Goal: Task Accomplishment & Management: Complete application form

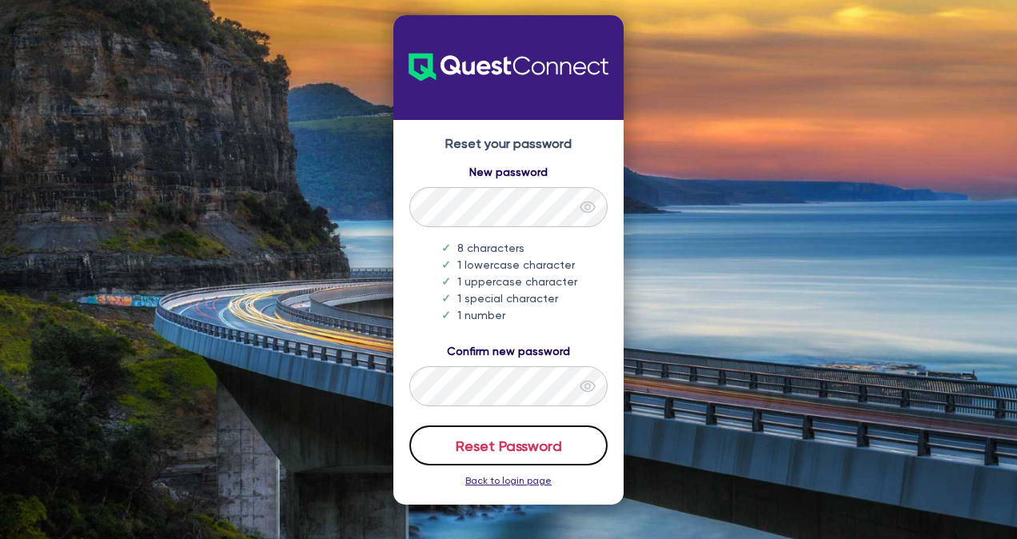
click at [501, 444] on button "Reset Password" at bounding box center [508, 445] width 198 height 40
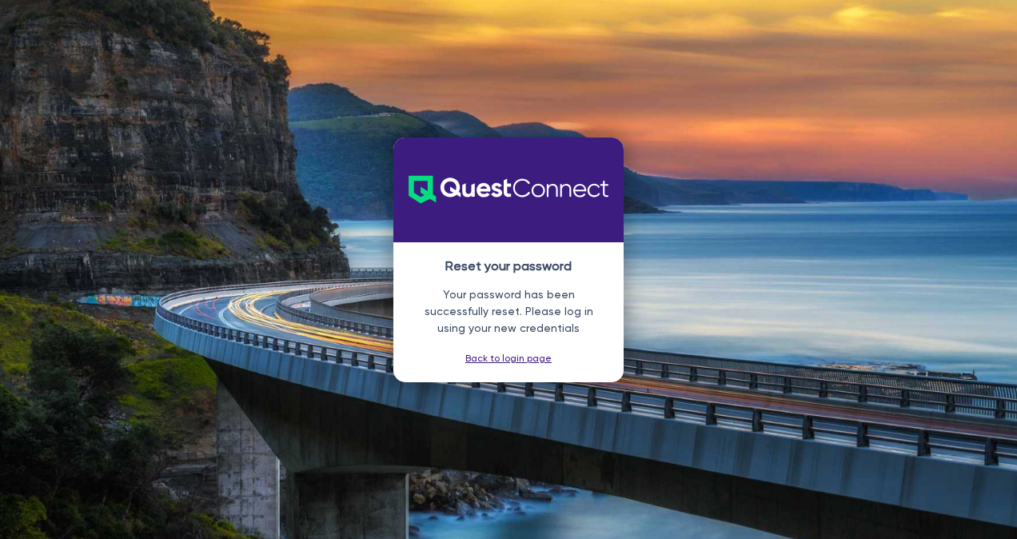
click at [503, 362] on link "Back to login page" at bounding box center [508, 358] width 86 height 11
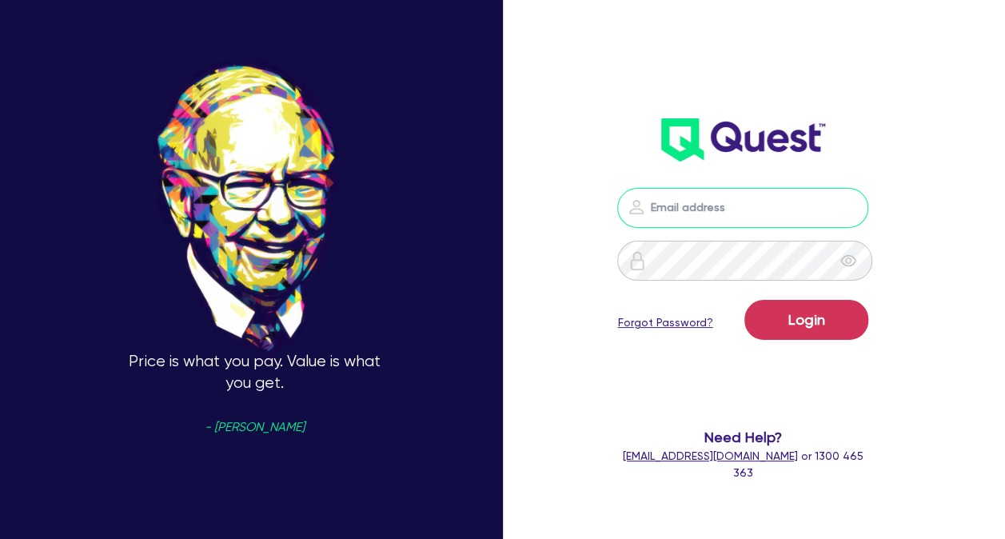
type input "[PERSON_NAME][EMAIL_ADDRESS][DOMAIN_NAME]"
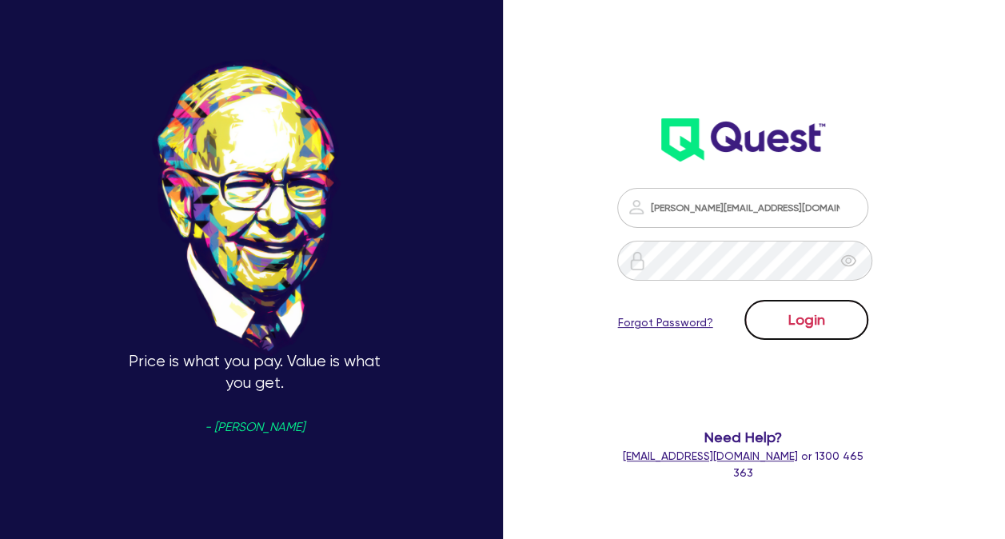
click at [817, 318] on button "Login" at bounding box center [807, 320] width 124 height 40
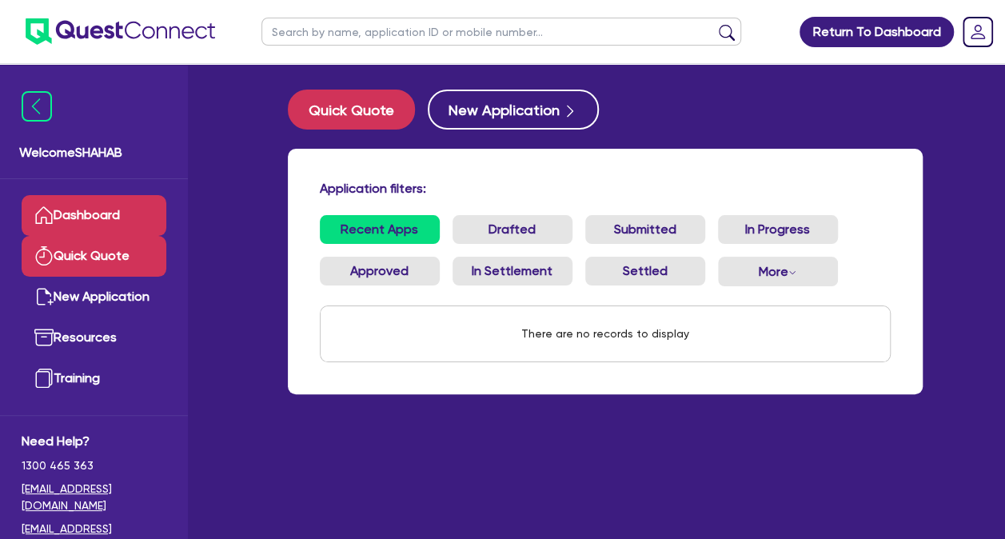
click at [101, 270] on link "Quick Quote" at bounding box center [94, 256] width 145 height 41
select select "Quest Finance - Own Book"
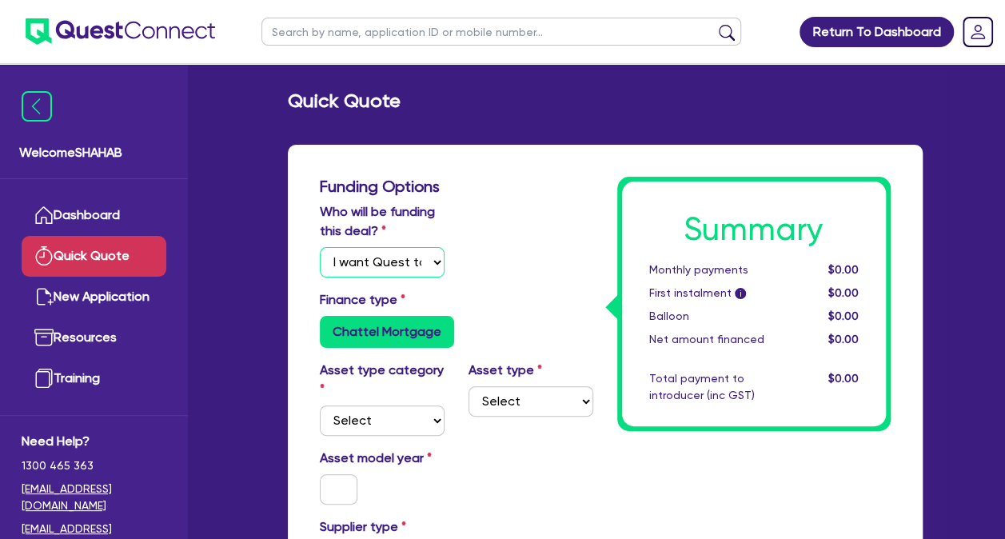
click at [407, 269] on select "Select I will fund 100% I will co-fund with Quest I want Quest to fund 100% Oth…" at bounding box center [382, 262] width 125 height 30
click at [320, 247] on select "Select I will fund 100% I will co-fund with Quest I want Quest to fund 100% Oth…" at bounding box center [382, 262] width 125 height 30
click at [491, 293] on div "Finance type Chattel Mortgage" at bounding box center [457, 319] width 298 height 58
click at [381, 329] on label "Chattel Mortgage" at bounding box center [387, 332] width 134 height 32
click at [330, 326] on input "Chattel Mortgage" at bounding box center [325, 321] width 10 height 10
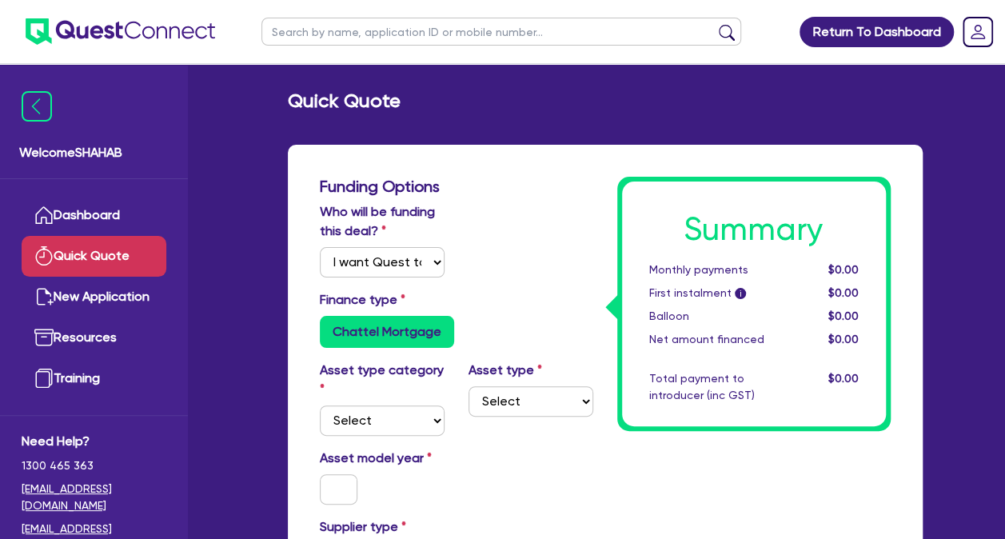
click at [537, 336] on div "Chattel Mortgage" at bounding box center [457, 332] width 274 height 32
click at [375, 429] on select "Select Cars and light trucks Primary assets Secondary assets Tertiary assets" at bounding box center [382, 420] width 125 height 30
select select "PRIMARY_ASSETS"
click at [320, 405] on select "Select Cars and light trucks Primary assets Secondary assets Tertiary assets" at bounding box center [382, 420] width 125 height 30
click at [533, 403] on select "Select Heavy trucks over 4.5 tonne Trailers Bus and coaches Yellow goods and ex…" at bounding box center [531, 401] width 125 height 30
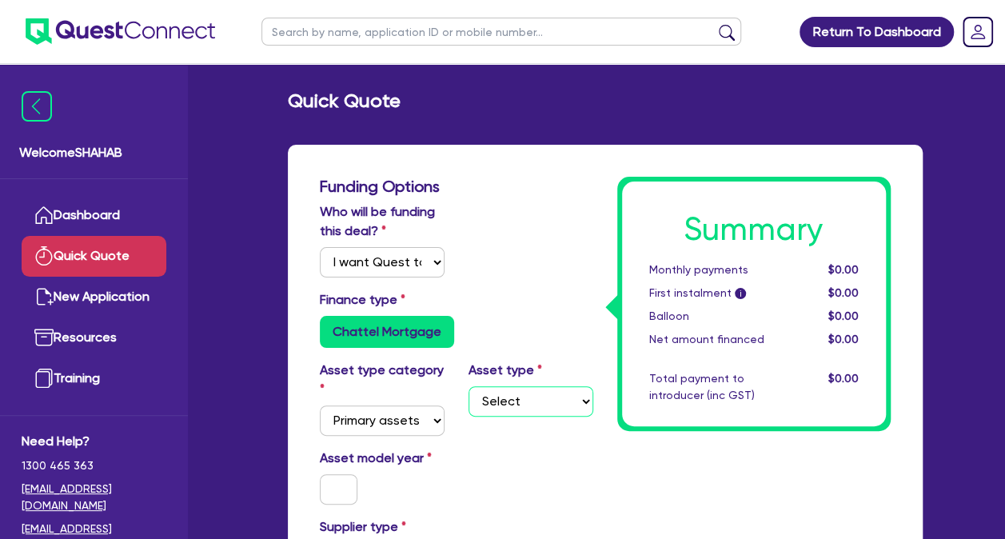
select select "HEAVY_TRUCKS"
click at [469, 386] on select "Select Heavy trucks over 4.5 tonne Trailers Bus and coaches Yellow goods and ex…" at bounding box center [531, 401] width 125 height 30
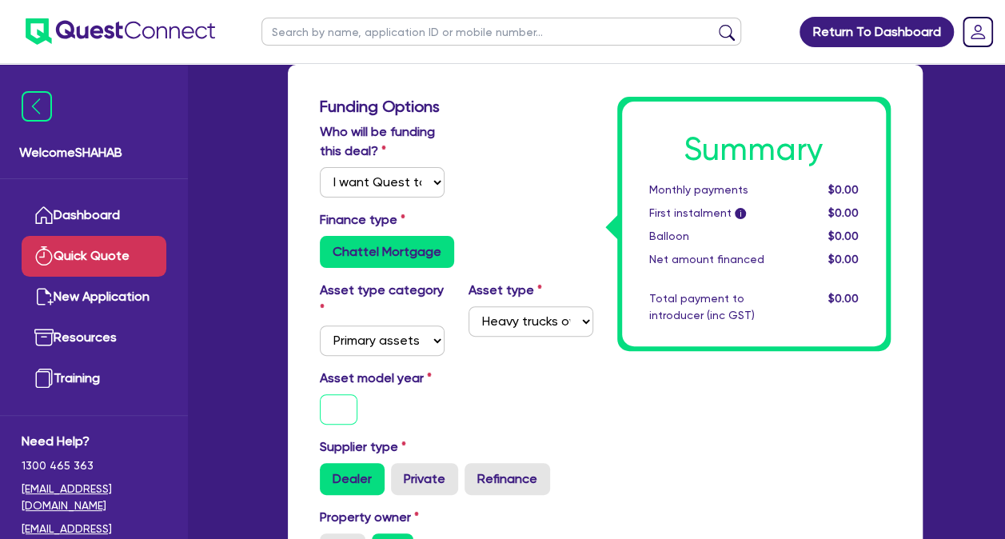
click at [345, 409] on input "text" at bounding box center [339, 409] width 38 height 30
type input "2017"
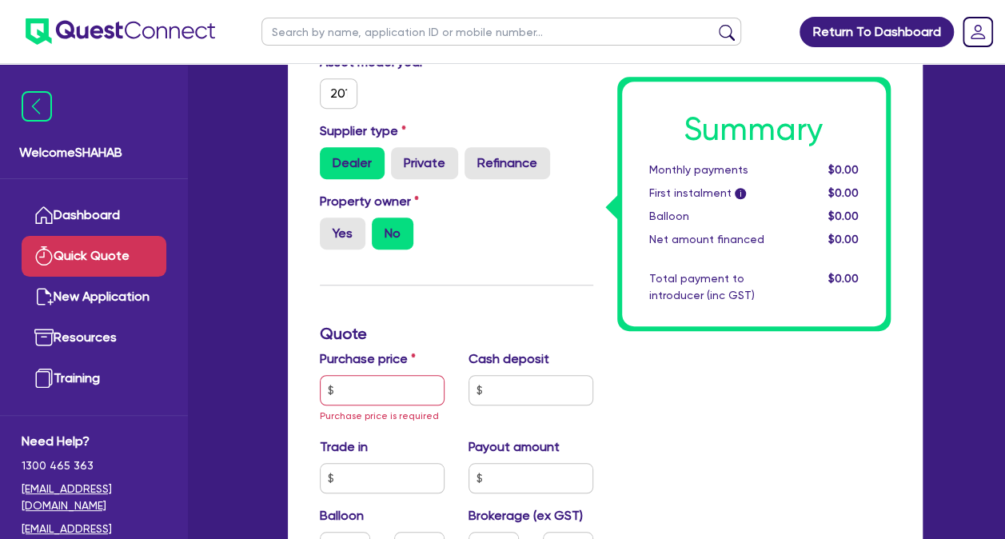
scroll to position [400, 0]
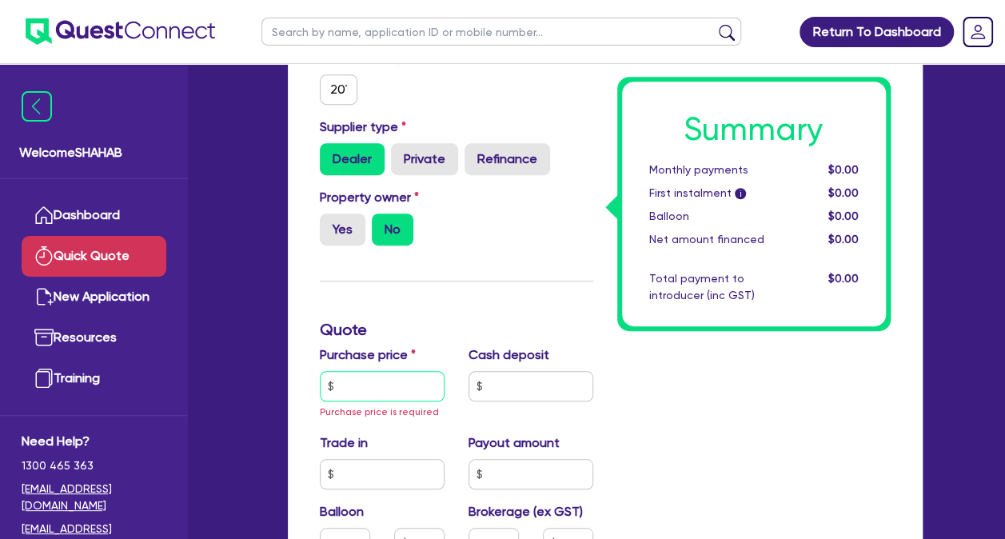
click at [385, 381] on input "text" at bounding box center [382, 386] width 125 height 30
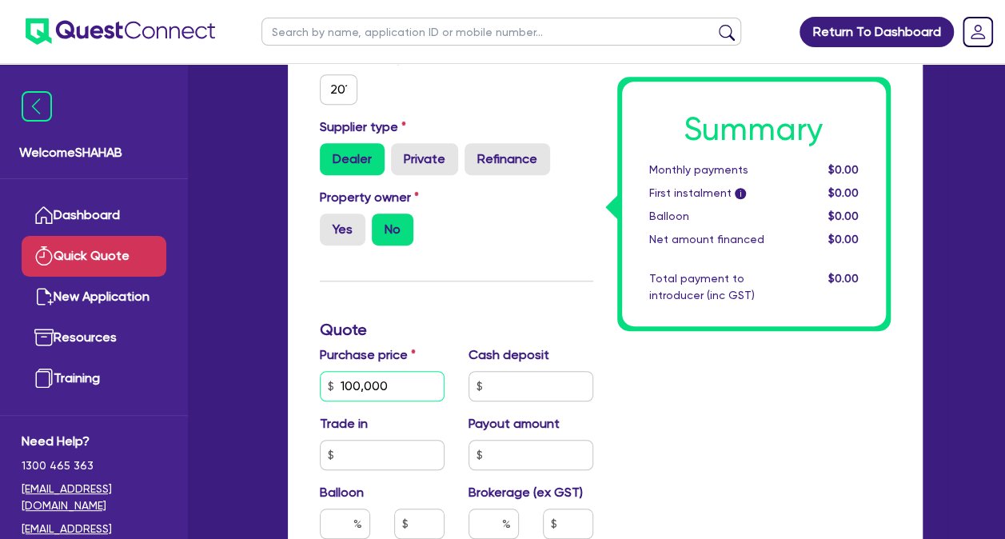
type input "100,000"
type input "0"
click at [496, 533] on input "text" at bounding box center [494, 524] width 50 height 30
type input "10"
click at [689, 469] on div "Summary Monthly payments $0.00 First instalment i $0.00 Balloon $0.00 Net amoun…" at bounding box center [754, 364] width 298 height 1175
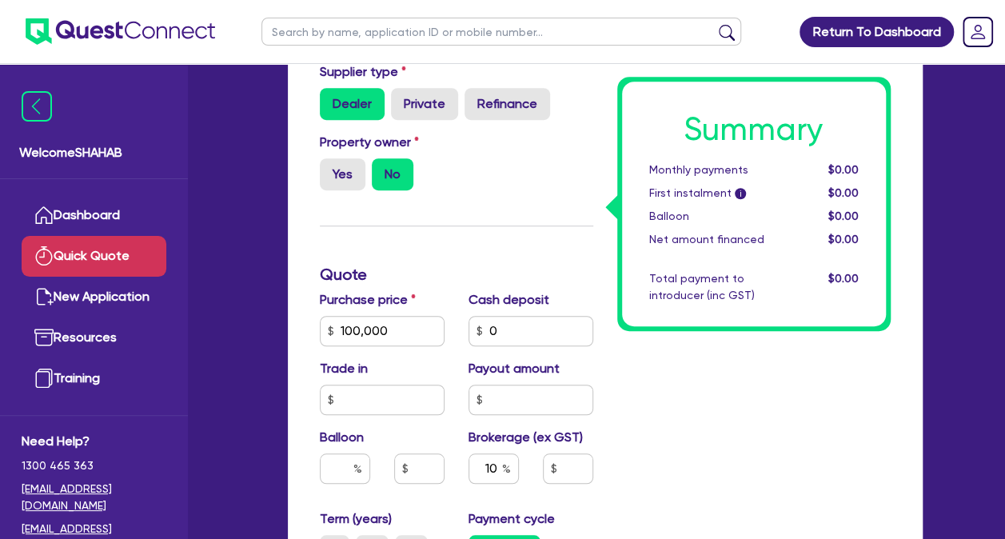
scroll to position [480, 0]
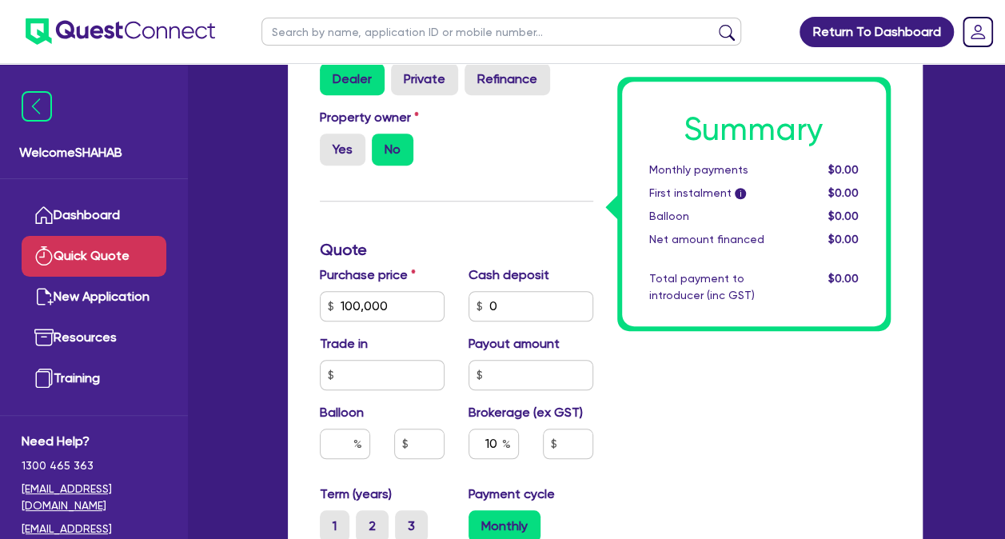
click at [653, 459] on div "Summary Monthly payments $0.00 First instalment i $0.00 Balloon $0.00 Net amoun…" at bounding box center [754, 284] width 298 height 1175
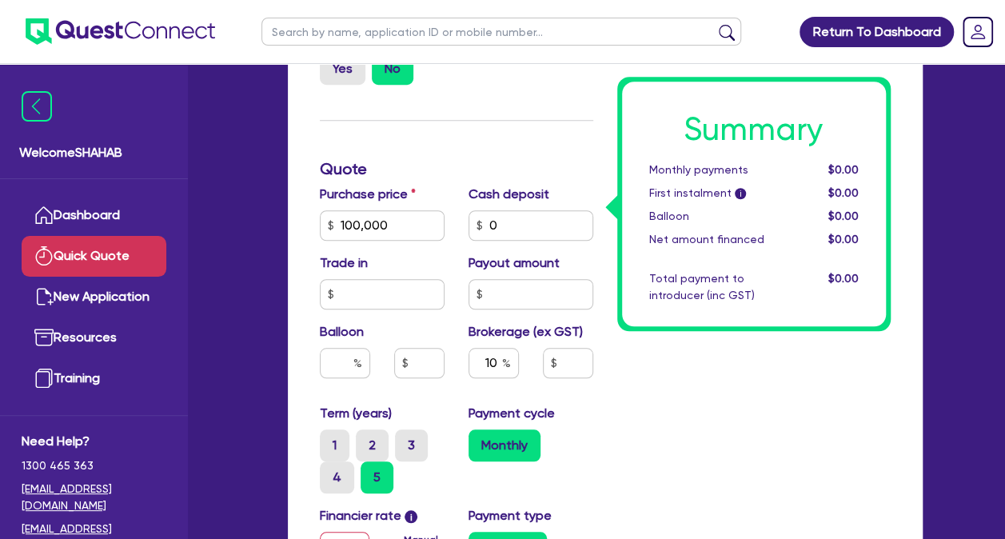
scroll to position [640, 0]
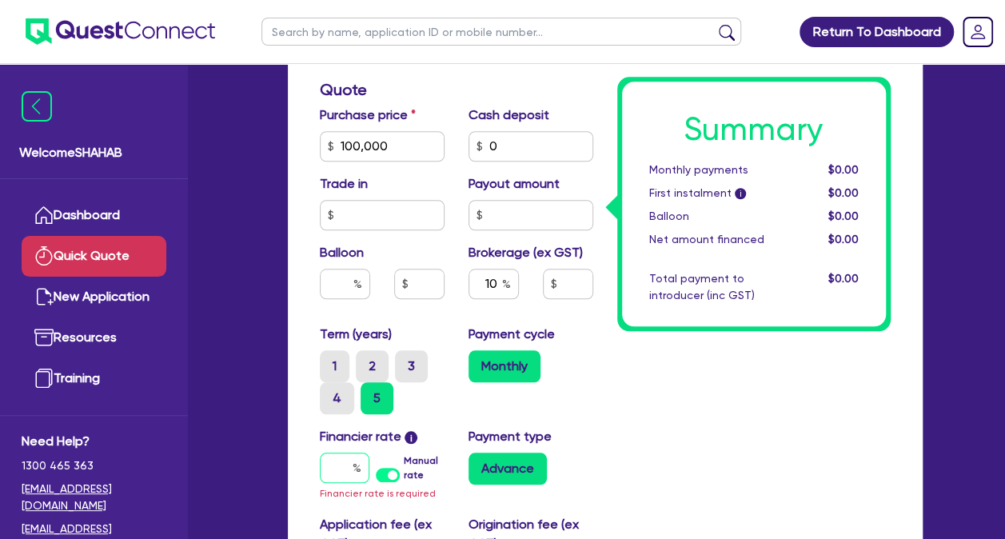
click at [330, 478] on input "text" at bounding box center [345, 468] width 50 height 30
type input "17"
type input "10,000"
type input "1"
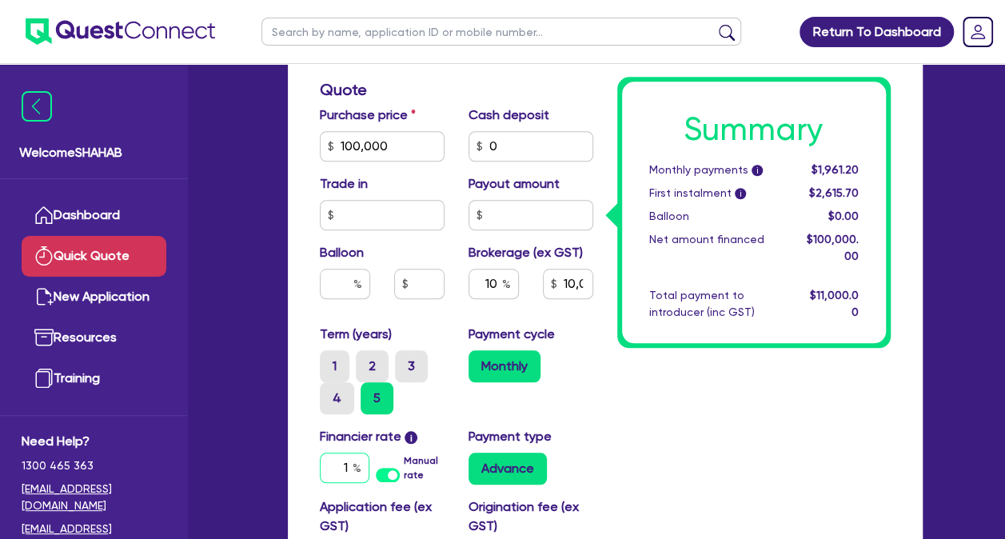
type input "10,000"
type input "1."
type input "10,000"
type input "1.9"
type input "10,000"
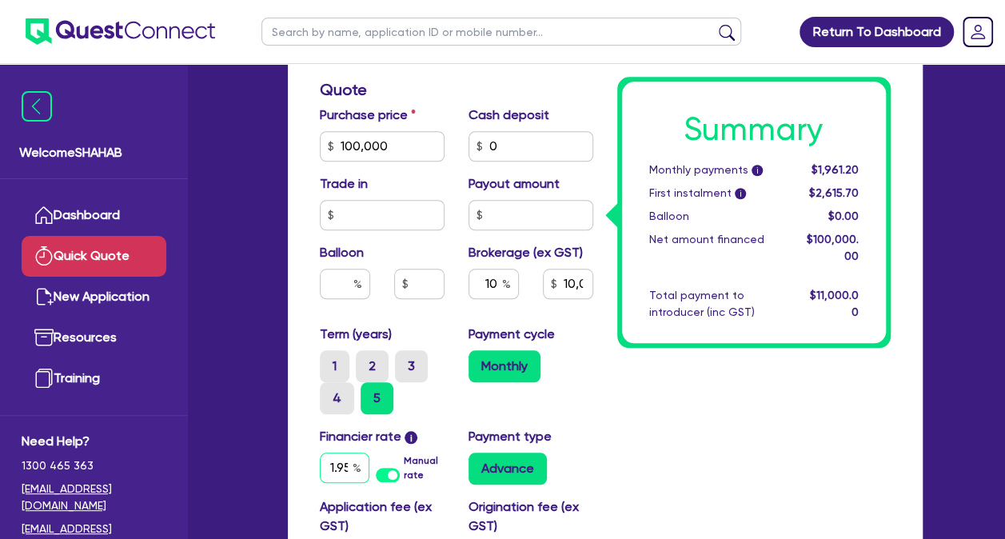
scroll to position [0, 2]
type input "1.95"
click at [640, 439] on div "Summary Monthly payments i $2,006.65 First instalment i $2,661.15 Balloon $0.00…" at bounding box center [754, 115] width 298 height 1157
click at [708, 399] on div "Summary Monthly payments i $2,006.65 First instalment i $2,661.15 Balloon $0.00…" at bounding box center [754, 115] width 298 height 1157
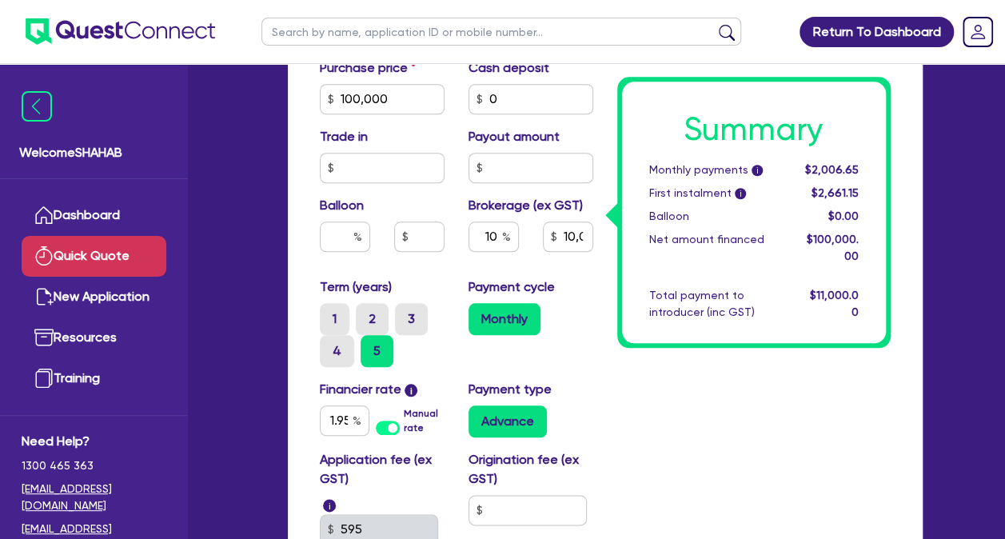
scroll to position [720, 0]
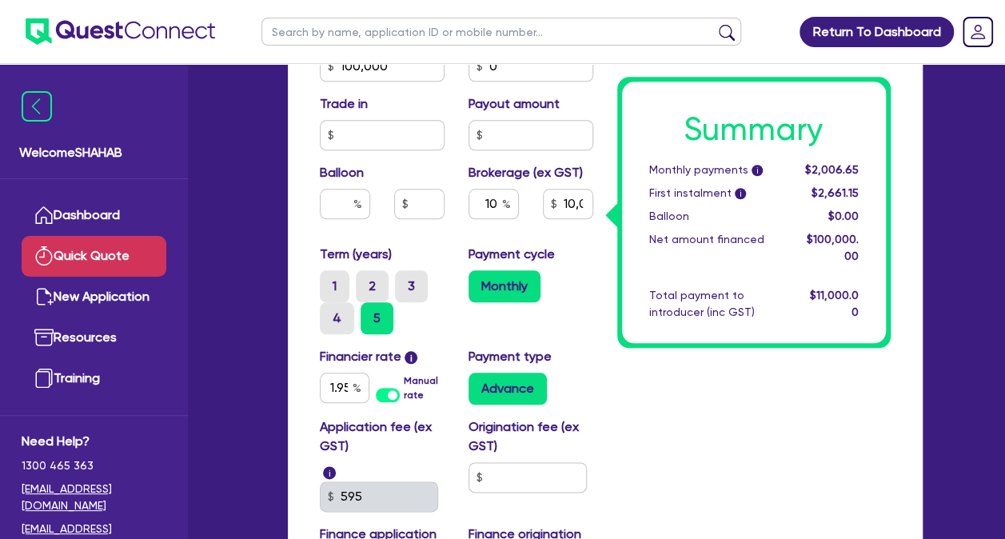
click at [705, 417] on div "Summary Monthly payments i $2,006.65 First instalment i $2,661.15 Balloon $0.00…" at bounding box center [754, 35] width 298 height 1157
click at [544, 466] on input "text" at bounding box center [528, 477] width 118 height 30
type input "10,000"
type input "9"
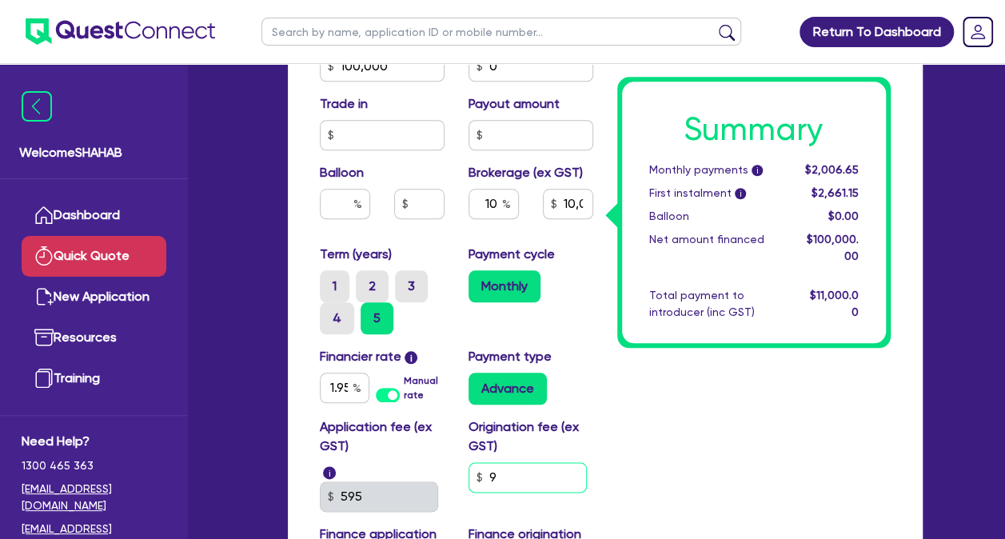
type input "10,000"
type input "99"
type input "10,000"
type input "990"
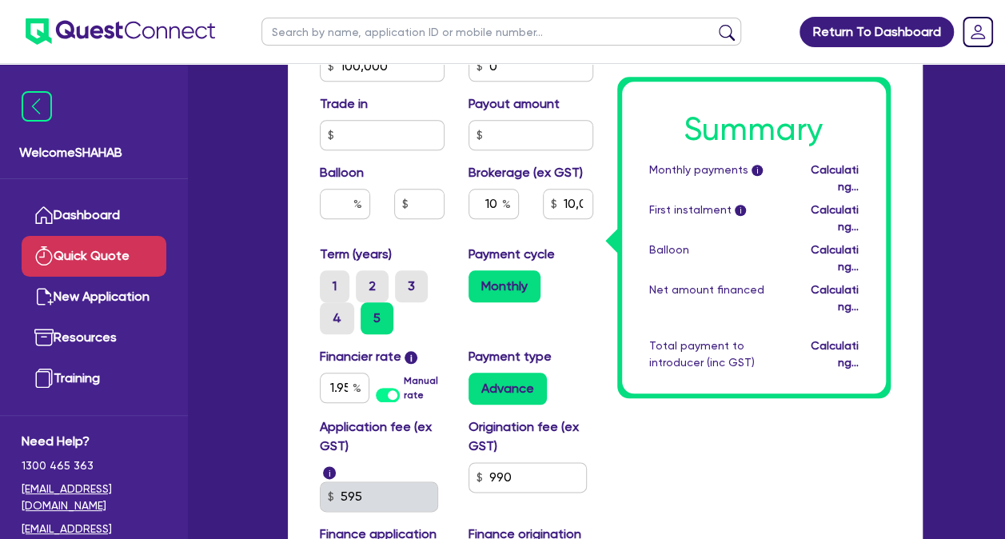
click at [619, 441] on div "Summary Monthly payments i Calculating... First instalment i Calculating... Bal…" at bounding box center [754, 35] width 298 height 1157
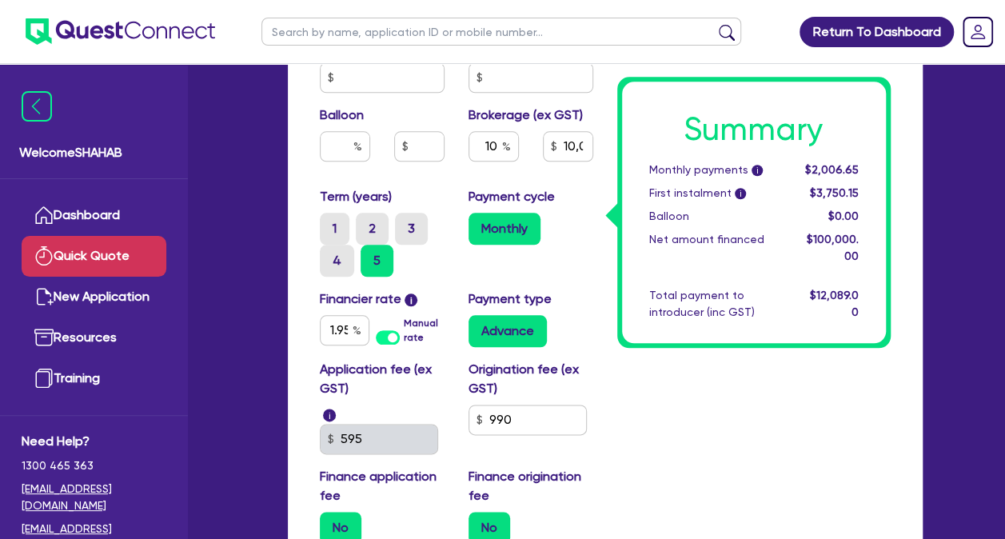
scroll to position [800, 0]
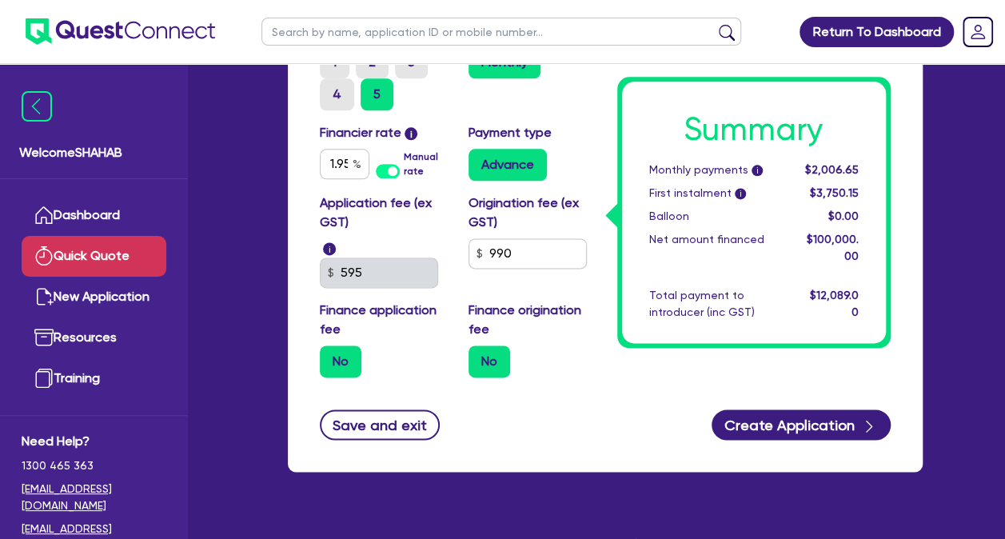
scroll to position [973, 0]
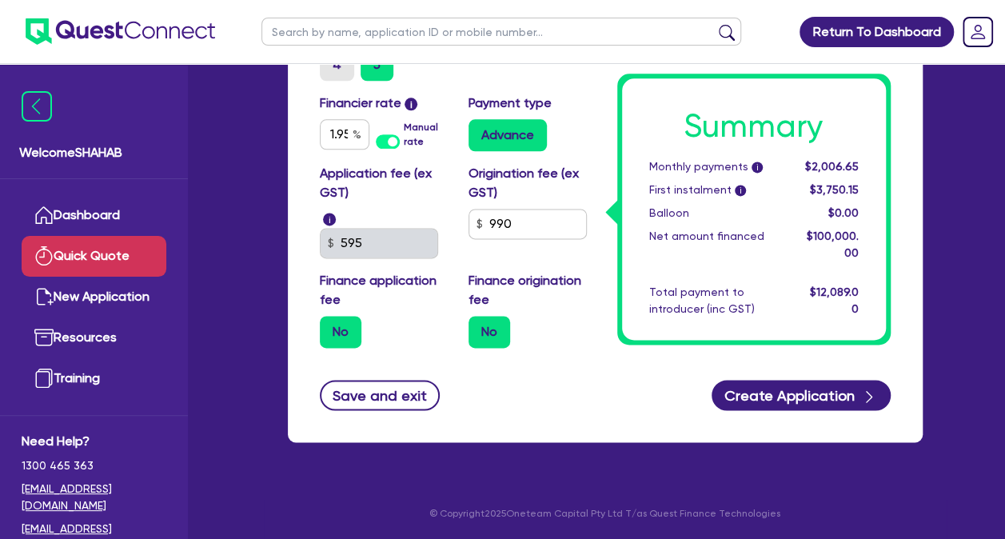
click at [602, 393] on div "Save and exit Create Application" at bounding box center [605, 395] width 595 height 30
click at [343, 336] on label "No" at bounding box center [341, 332] width 42 height 32
click at [330, 326] on input "No" at bounding box center [325, 321] width 10 height 10
click at [473, 341] on label "No" at bounding box center [490, 332] width 42 height 32
click at [473, 326] on input "No" at bounding box center [474, 321] width 10 height 10
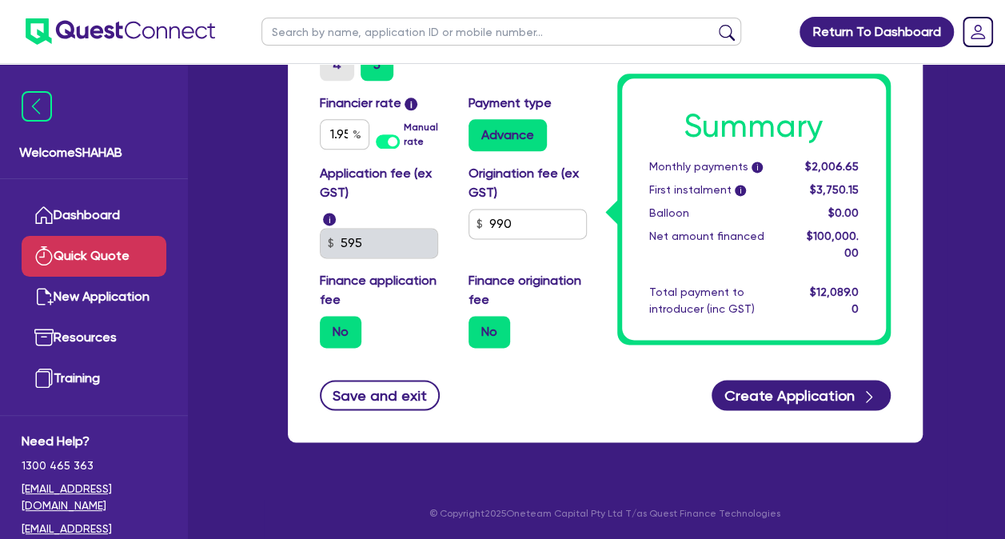
click at [478, 338] on label "No" at bounding box center [490, 332] width 42 height 32
click at [478, 326] on input "No" at bounding box center [474, 321] width 10 height 10
click at [490, 299] on label "Finance origination fee" at bounding box center [531, 290] width 125 height 38
click at [578, 405] on div "Save and exit Create Application" at bounding box center [605, 395] width 595 height 30
click at [581, 388] on div "Save and exit Create Application" at bounding box center [605, 395] width 595 height 30
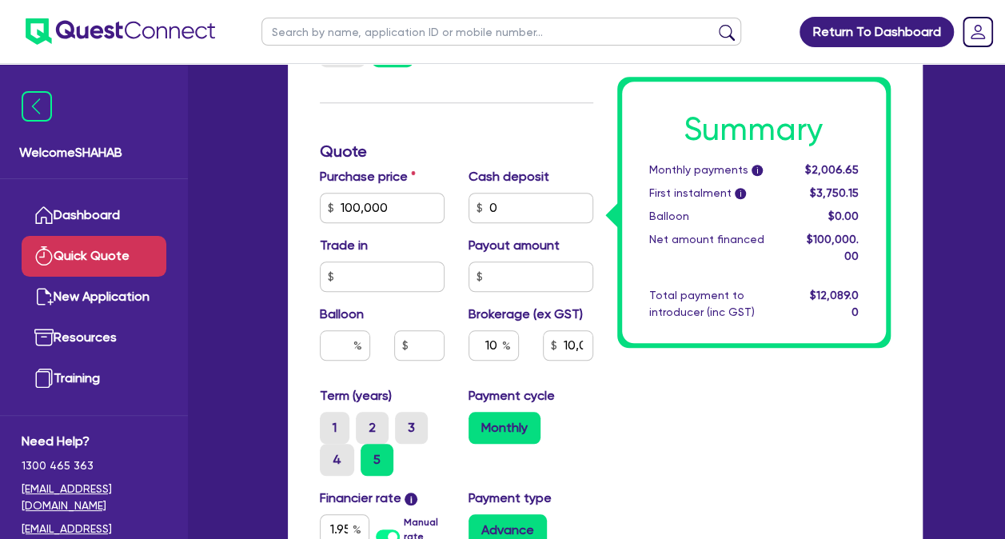
scroll to position [573, 0]
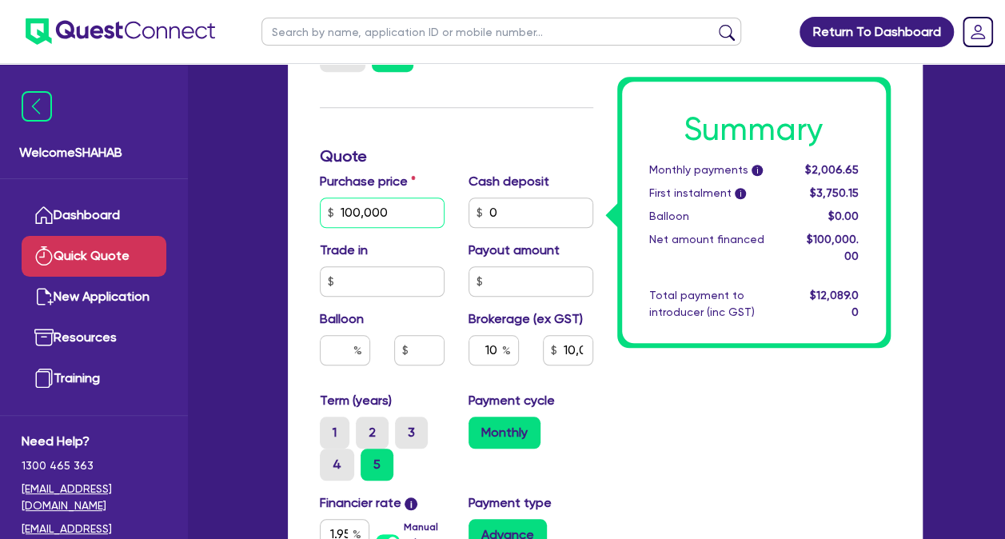
click at [437, 215] on input "100,000" at bounding box center [382, 213] width 125 height 30
click at [629, 396] on div "Summary Monthly payments i $2,006.65 First instalment i $3,750.15 Balloon $0.00…" at bounding box center [754, 181] width 298 height 1157
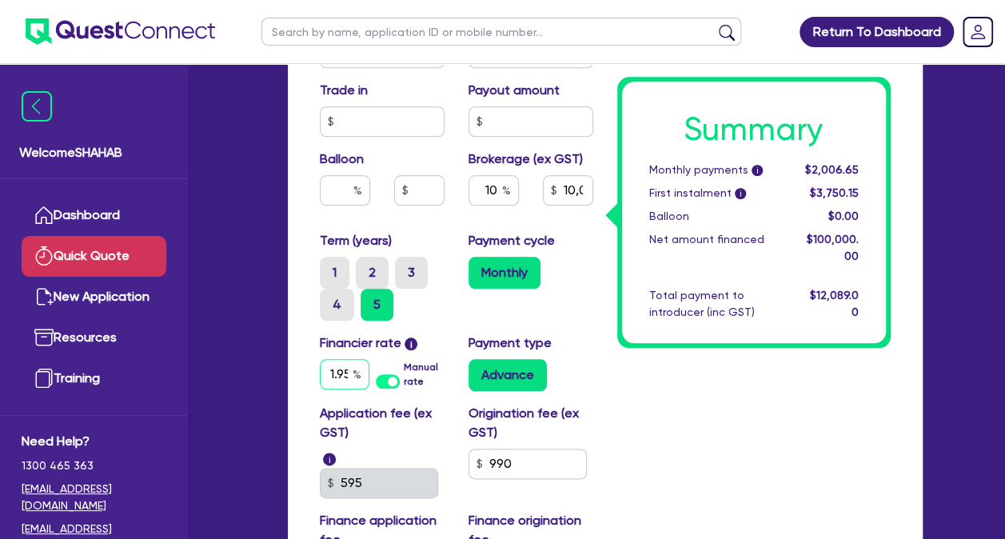
click at [331, 380] on input "1.95" at bounding box center [345, 374] width 50 height 30
type input "10,000"
type input "17.95"
type input "10,000"
type input "17.95"
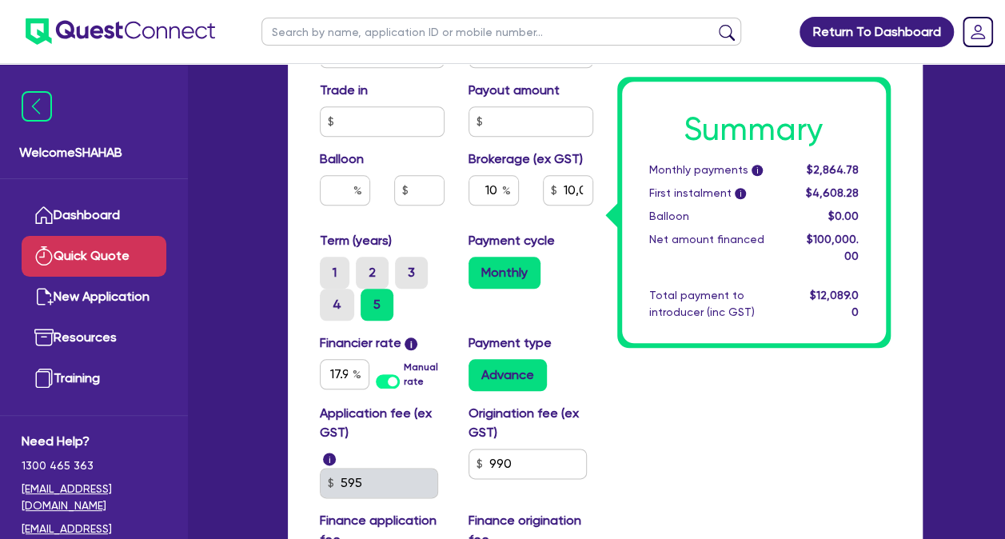
click at [758, 441] on div "Summary Monthly payments i $2,864.78 First instalment i $4,608.28 Balloon $0.00…" at bounding box center [754, 21] width 298 height 1157
click at [705, 464] on div "Summary Monthly payments i $2,864.78 First instalment i $4,608.28 Balloon $0.00…" at bounding box center [754, 21] width 298 height 1157
click at [618, 400] on div "Summary Monthly payments i $2,864.78 First instalment i $4,608.28 Balloon $0.00…" at bounding box center [754, 21] width 298 height 1157
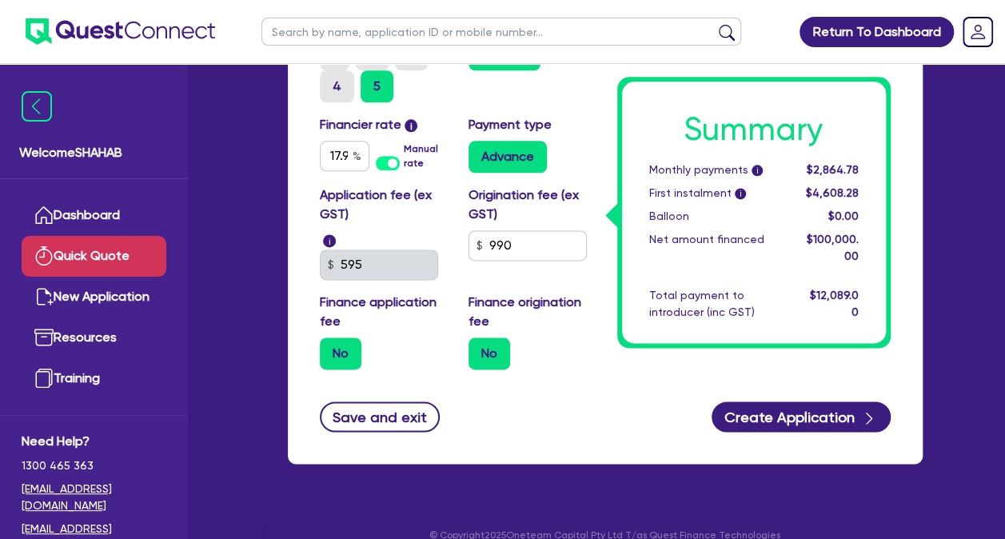
scroll to position [973, 0]
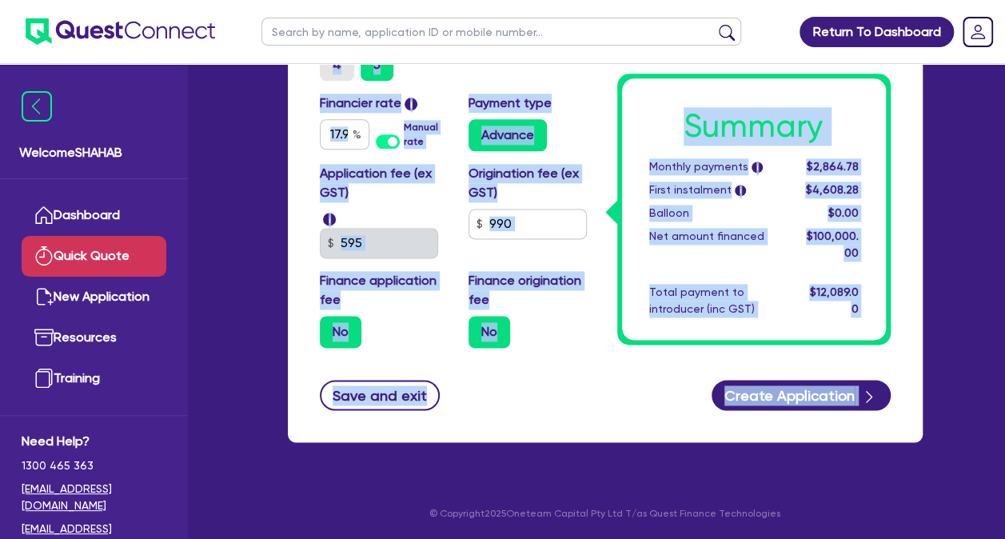
drag, startPoint x: 757, startPoint y: 432, endPoint x: 307, endPoint y: 88, distance: 566.0
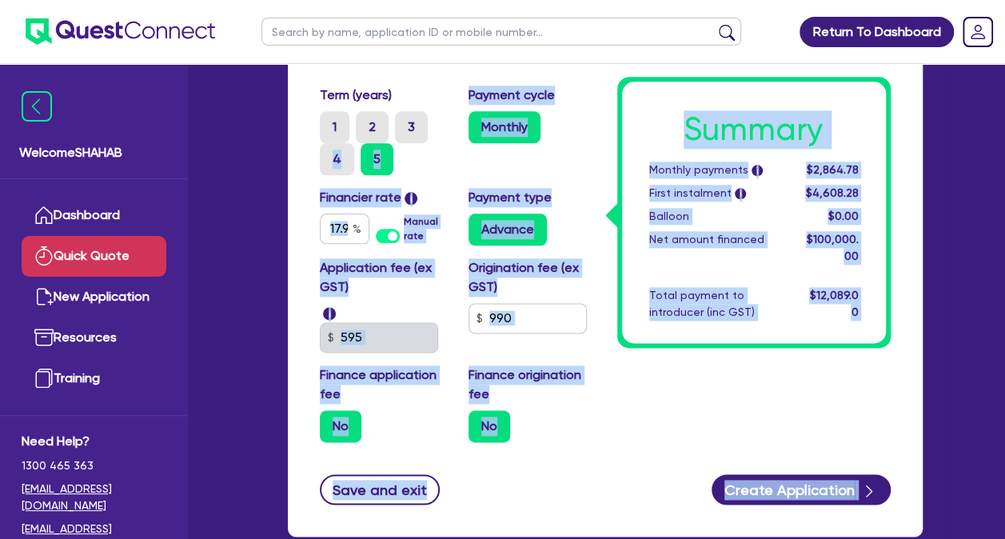
scroll to position [813, 0]
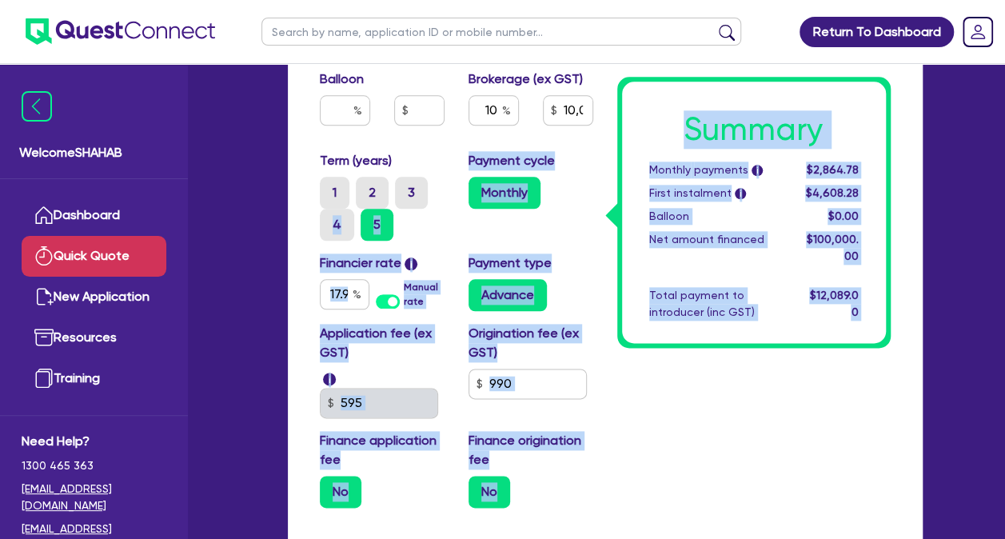
click at [480, 242] on div "Term (years) 1 2 3 4 5 Payment cycle Monthly" at bounding box center [457, 202] width 298 height 102
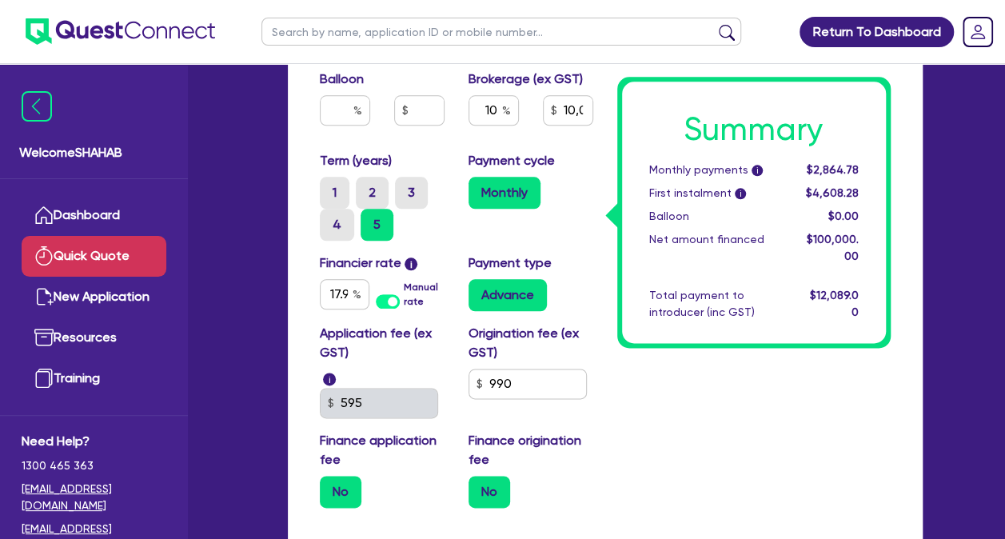
click at [491, 241] on div "Term (years) 1 2 3 4 5 Payment cycle Monthly" at bounding box center [457, 202] width 298 height 102
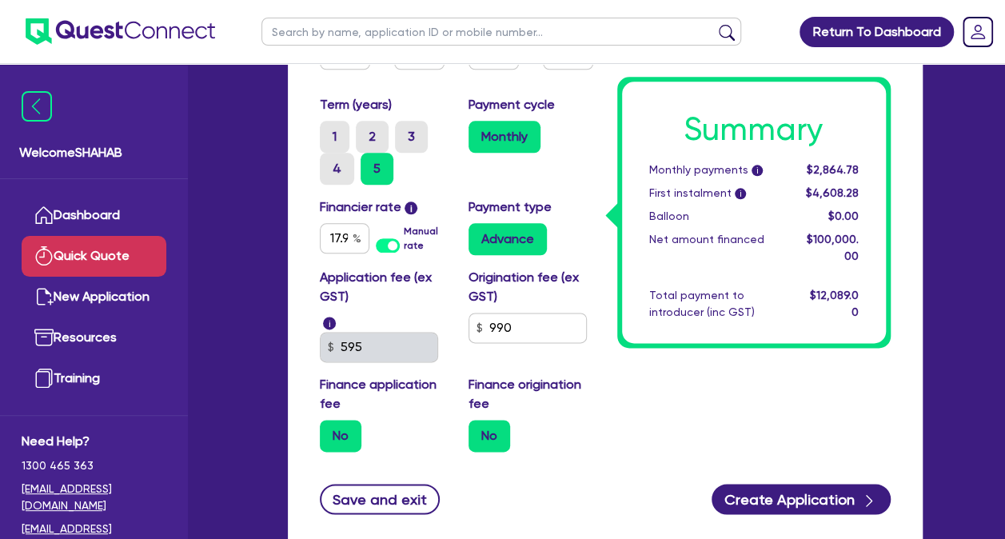
scroll to position [893, 0]
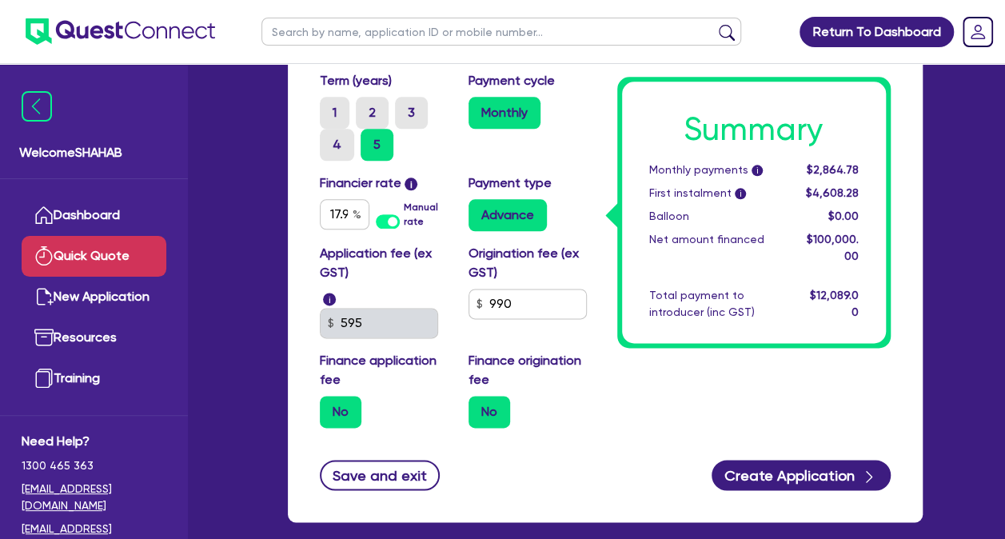
click at [645, 481] on div "Save and exit Create Application" at bounding box center [605, 475] width 595 height 30
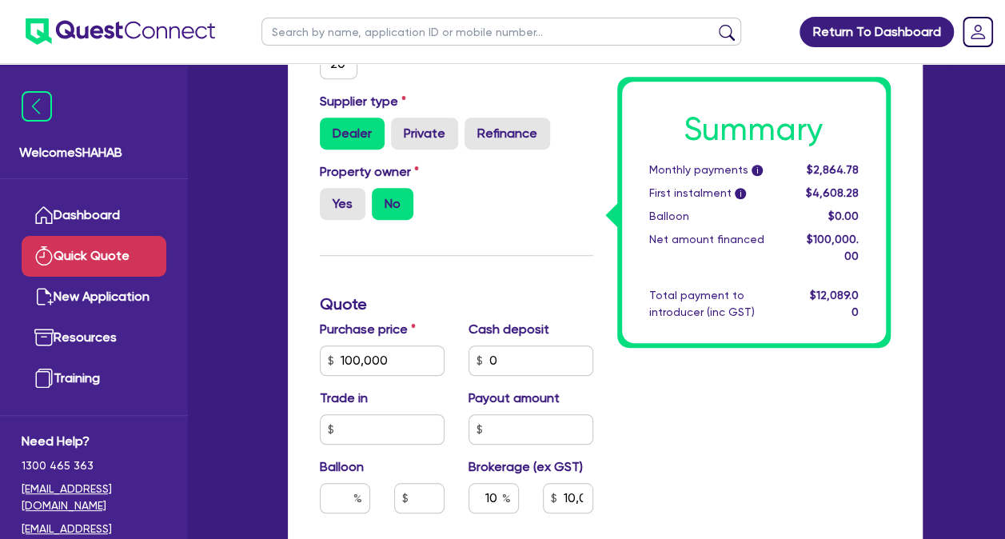
scroll to position [413, 0]
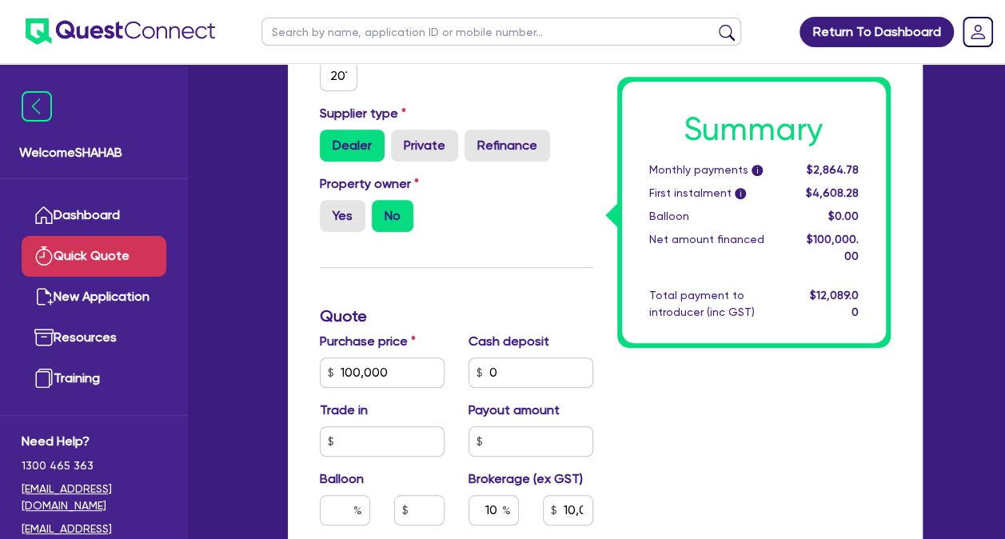
click at [611, 466] on div "Summary Monthly payments i $2,864.78 First instalment i $4,608.28 Balloon $0.00…" at bounding box center [754, 341] width 298 height 1157
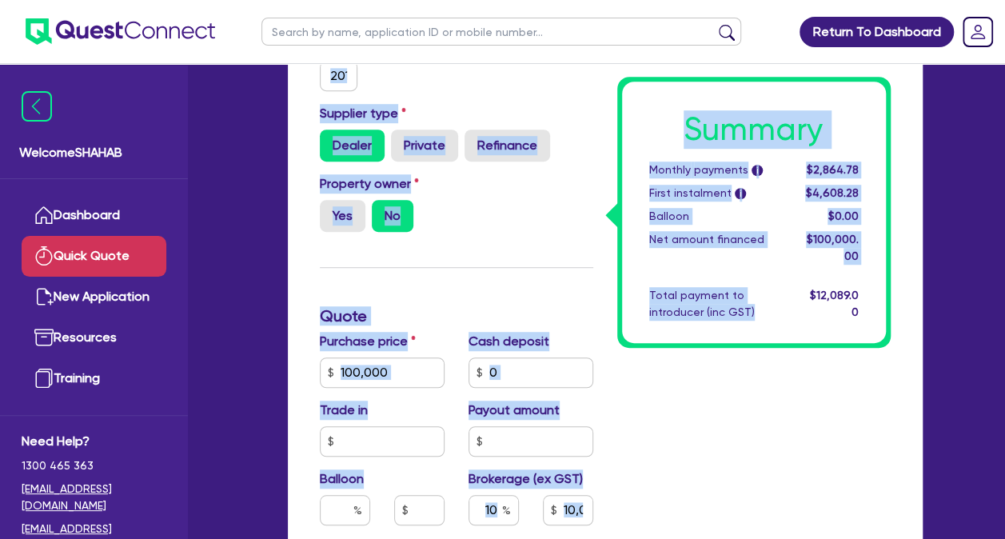
drag, startPoint x: 790, startPoint y: 462, endPoint x: 286, endPoint y: 82, distance: 631.5
click at [286, 82] on div "Funding Options Who will be funding this deal? Select I will fund 100% I will c…" at bounding box center [605, 376] width 659 height 1290
click at [293, 82] on div "Funding Options Who will be funding this deal? Select I will fund 100% I will c…" at bounding box center [605, 366] width 635 height 1271
click at [295, 75] on div "Funding Options Who will be funding this deal? Select I will fund 100% I will c…" at bounding box center [605, 366] width 635 height 1271
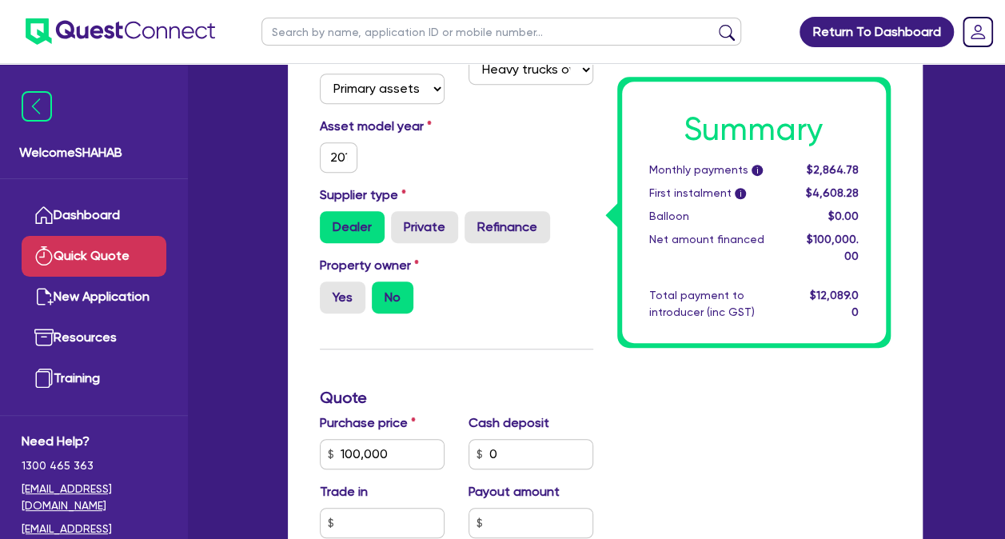
scroll to position [254, 0]
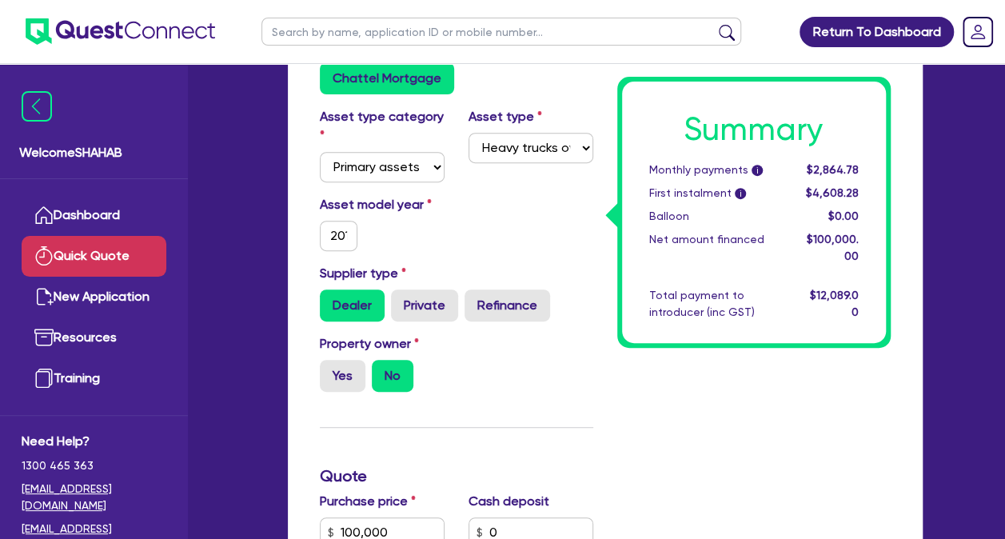
click at [568, 382] on div "Property owner Yes No" at bounding box center [457, 369] width 298 height 70
click at [736, 463] on div "Summary Monthly payments i $2,864.78 First instalment i $4,608.28 Balloon $0.00…" at bounding box center [754, 501] width 298 height 1157
click at [605, 250] on div "Summary Monthly payments i $2,864.78 First instalment i $4,608.28 Balloon $0.00…" at bounding box center [754, 501] width 298 height 1157
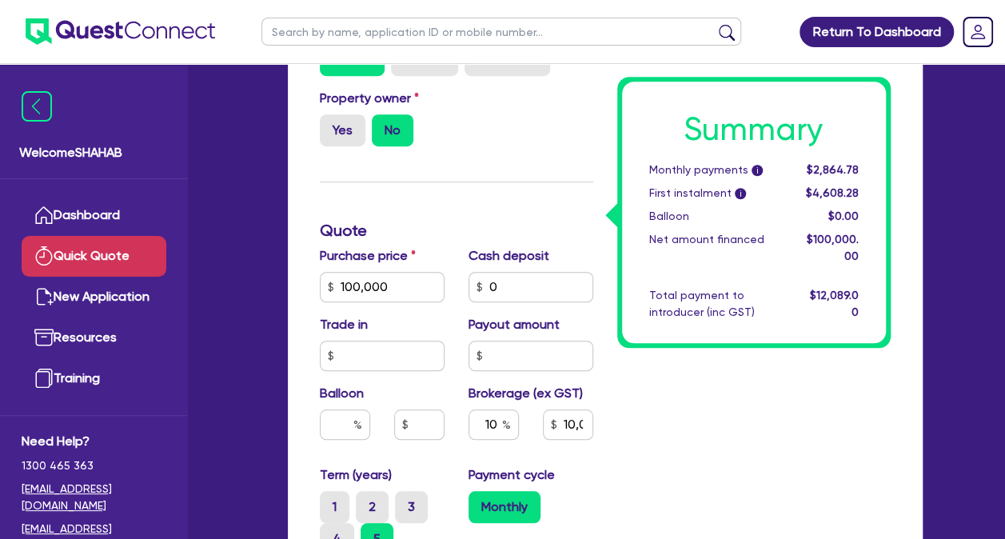
scroll to position [653, 0]
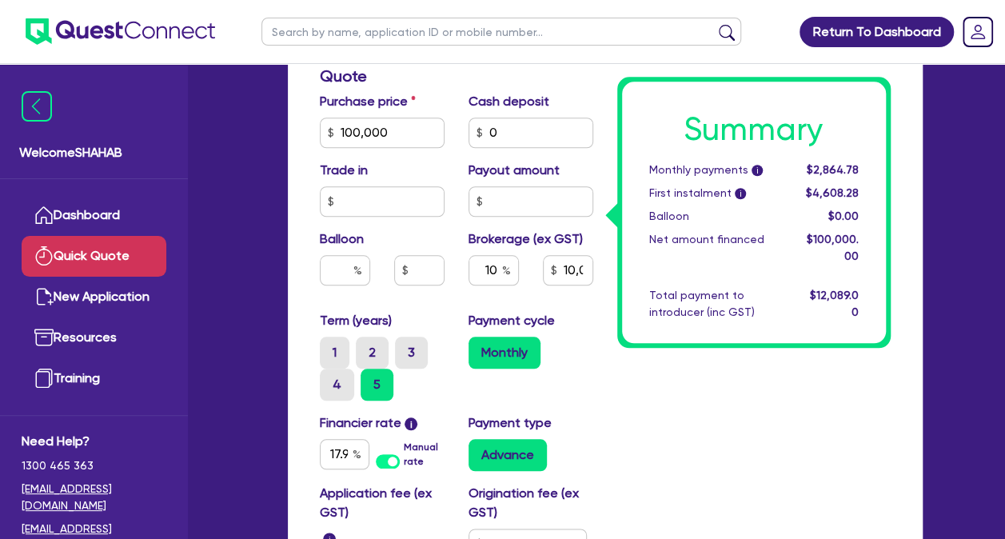
click at [666, 442] on div "Summary Monthly payments i $2,864.78 First instalment i $4,608.28 Balloon $0.00…" at bounding box center [754, 101] width 298 height 1157
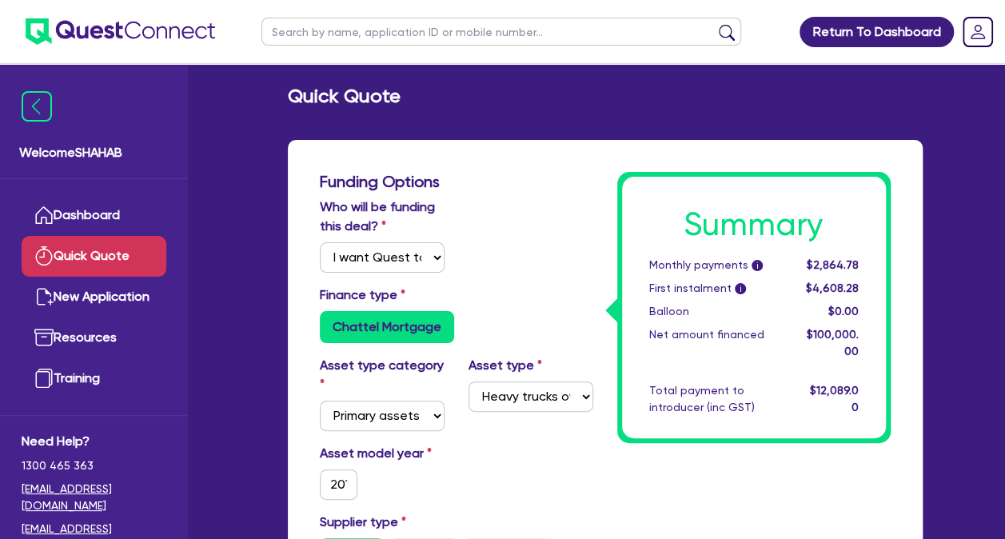
scroll to position [0, 0]
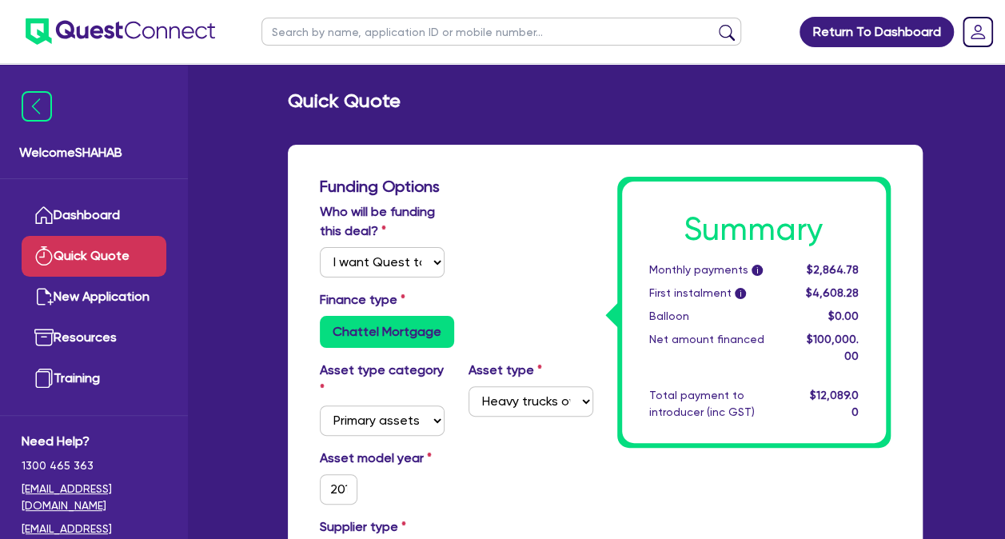
click at [507, 314] on div "Finance type Chattel Mortgage" at bounding box center [457, 319] width 298 height 58
click at [539, 226] on div "Who will be funding this deal? Select I will fund 100% I will co-fund with Ques…" at bounding box center [457, 246] width 298 height 88
click at [573, 251] on div "Who will be funding this deal? Select I will fund 100% I will co-fund with Ques…" at bounding box center [457, 246] width 298 height 88
click at [584, 291] on div "Finance type Chattel Mortgage" at bounding box center [457, 319] width 298 height 58
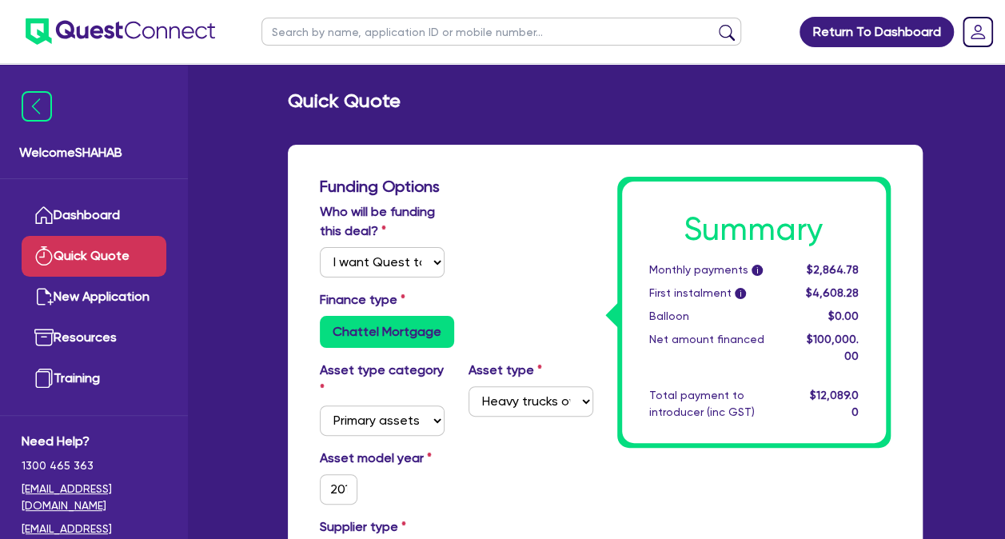
click at [552, 320] on div "Chattel Mortgage" at bounding box center [457, 332] width 274 height 32
click at [532, 307] on div "Finance type Chattel Mortgage" at bounding box center [457, 319] width 298 height 58
click at [365, 267] on select "Select I will fund 100% I will co-fund with Quest I want Quest to fund 100% Oth…" at bounding box center [382, 262] width 125 height 30
click at [320, 247] on select "Select I will fund 100% I will co-fund with Quest I want Quest to fund 100% Oth…" at bounding box center [382, 262] width 125 height 30
click at [558, 303] on div "Finance type Chattel Mortgage" at bounding box center [457, 319] width 298 height 58
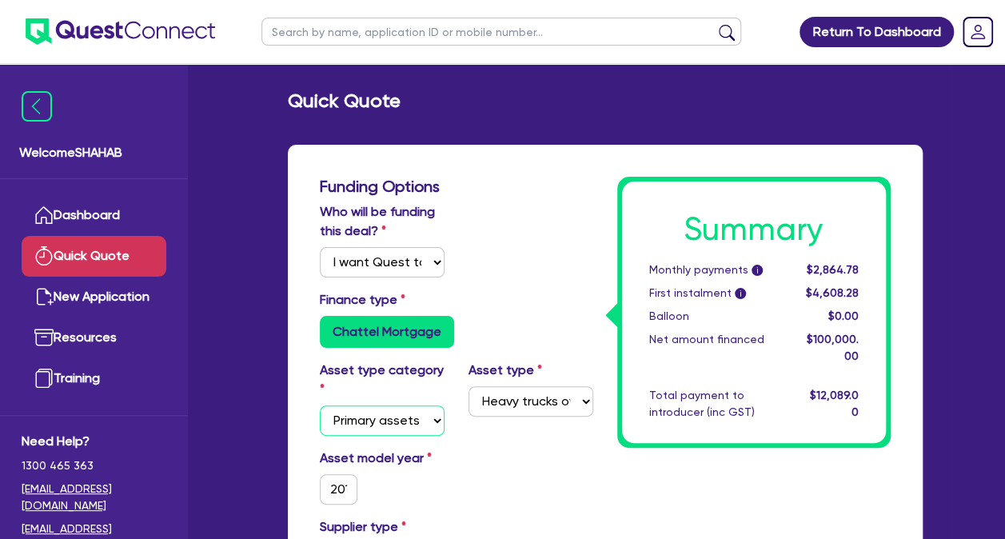
click at [395, 417] on select "Select Cars and light trucks Primary assets Secondary assets Tertiary assets" at bounding box center [382, 420] width 125 height 30
click at [549, 401] on select "Select Heavy trucks over 4.5 tonne Trailers Bus and coaches Yellow goods and ex…" at bounding box center [531, 401] width 125 height 30
click at [477, 473] on div "Asset model year [DATE]" at bounding box center [457, 483] width 298 height 69
click at [340, 486] on input "2017" at bounding box center [339, 489] width 38 height 30
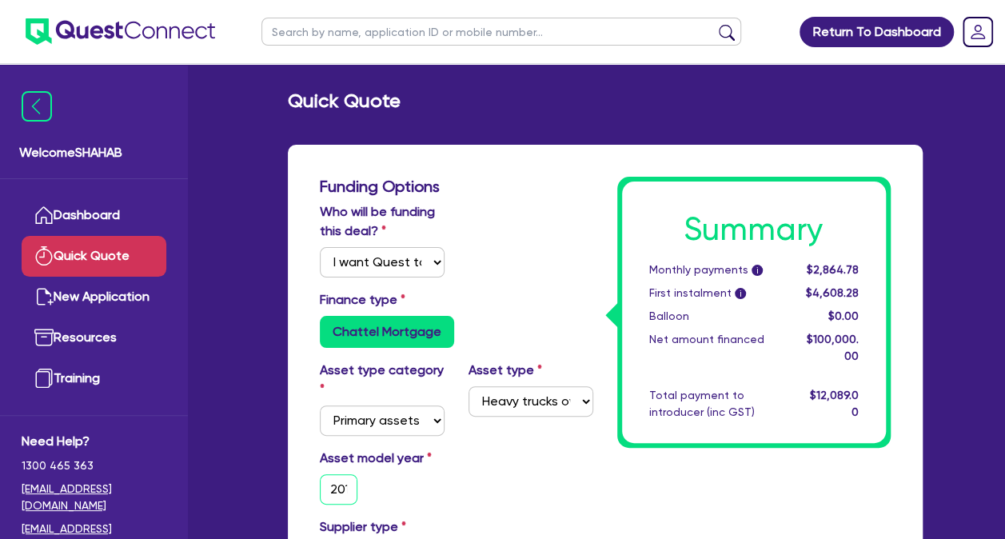
click at [348, 490] on input "2017" at bounding box center [339, 489] width 38 height 30
type input "2"
type input "10,000"
type input "20"
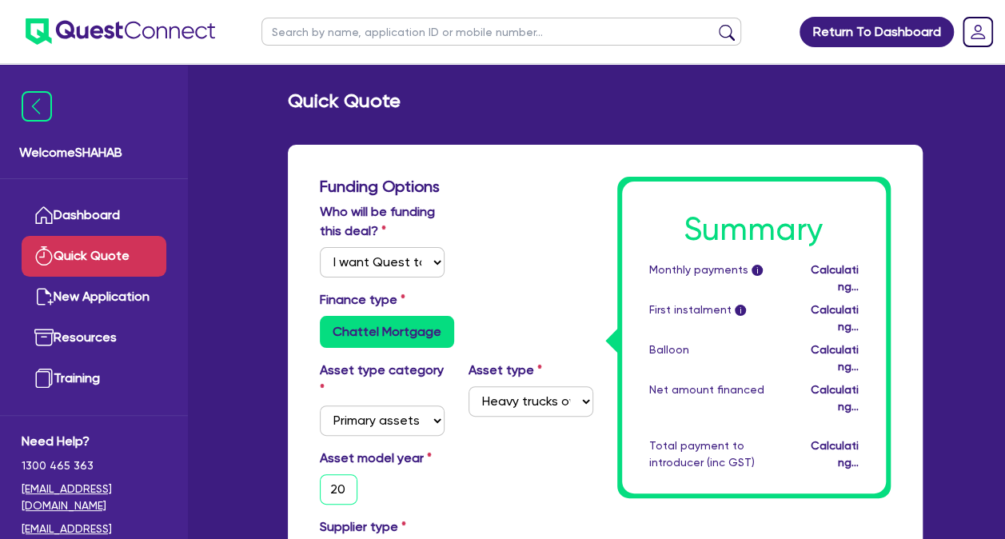
type input "10,000"
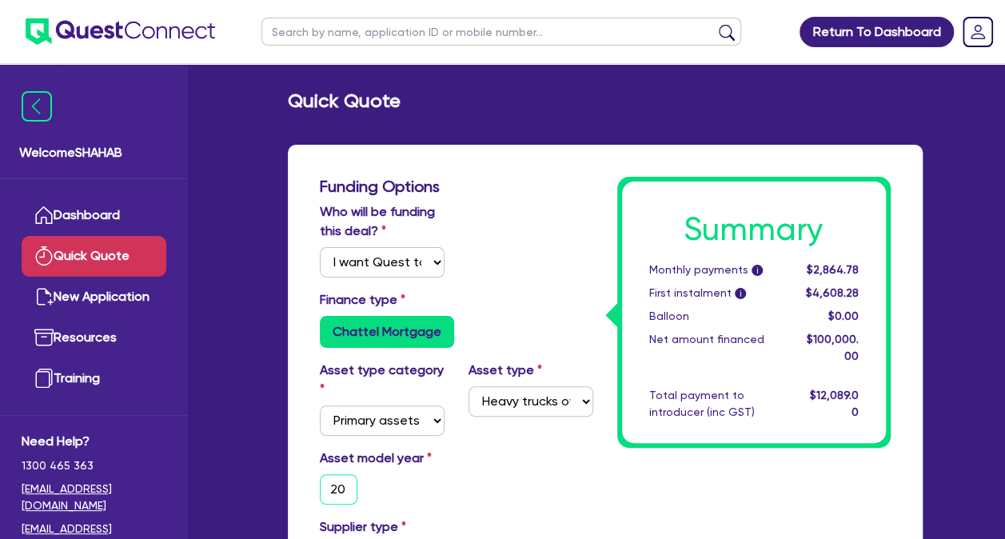
type input "201"
type input "10,000"
type input "2015"
type input "10,000"
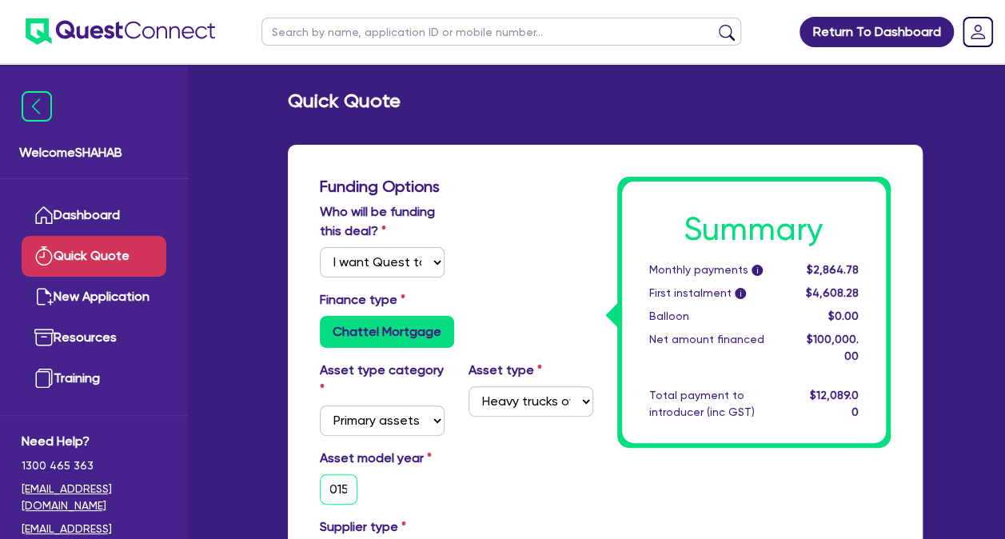
type input "2015"
click at [520, 512] on div "Asset model year [DATE]" at bounding box center [457, 483] width 298 height 69
type input "10,000"
click at [528, 480] on div "Asset model year [DATE]" at bounding box center [457, 483] width 298 height 69
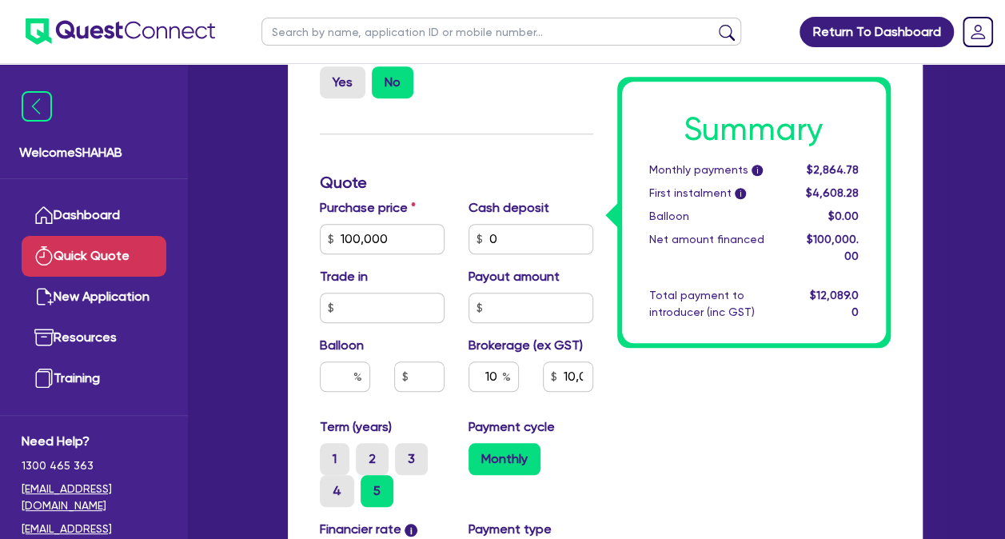
scroll to position [560, 0]
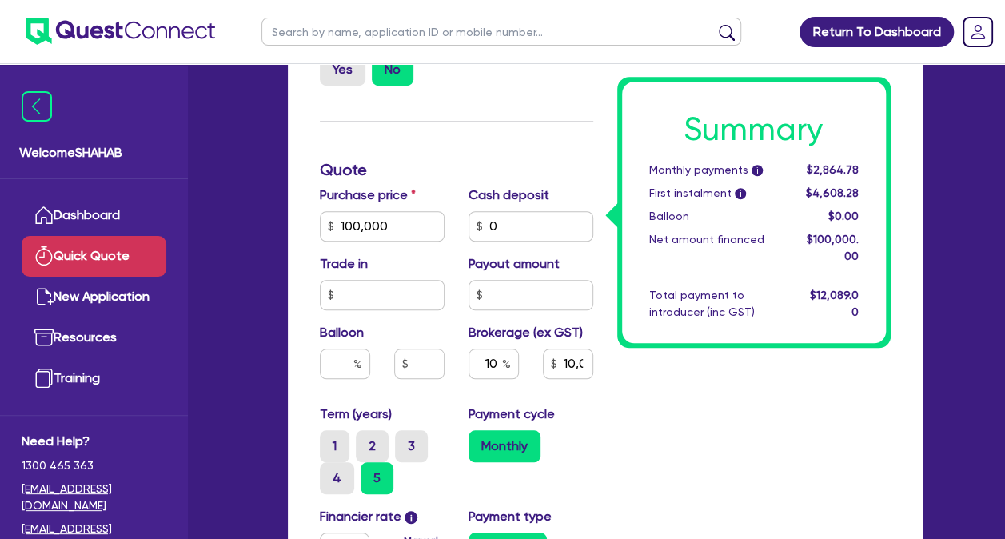
click at [774, 410] on div "Summary Monthly payments i $2,864.78 First instalment i $4,608.28 Balloon $0.00…" at bounding box center [754, 195] width 298 height 1157
click at [684, 449] on div "Summary Monthly payments i $2,864.78 First instalment i $4,608.28 Balloon $0.00…" at bounding box center [754, 195] width 298 height 1157
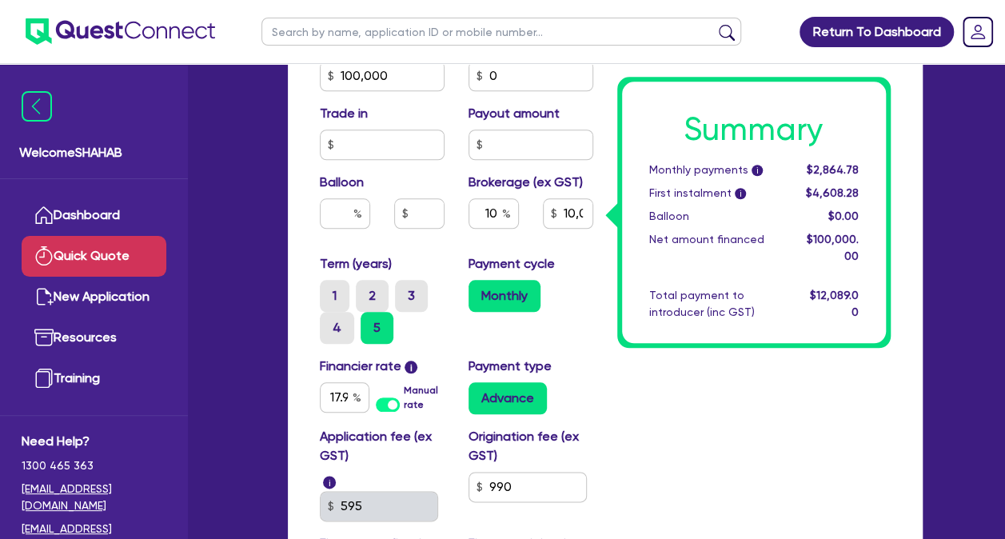
scroll to position [720, 0]
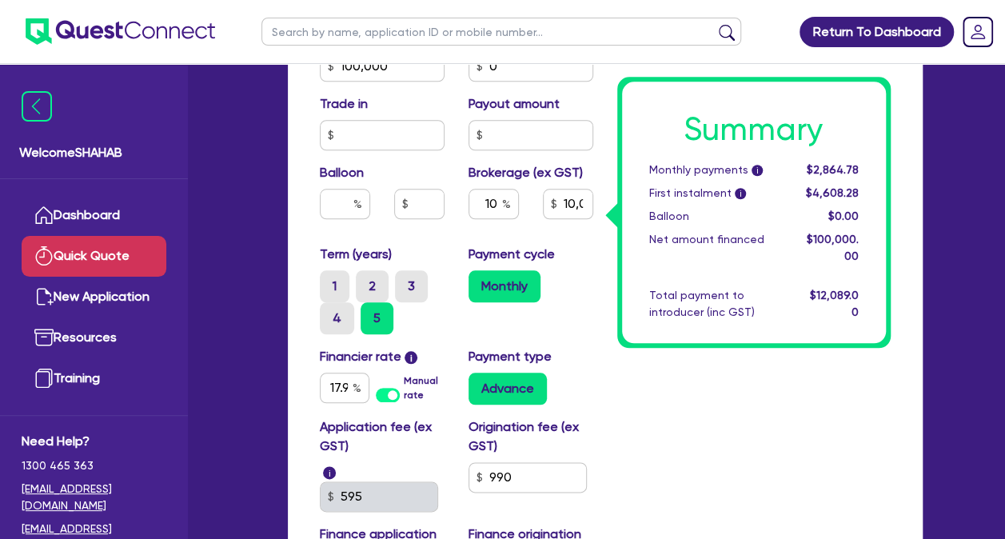
click at [489, 333] on div "Payment cycle Monthly" at bounding box center [531, 290] width 149 height 90
click at [750, 425] on div "Summary Monthly payments i $2,864.78 First instalment i $4,608.28 Balloon $0.00…" at bounding box center [754, 35] width 298 height 1157
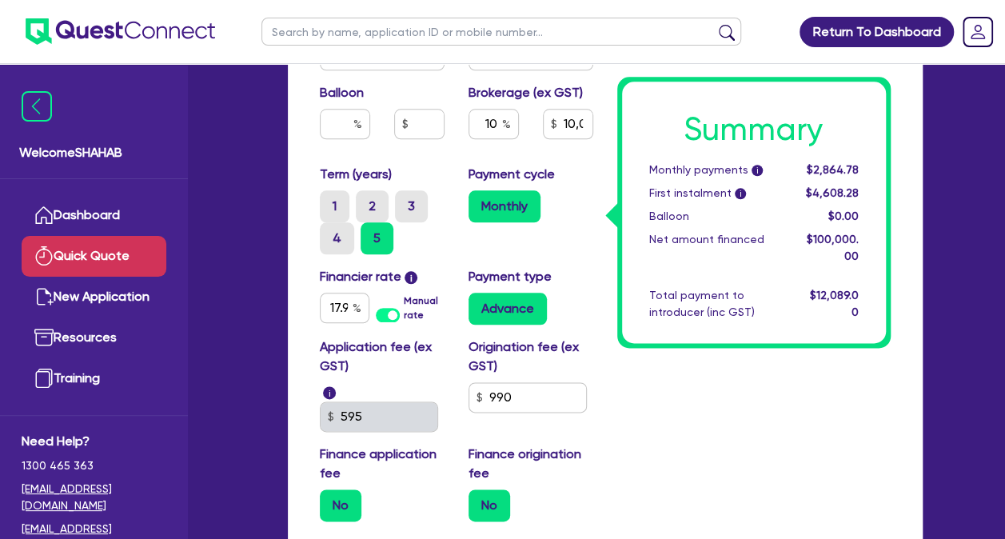
drag, startPoint x: 806, startPoint y: 193, endPoint x: 875, endPoint y: 196, distance: 68.9
click at [875, 196] on div "Summary Monthly payments i $2,864.78 First instalment i $4,608.28 Balloon $0.00…" at bounding box center [754, 213] width 264 height 262
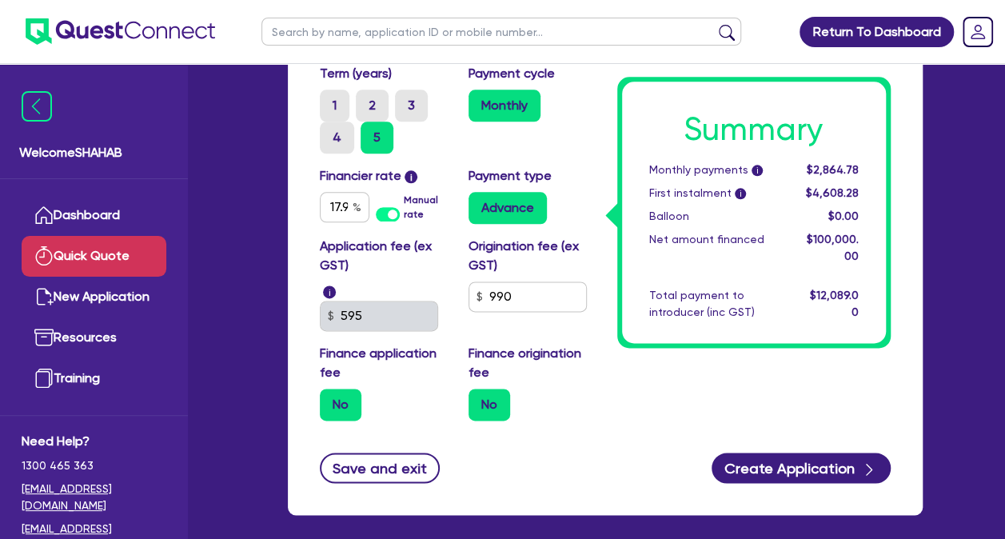
scroll to position [880, 0]
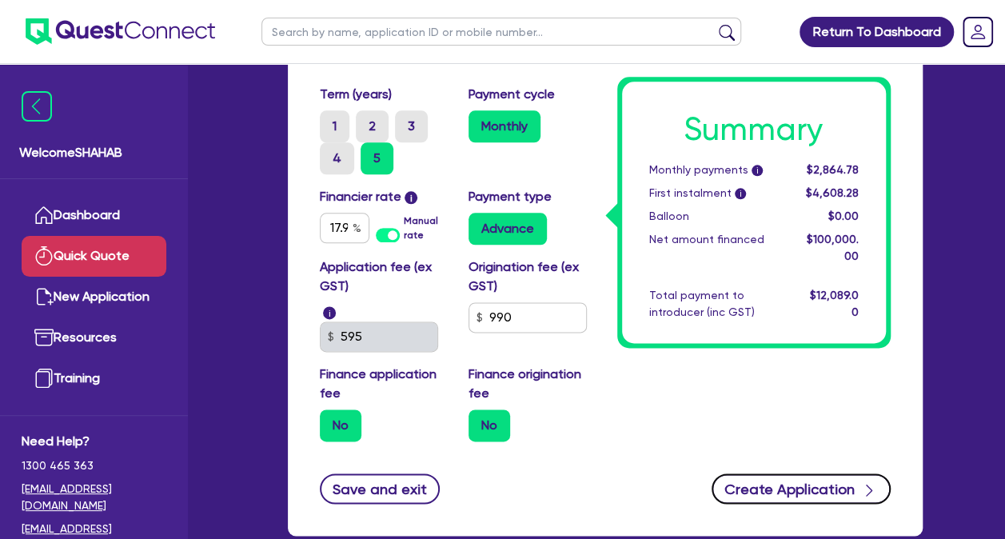
click at [821, 491] on button "Create Application" at bounding box center [801, 488] width 179 height 30
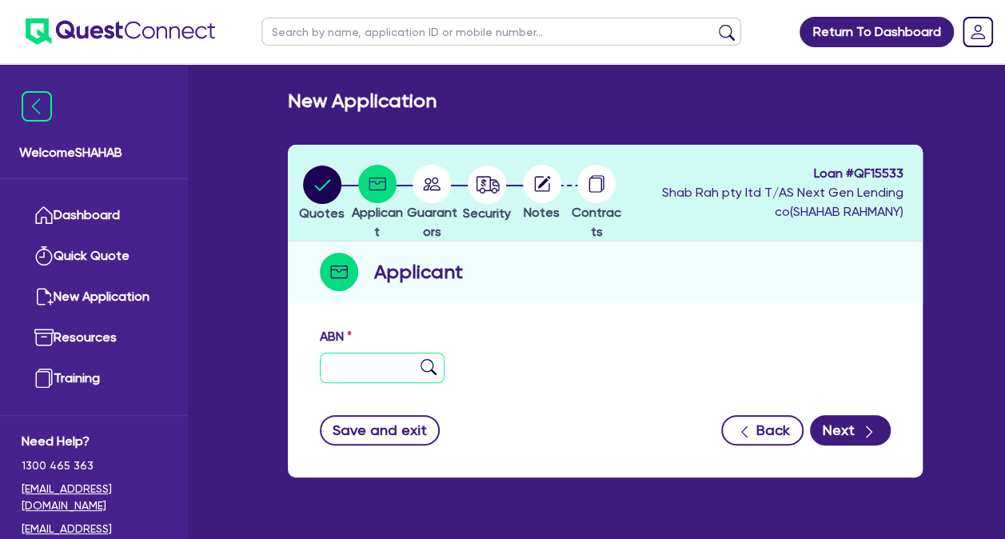
click at [381, 375] on input "text" at bounding box center [382, 368] width 125 height 30
paste input "65 691 054 878"
click at [392, 366] on input "65 691 054 878" at bounding box center [382, 368] width 125 height 30
click at [394, 367] on input "65 691 054 878" at bounding box center [382, 368] width 125 height 30
type input "65 691 054 878"
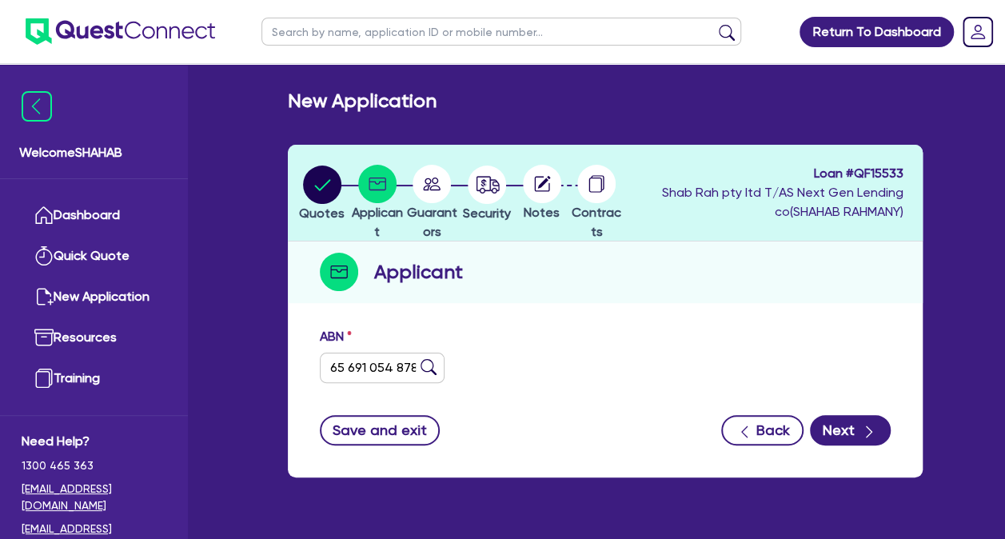
click at [429, 362] on img at bounding box center [429, 367] width 16 height 16
type input "STOCKY'S EARTHMOVING PTY LTD"
select select "COMPANY"
type input "[DATE]"
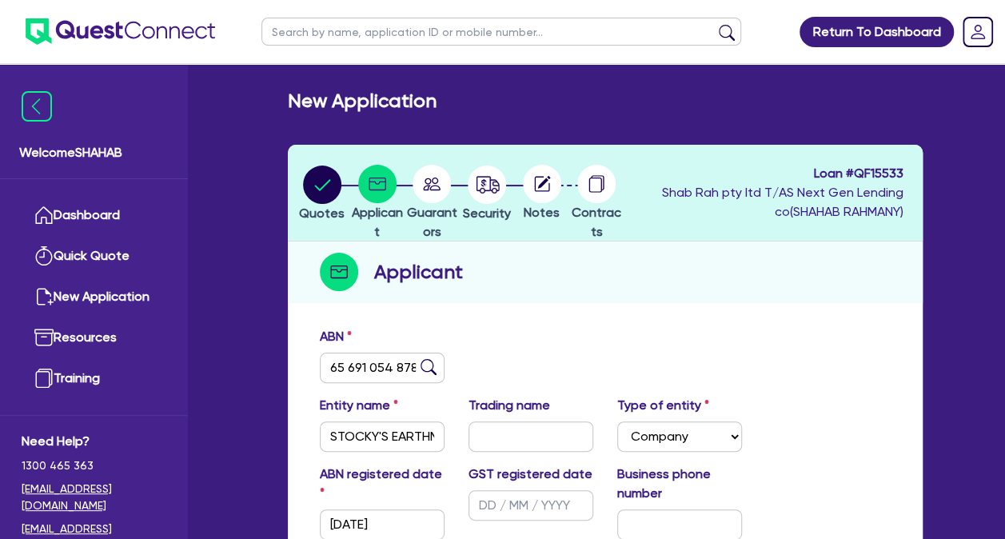
scroll to position [80, 0]
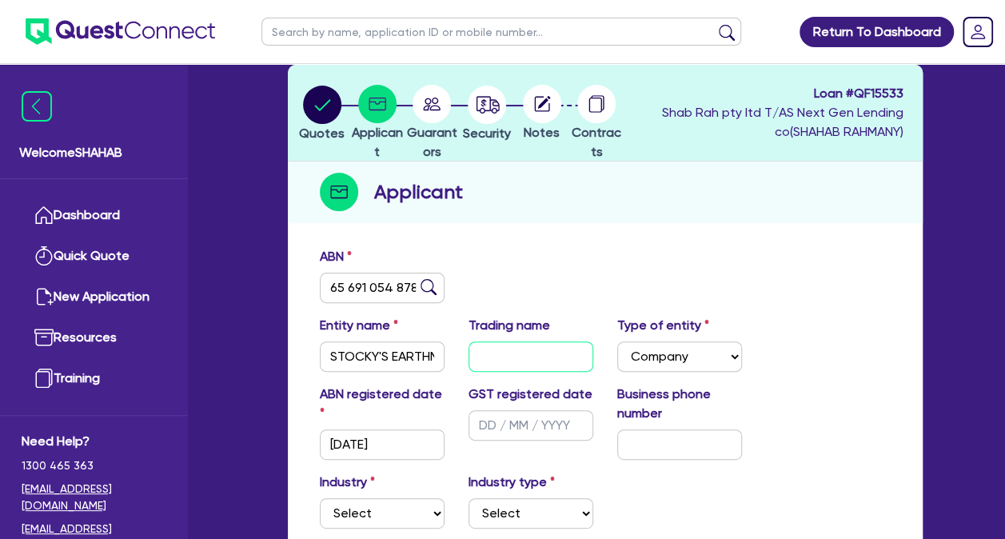
click at [529, 350] on input "text" at bounding box center [531, 357] width 125 height 30
click at [667, 449] on input "text" at bounding box center [679, 444] width 125 height 30
paste input "04 1785 6969"
drag, startPoint x: 676, startPoint y: 443, endPoint x: 678, endPoint y: 455, distance: 12.2
click at [678, 455] on input "04 1785 6969" at bounding box center [679, 444] width 125 height 30
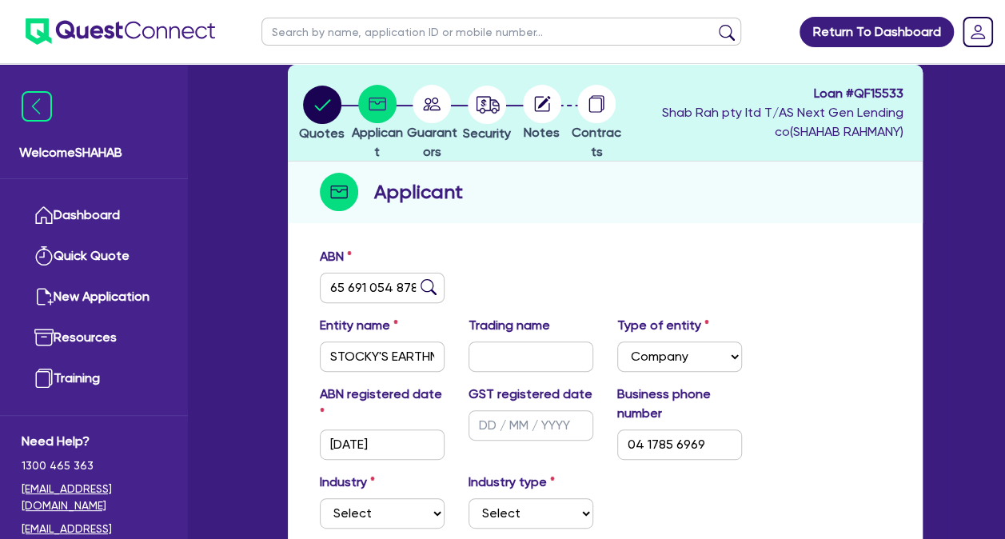
click at [705, 474] on div "Industry Select Accomodation & Food Services Administrative & Support Services …" at bounding box center [605, 507] width 595 height 69
click at [673, 443] on input "04 1785 6969" at bounding box center [679, 444] width 125 height 30
type input "04 1785 6969"
click at [395, 510] on select "Select Accomodation & Food Services Administrative & Support Services Agricultu…" at bounding box center [382, 513] width 125 height 30
click at [426, 498] on select "Select Accomodation & Food Services Administrative & Support Services Agricultu…" at bounding box center [382, 513] width 125 height 30
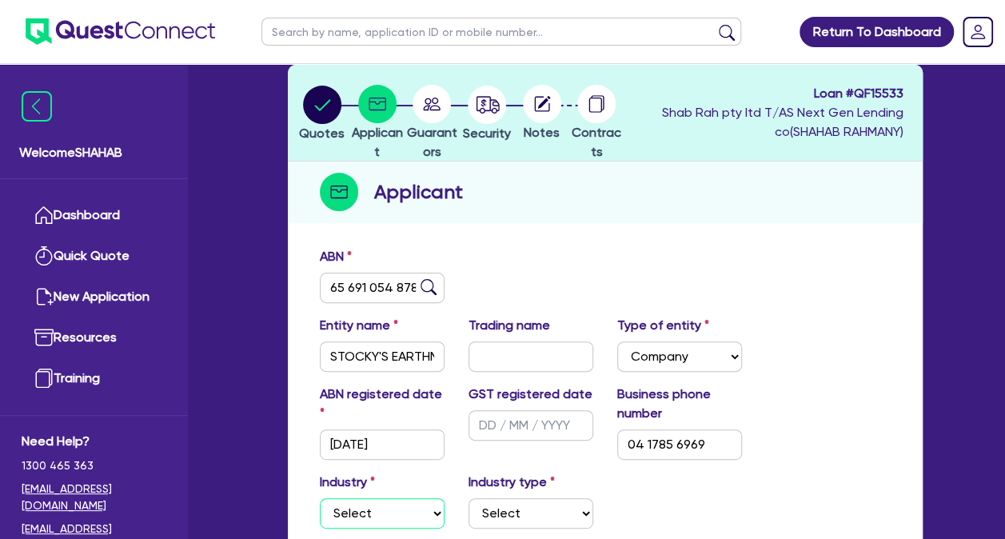
click at [427, 507] on select "Select Accomodation & Food Services Administrative & Support Services Agricultu…" at bounding box center [382, 513] width 125 height 30
click at [320, 498] on select "Select Accomodation & Food Services Administrative & Support Services Agricultu…" at bounding box center [382, 513] width 125 height 30
click at [520, 512] on select "Select Taxi & Luxury Car Services Passengers & Freight Transport Services Posta…" at bounding box center [531, 513] width 125 height 30
click at [424, 509] on select "Select Accomodation & Food Services Administrative & Support Services Agricultu…" at bounding box center [382, 513] width 125 height 30
click at [320, 498] on select "Select Accomodation & Food Services Administrative & Support Services Agricultu…" at bounding box center [382, 513] width 125 height 30
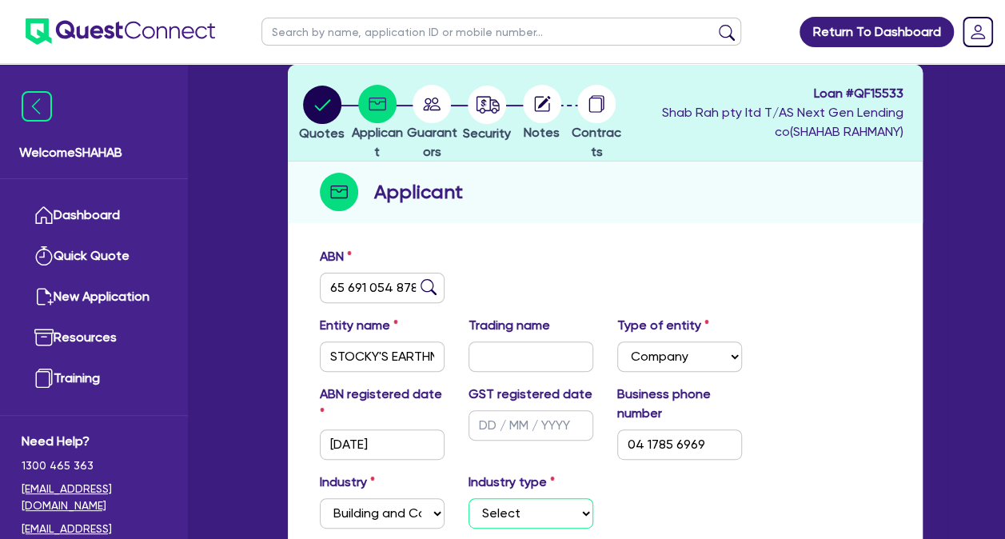
click at [557, 513] on select "Select Trades People Providing Services Direct to Consumers Trades People Provi…" at bounding box center [531, 513] width 125 height 30
click at [585, 287] on div "ABN 65 691 054 878" at bounding box center [605, 281] width 595 height 69
click at [830, 416] on div "ABN registered date [DATE] GST registered date Business phone number [PHONE_NUM…" at bounding box center [605, 429] width 595 height 88
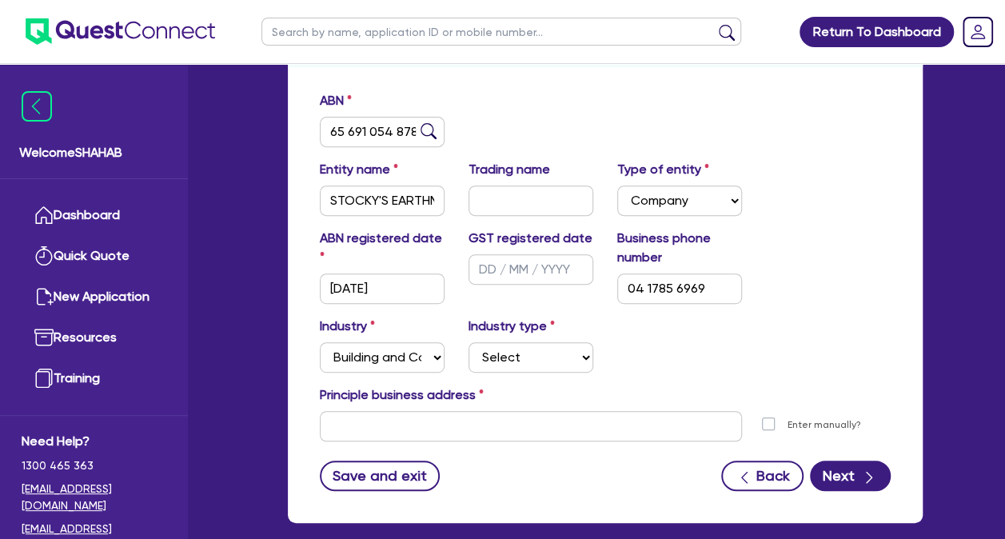
scroll to position [240, 0]
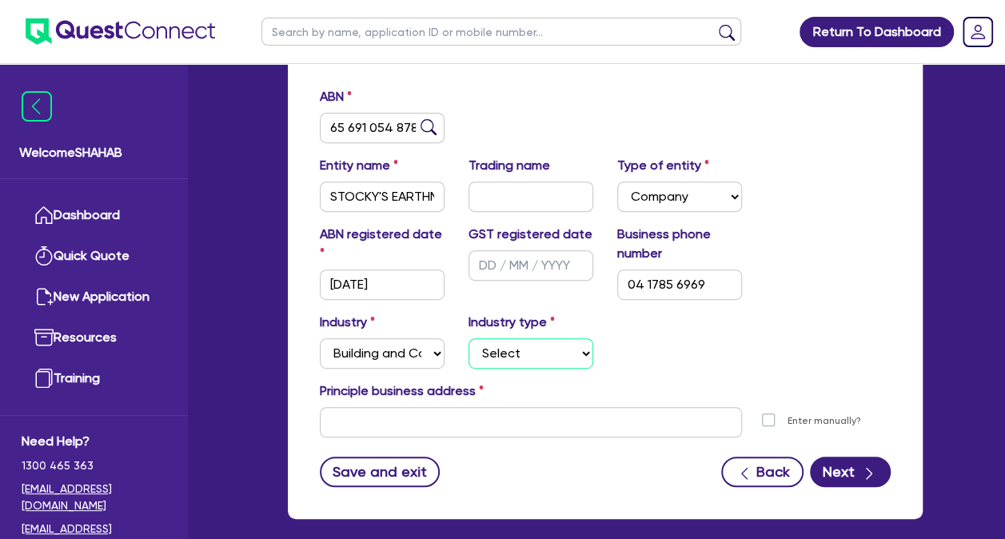
click at [515, 354] on select "Select Trades People Providing Services Direct to Consumers Trades People Provi…" at bounding box center [531, 353] width 125 height 30
click at [405, 361] on select "Select Accomodation & Food Services Administrative & Support Services Agricultu…" at bounding box center [382, 353] width 125 height 30
select select "TRANSPORT_WAREHOUSING"
click at [320, 338] on select "Select Accomodation & Food Services Administrative & Support Services Agricultu…" at bounding box center [382, 353] width 125 height 30
click at [518, 349] on select "Select Taxi & Luxury Car Services Passengers & Freight Transport Services Posta…" at bounding box center [531, 353] width 125 height 30
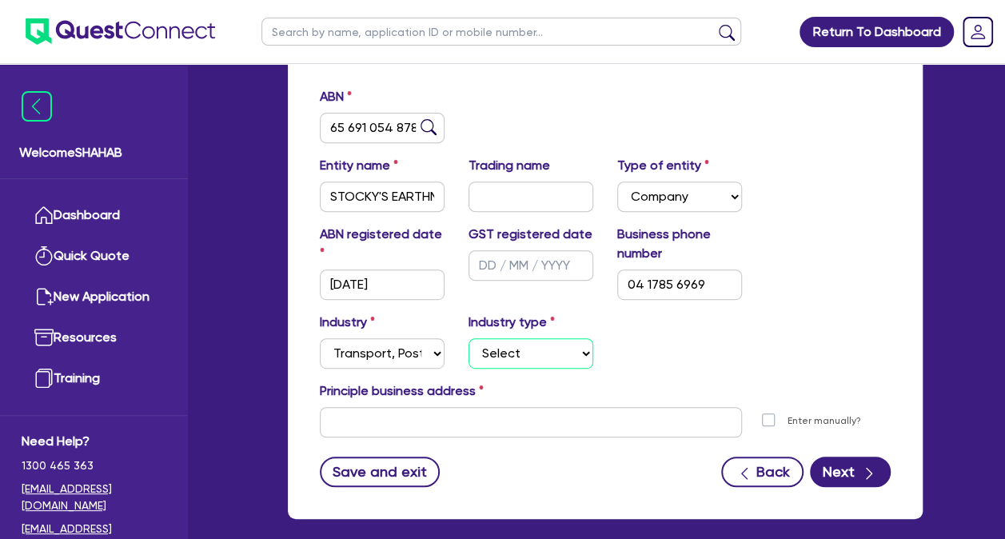
select select "PASSENGERS_FREIGHT_TRANSPORT"
click at [469, 338] on select "Select Taxi & Luxury Car Services Passengers & Freight Transport Services Posta…" at bounding box center [531, 353] width 125 height 30
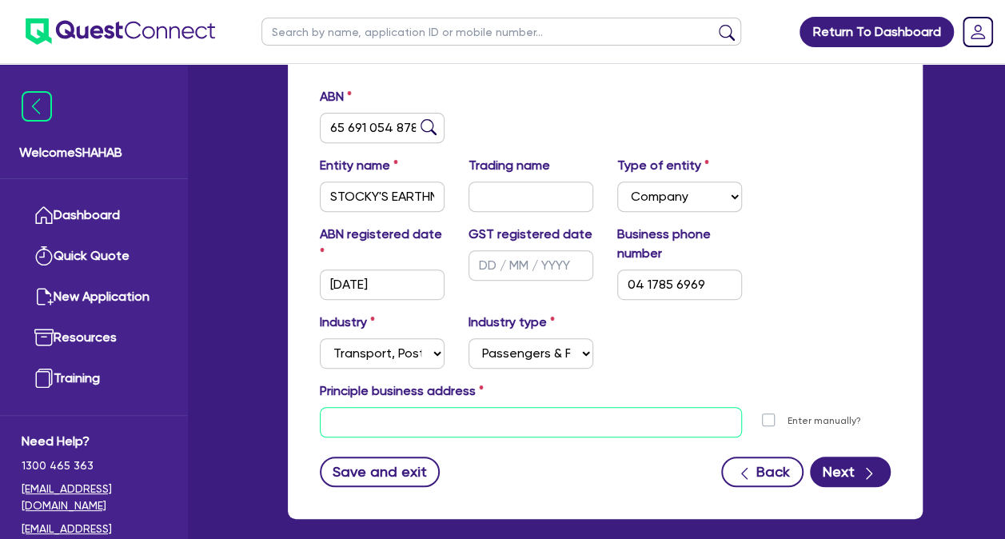
click at [500, 433] on input "text" at bounding box center [531, 422] width 422 height 30
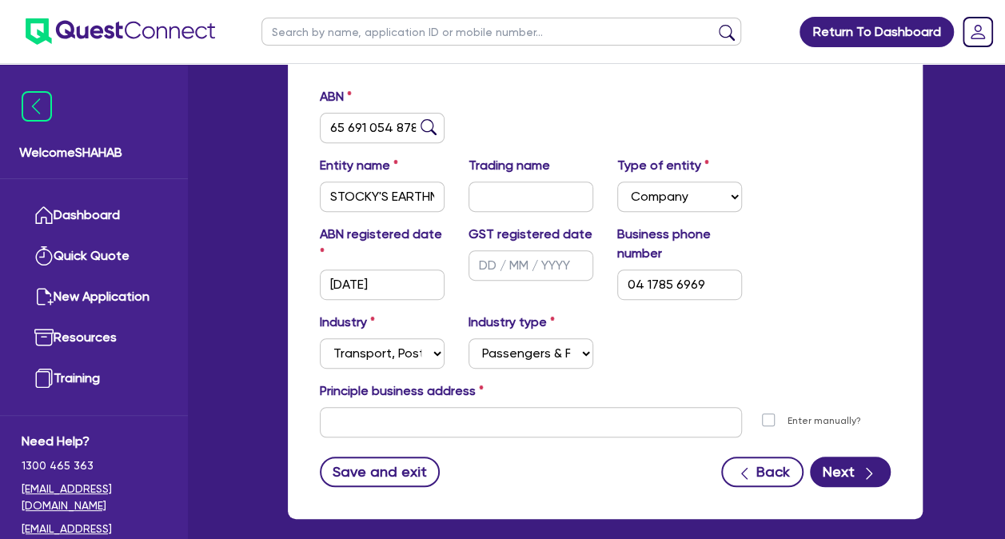
click at [550, 496] on div "ABN 65 691 054 878 Entity name STOCKY'S EARTHMOVING PTY LTD Trading name Type o…" at bounding box center [605, 299] width 635 height 440
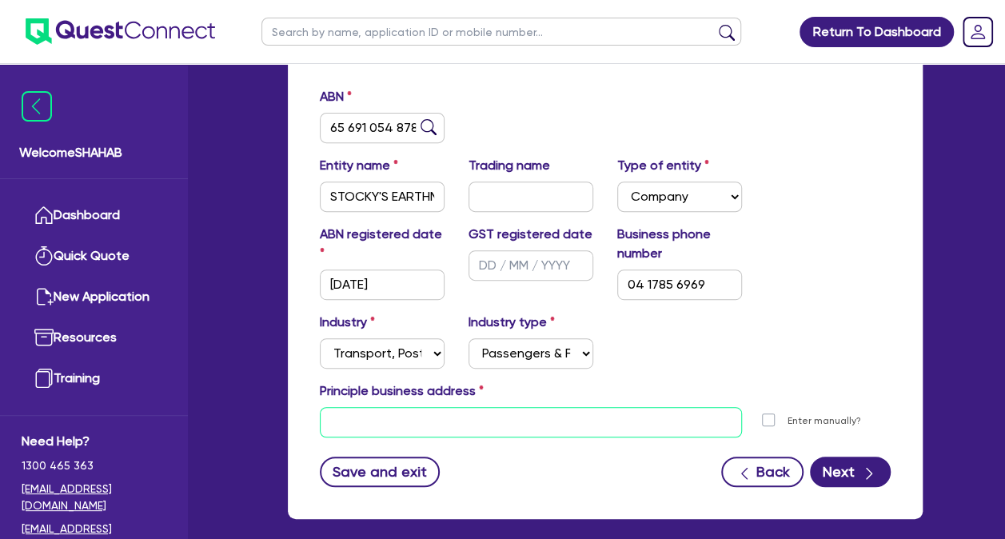
click at [457, 420] on input "text" at bounding box center [531, 422] width 422 height 30
paste input "Paramount Dr"
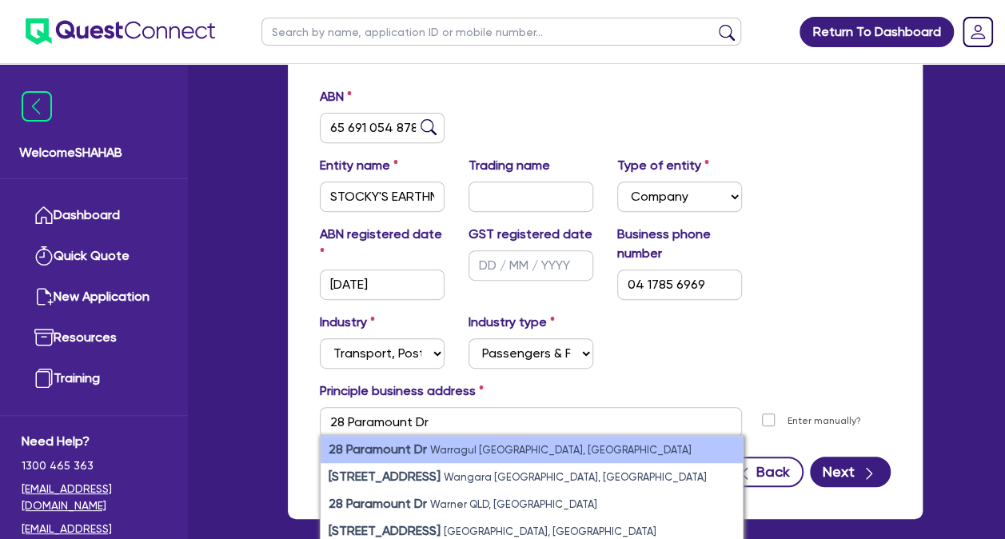
click at [488, 442] on li "[STREET_ADDRESS][PERSON_NAME]" at bounding box center [532, 449] width 422 height 27
type input "[STREET_ADDRESS][PERSON_NAME]"
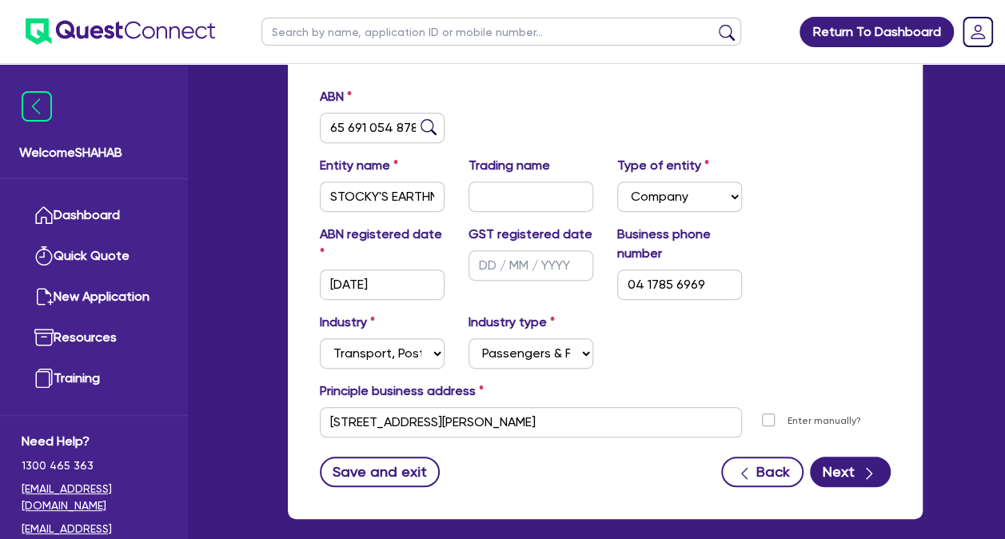
scroll to position [80, 0]
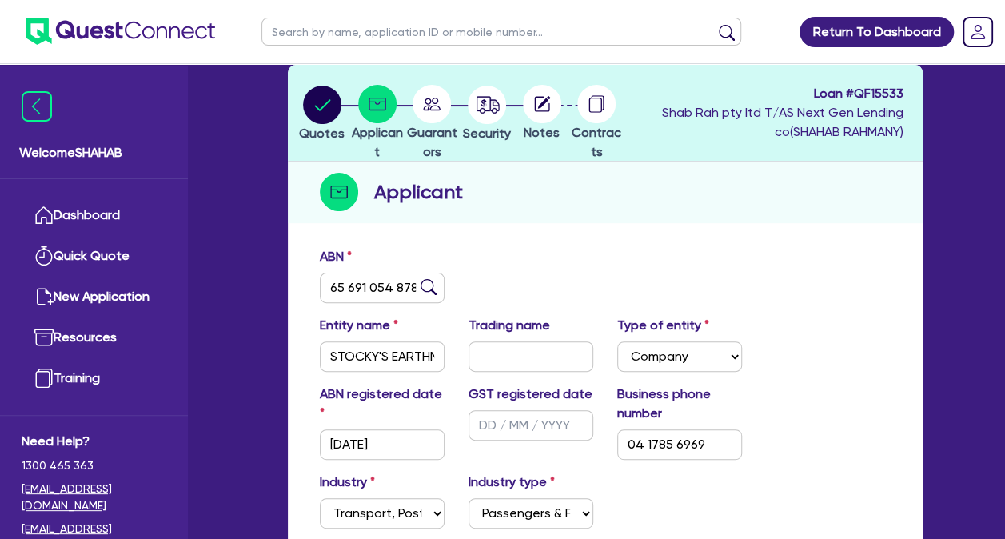
click at [555, 272] on div "ABN 65 691 054 878" at bounding box center [605, 281] width 595 height 69
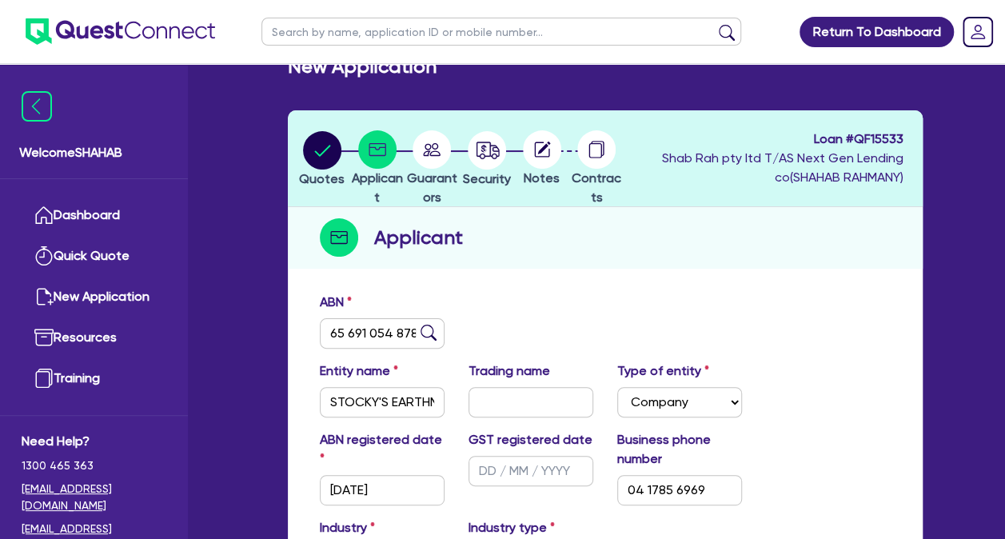
scroll to position [0, 0]
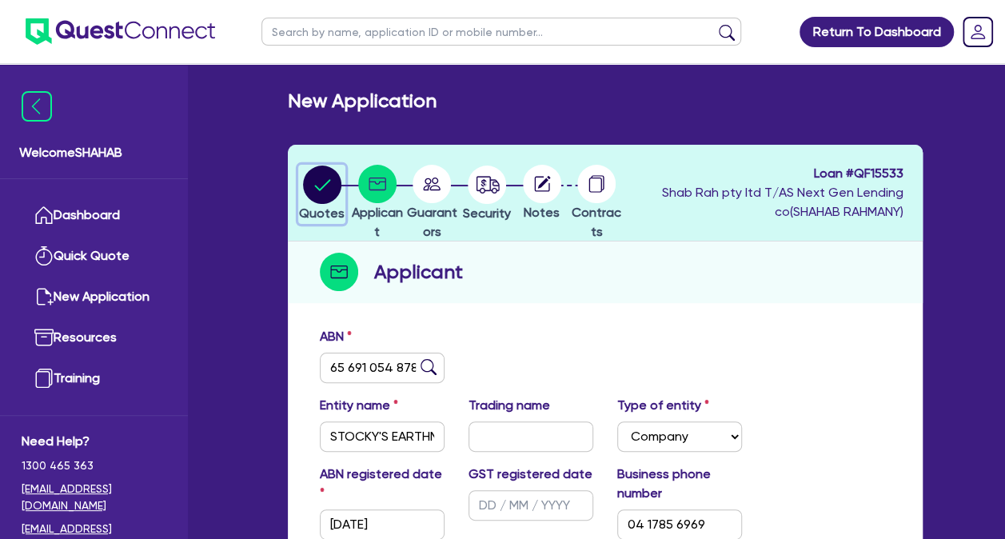
click at [331, 192] on circle "button" at bounding box center [322, 185] width 38 height 38
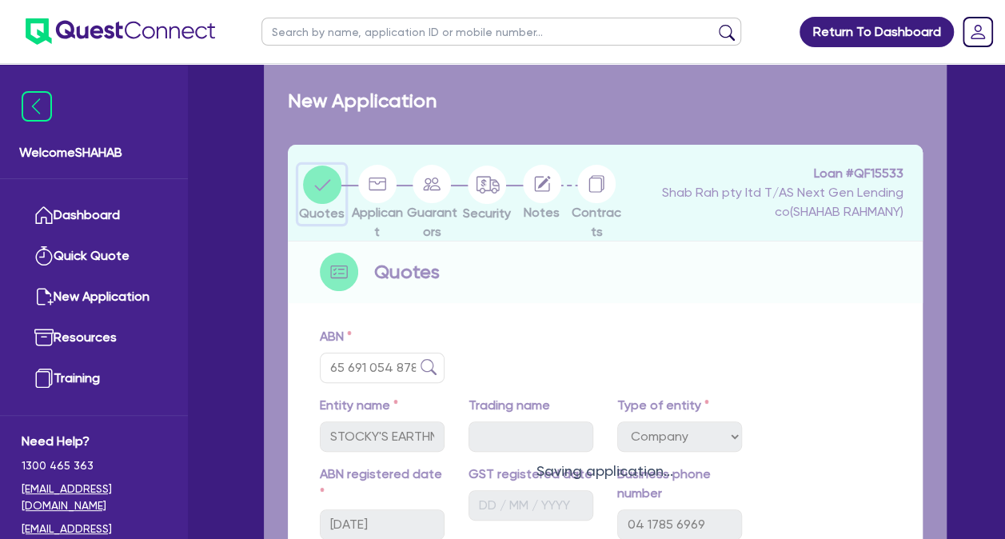
select select "Quest Finance - Own Book"
select select "PRIMARY_ASSETS"
select select "HEAVY_TRUCKS"
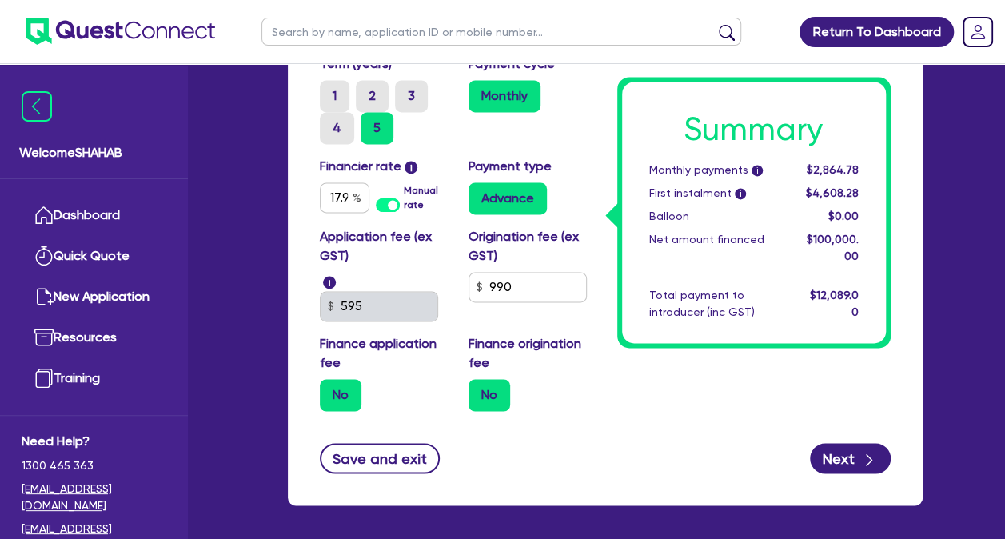
scroll to position [1123, 0]
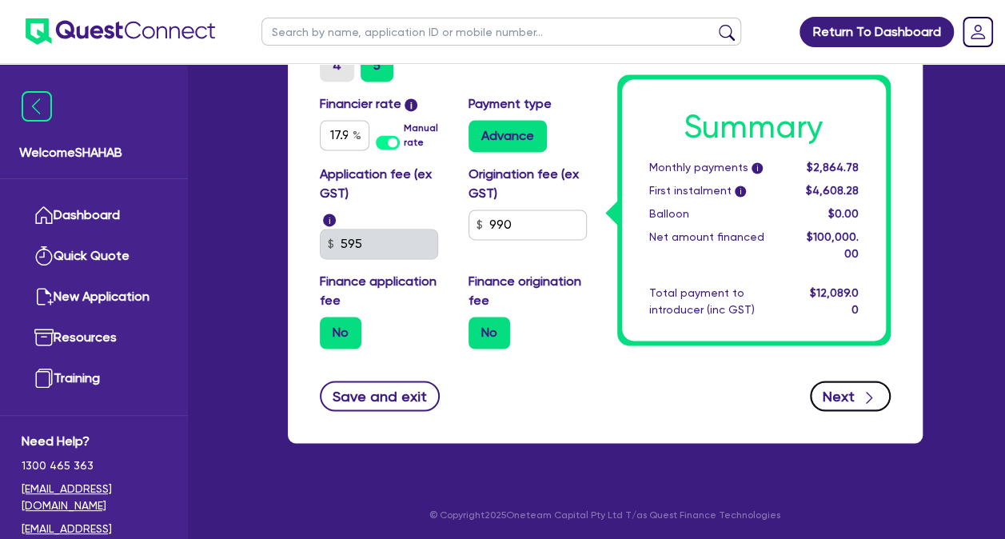
click at [854, 393] on button "Next" at bounding box center [850, 396] width 81 height 30
type input "100,000"
type input "10,000"
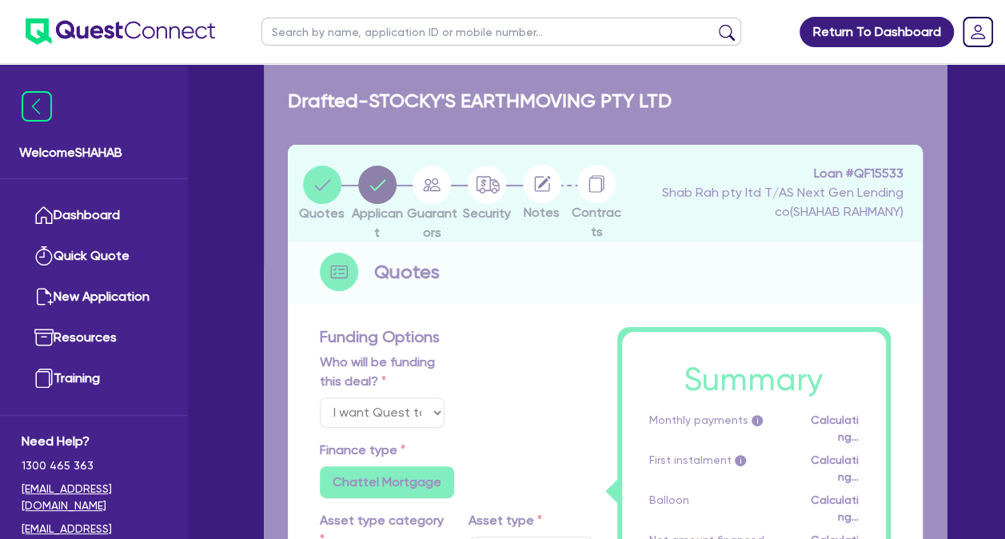
select select "COMPANY"
select select "TRANSPORT_WAREHOUSING"
select select "PASSENGERS_FREIGHT_TRANSPORT"
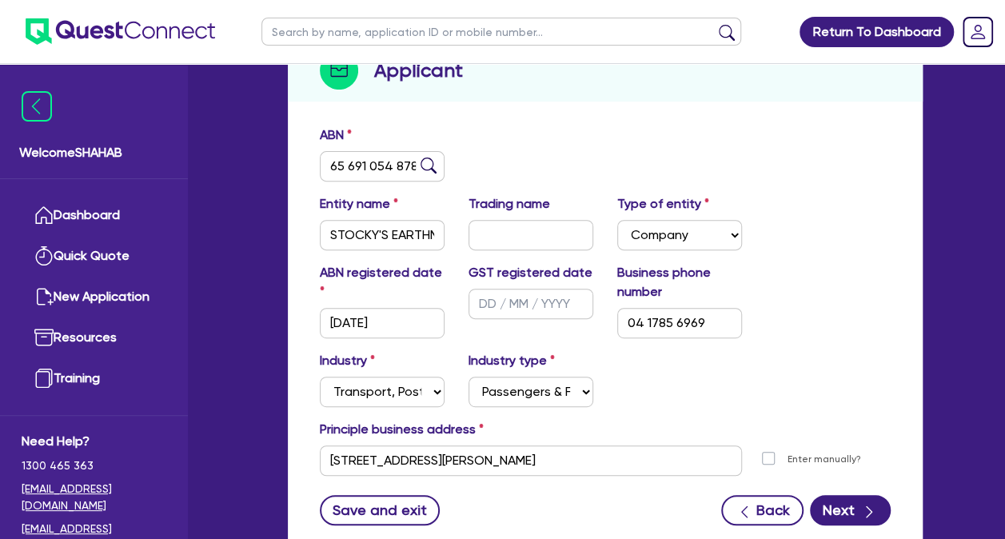
scroll to position [240, 0]
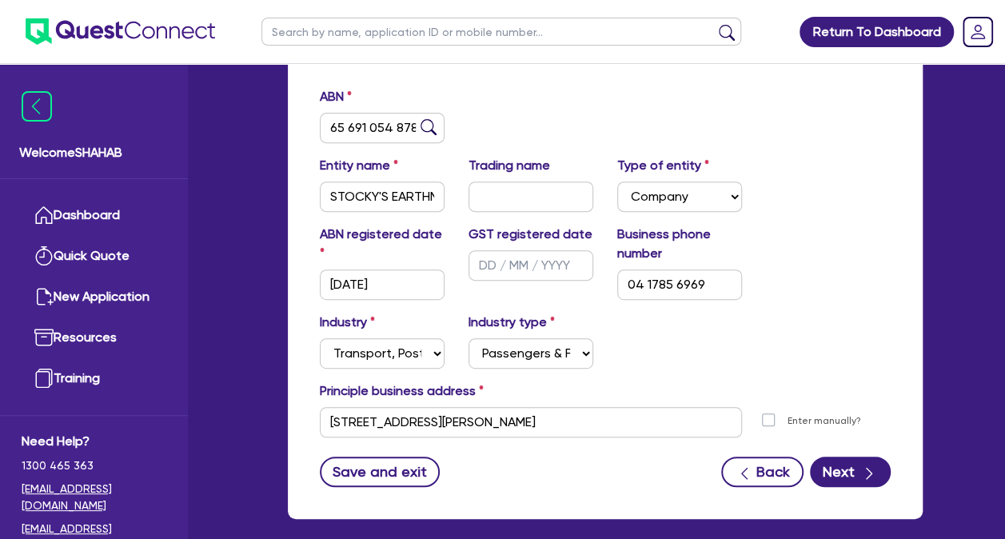
click at [841, 265] on div "ABN registered date [DATE] GST registered date Business phone number [PHONE_NUM…" at bounding box center [605, 269] width 595 height 88
click at [806, 333] on div "Industry Select Accomodation & Food Services Administrative & Support Services …" at bounding box center [605, 347] width 595 height 69
click at [538, 293] on div "GST registered date" at bounding box center [531, 262] width 149 height 75
click at [824, 344] on div "Industry Select Accomodation & Food Services Administrative & Support Services …" at bounding box center [605, 347] width 595 height 69
click at [591, 477] on div "Save and exit Back Next" at bounding box center [605, 472] width 595 height 30
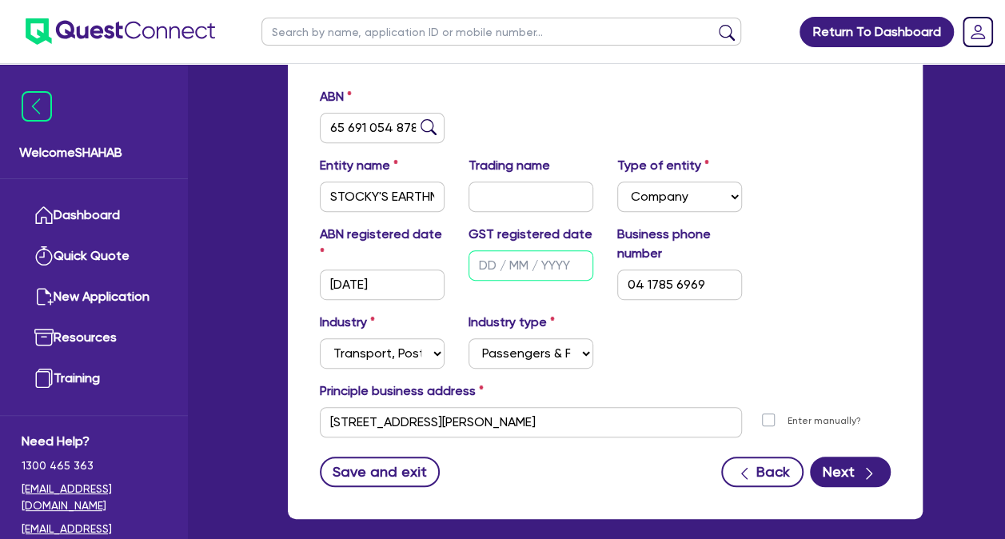
click at [479, 276] on input "text" at bounding box center [531, 265] width 125 height 30
type input "[DATE]"
click at [743, 353] on div "Industry Select Accomodation & Food Services Administrative & Support Services …" at bounding box center [605, 347] width 595 height 69
click at [379, 346] on select "Select Accomodation & Food Services Administrative & Support Services Agricultu…" at bounding box center [382, 353] width 125 height 30
select select "BUILDING_CONSTRUCTION"
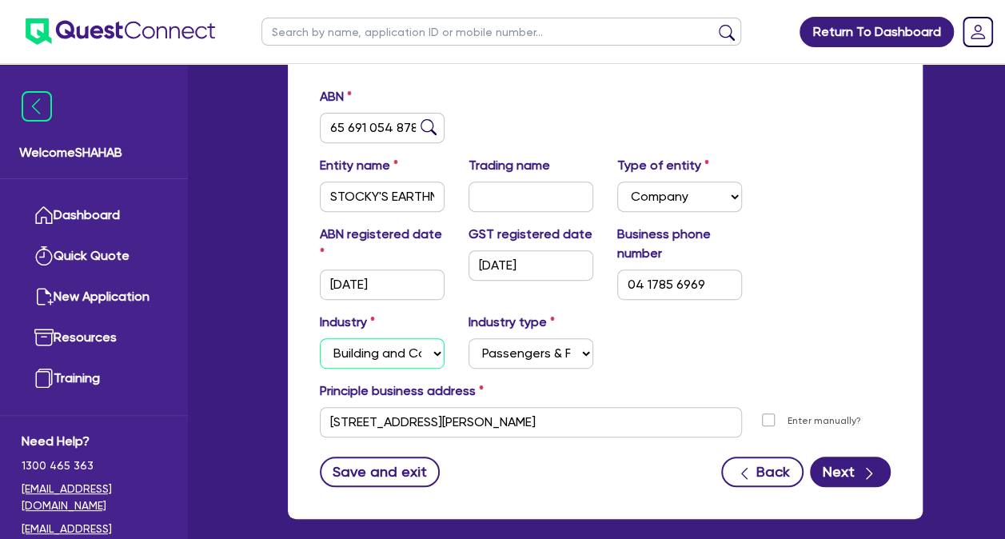
click at [320, 338] on select "Select Accomodation & Food Services Administrative & Support Services Agricultu…" at bounding box center [382, 353] width 125 height 30
click at [542, 326] on label "Industry type" at bounding box center [512, 322] width 86 height 19
click at [542, 349] on select "Select Trades People Providing Services Direct to Consumers Trades People Provi…" at bounding box center [531, 353] width 125 height 30
click at [666, 382] on div "Principle business address" at bounding box center [605, 394] width 595 height 26
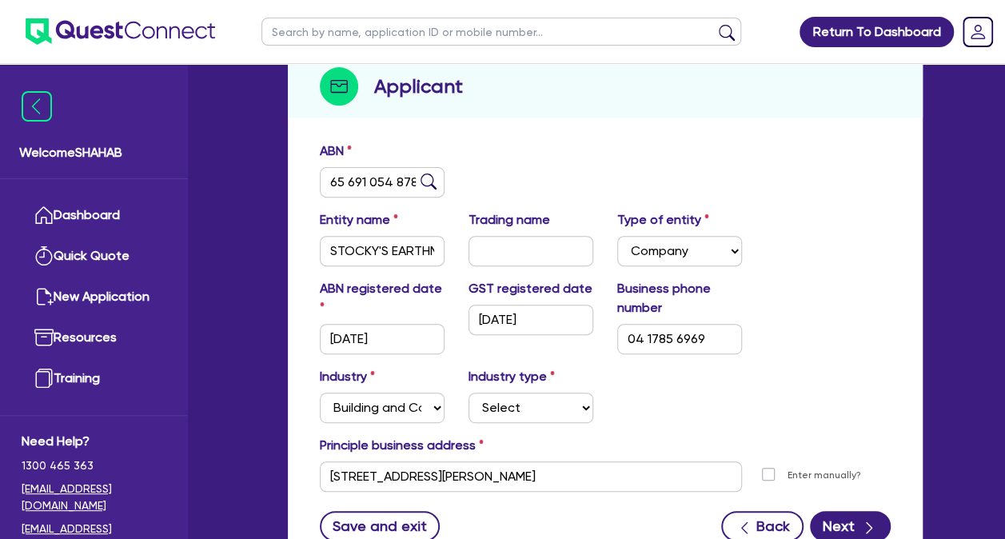
scroll to position [160, 0]
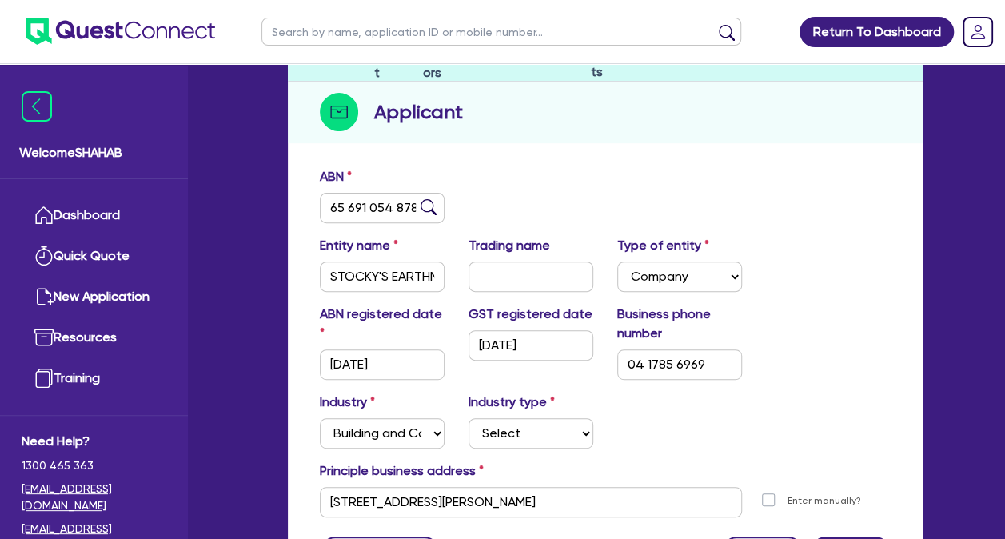
click at [851, 393] on div "Industry Select Accomodation & Food Services Administrative & Support Services …" at bounding box center [605, 427] width 595 height 69
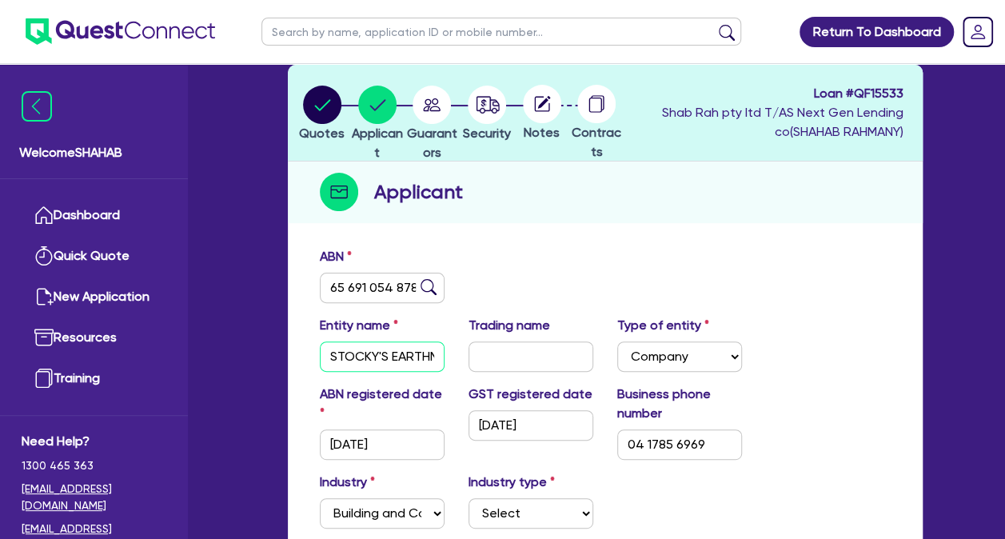
click at [358, 357] on input "STOCKY'S EARTHMOVING PTY LTD" at bounding box center [382, 357] width 125 height 30
click at [646, 504] on div "Industry Select Accomodation & Food Services Administrative & Support Services …" at bounding box center [605, 507] width 595 height 69
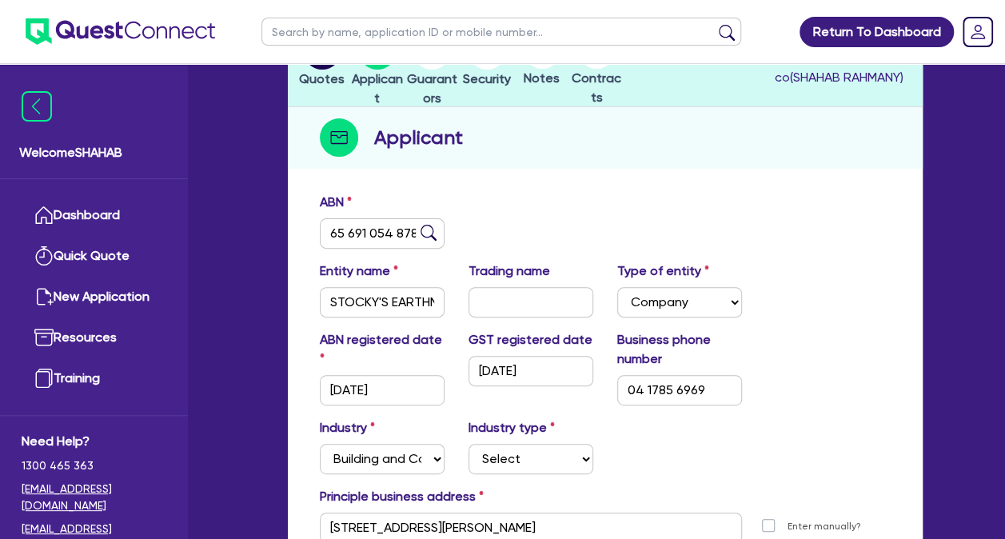
scroll to position [160, 0]
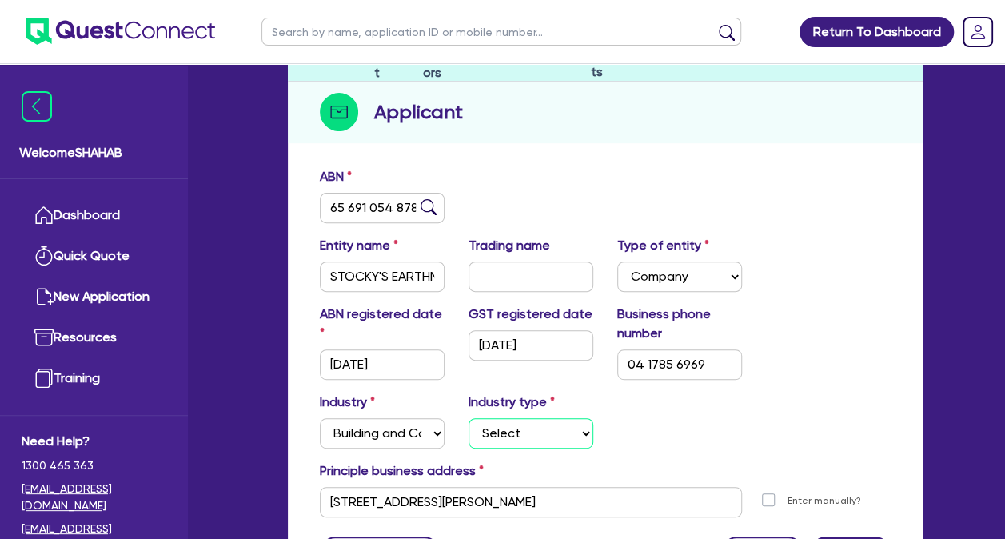
click at [554, 441] on select "Select Trades People Providing Services Direct to Consumers Trades People Provi…" at bounding box center [531, 433] width 125 height 30
select select "TRADES_SERVICES_CONSUMERS"
click at [469, 418] on select "Select Trades People Providing Services Direct to Consumers Trades People Provi…" at bounding box center [531, 433] width 125 height 30
click at [652, 413] on div "Industry Select Accomodation & Food Services Administrative & Support Services …" at bounding box center [605, 427] width 595 height 69
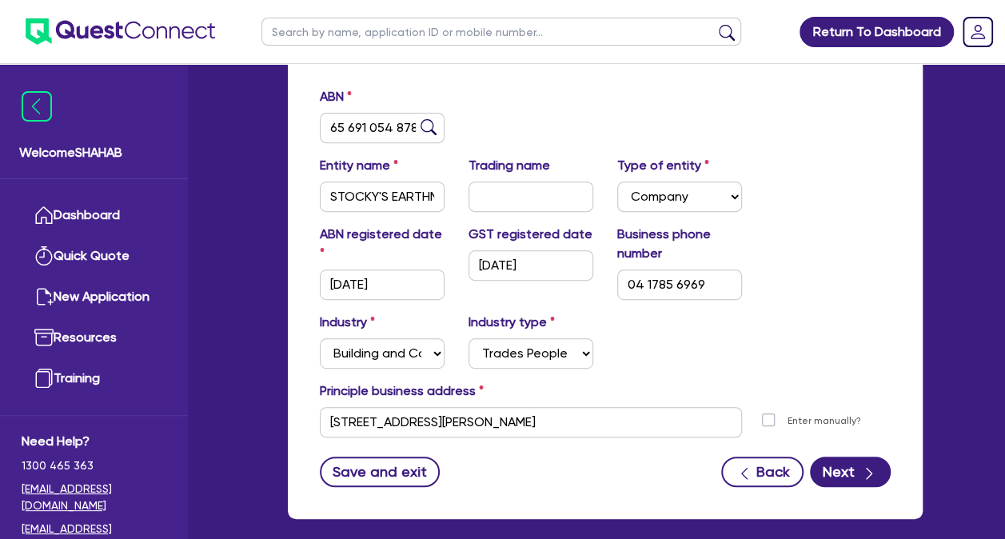
scroll to position [317, 0]
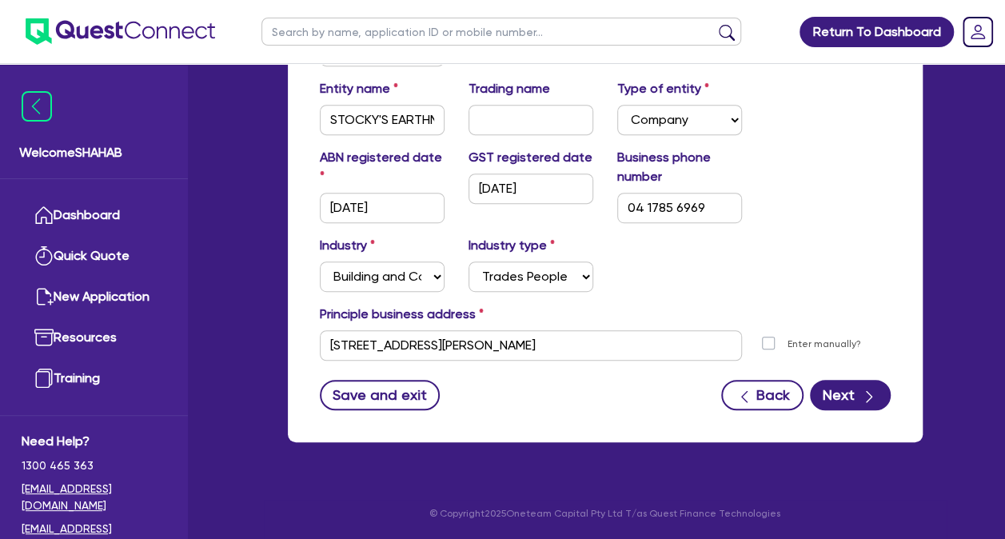
click at [621, 398] on div "Save and exit Back Next" at bounding box center [605, 395] width 595 height 30
click at [864, 389] on icon "button" at bounding box center [869, 397] width 16 height 16
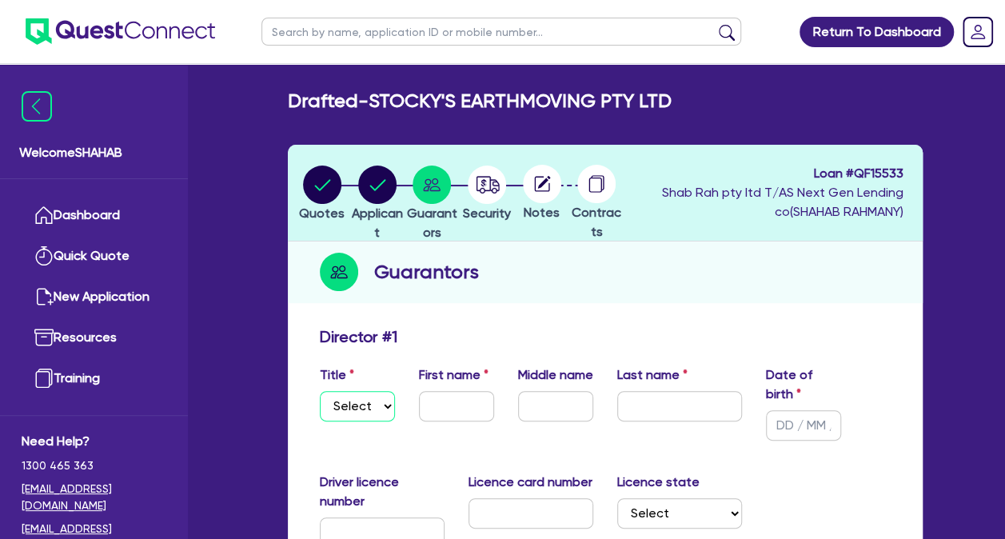
click at [347, 405] on select "Select Mr Mrs Ms Miss Dr" at bounding box center [357, 406] width 75 height 30
select select "MR"
click at [320, 391] on select "Select Mr Mrs Ms Miss Dr" at bounding box center [357, 406] width 75 height 30
drag, startPoint x: 446, startPoint y: 376, endPoint x: 445, endPoint y: 405, distance: 28.8
click at [446, 378] on label "First name" at bounding box center [454, 374] width 70 height 19
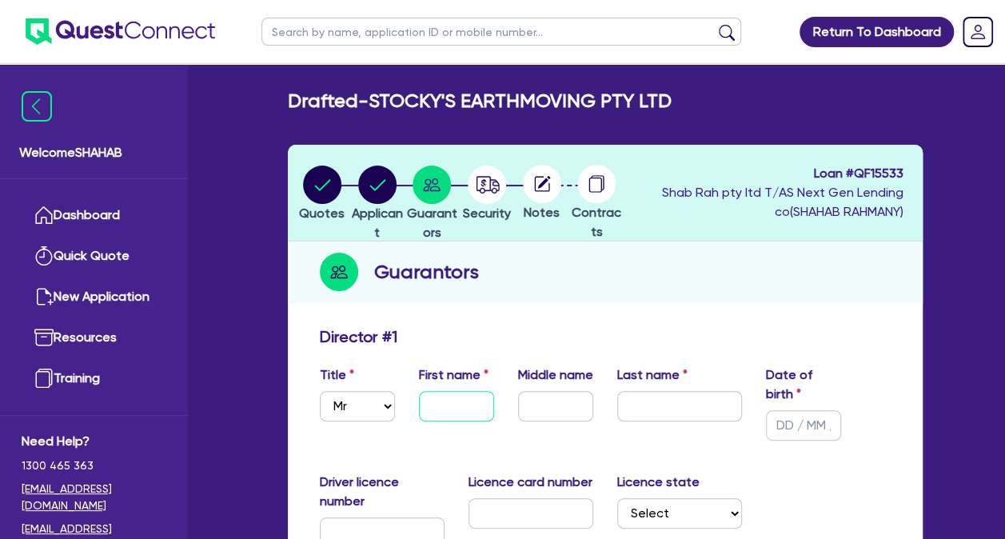
click at [445, 409] on input "text" at bounding box center [456, 406] width 75 height 30
type input "[PERSON_NAME]"
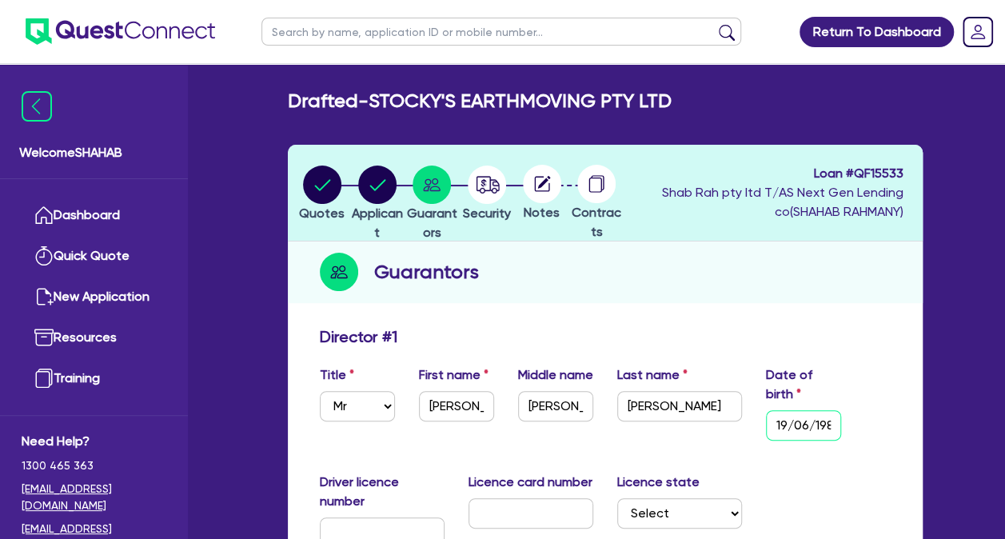
scroll to position [0, 11]
type input "[DATE]"
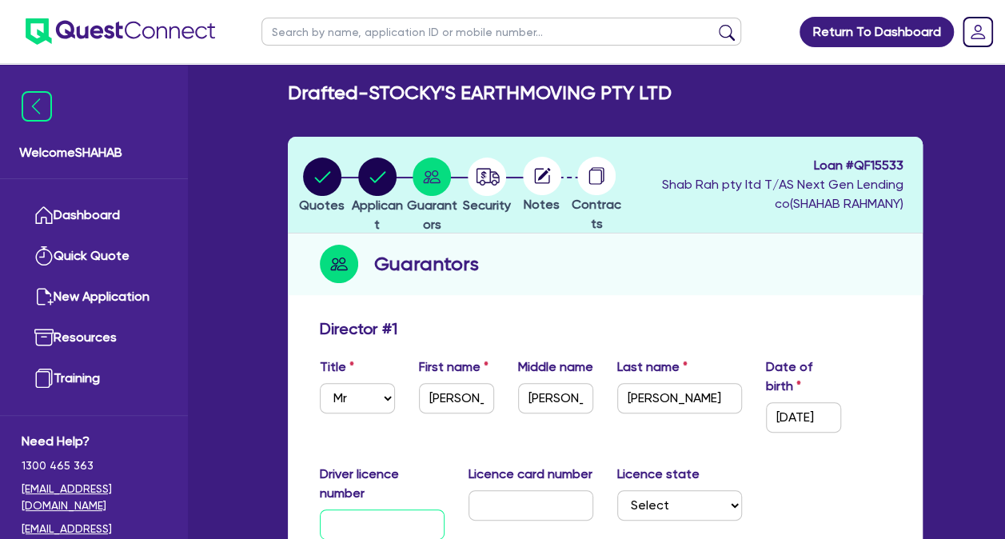
scroll to position [168, 0]
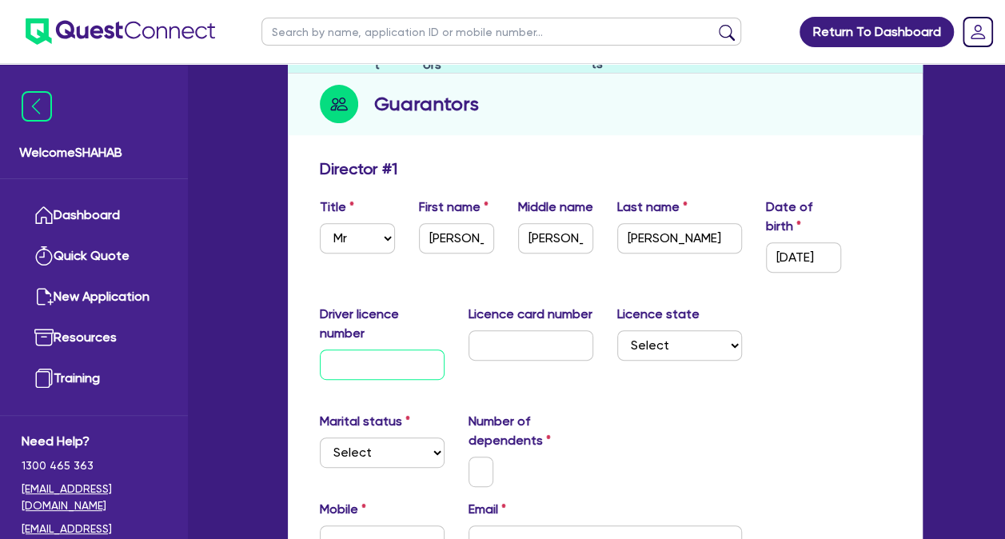
click at [409, 357] on input "text" at bounding box center [382, 365] width 125 height 30
paste input "055328090"
type input "055328090"
click at [544, 348] on input "text" at bounding box center [531, 345] width 125 height 30
paste input "p5176793"
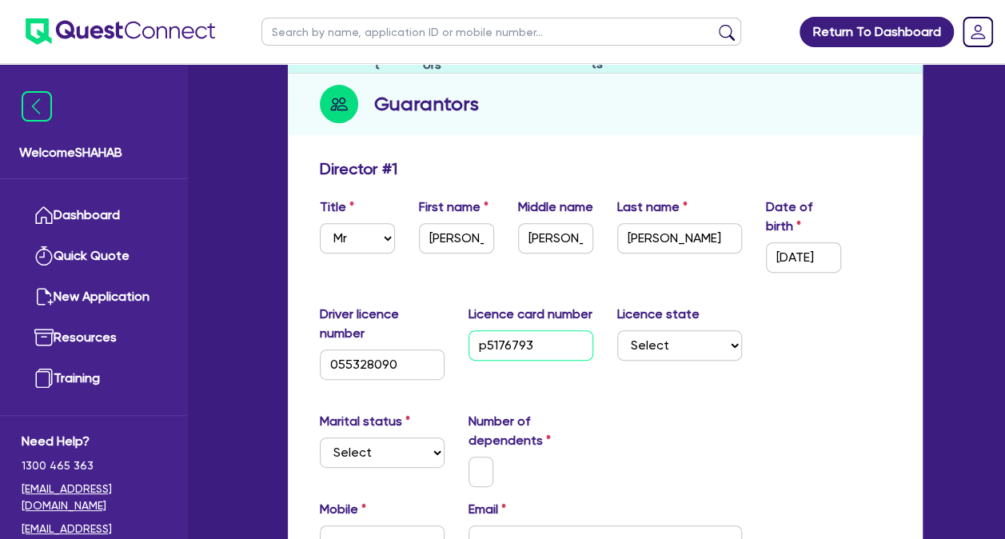
type input "p5176793"
click at [676, 339] on select "Select [GEOGRAPHIC_DATA] [GEOGRAPHIC_DATA] [GEOGRAPHIC_DATA] [GEOGRAPHIC_DATA] …" at bounding box center [679, 345] width 125 height 30
select select "VIC"
click at [617, 330] on select "Select [GEOGRAPHIC_DATA] [GEOGRAPHIC_DATA] [GEOGRAPHIC_DATA] [GEOGRAPHIC_DATA] …" at bounding box center [679, 345] width 125 height 30
click at [355, 448] on select "Select Single Married De Facto / Partner" at bounding box center [382, 452] width 125 height 30
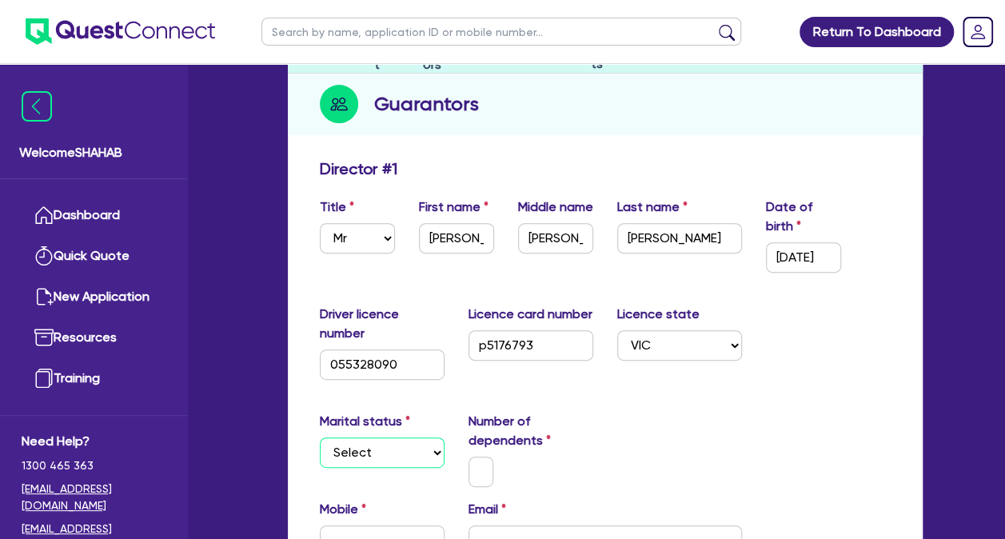
select select "SINGLE"
click at [320, 437] on select "Select Single Married De Facto / Partner" at bounding box center [382, 452] width 125 height 30
click at [483, 470] on input "text" at bounding box center [482, 472] width 26 height 30
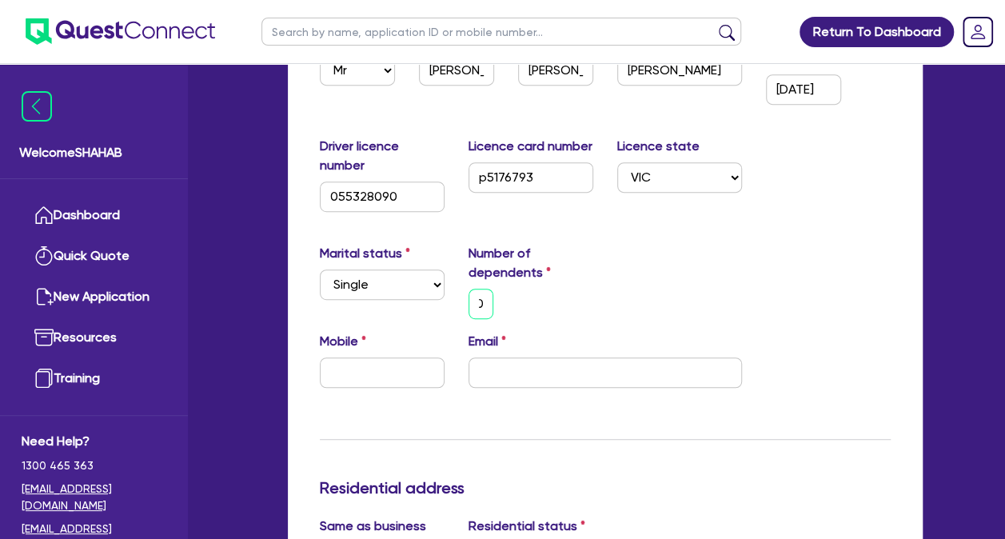
scroll to position [408, 0]
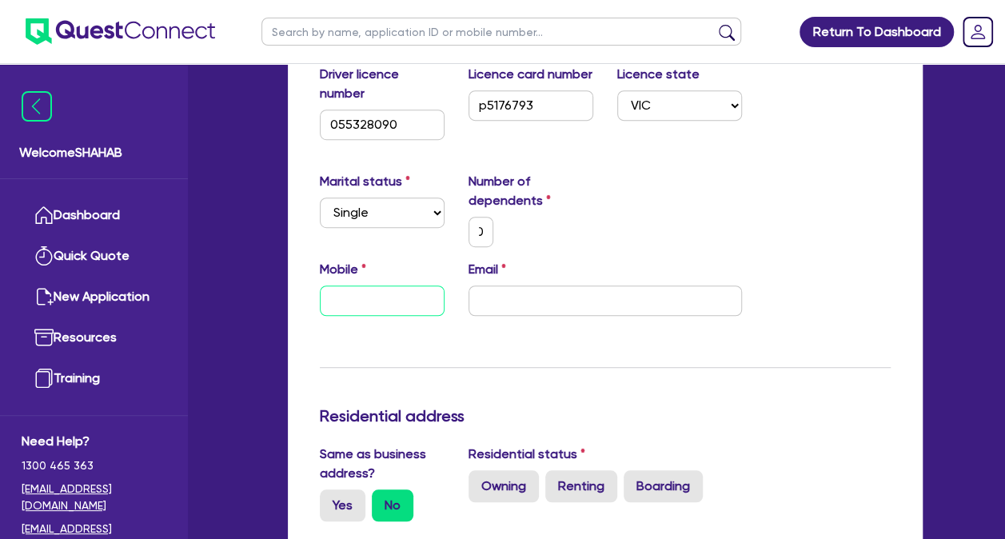
drag, startPoint x: 357, startPoint y: 299, endPoint x: 354, endPoint y: 266, distance: 33.7
click at [357, 299] on input "text" at bounding box center [382, 301] width 125 height 30
paste input "0417 856 969"
type input "0"
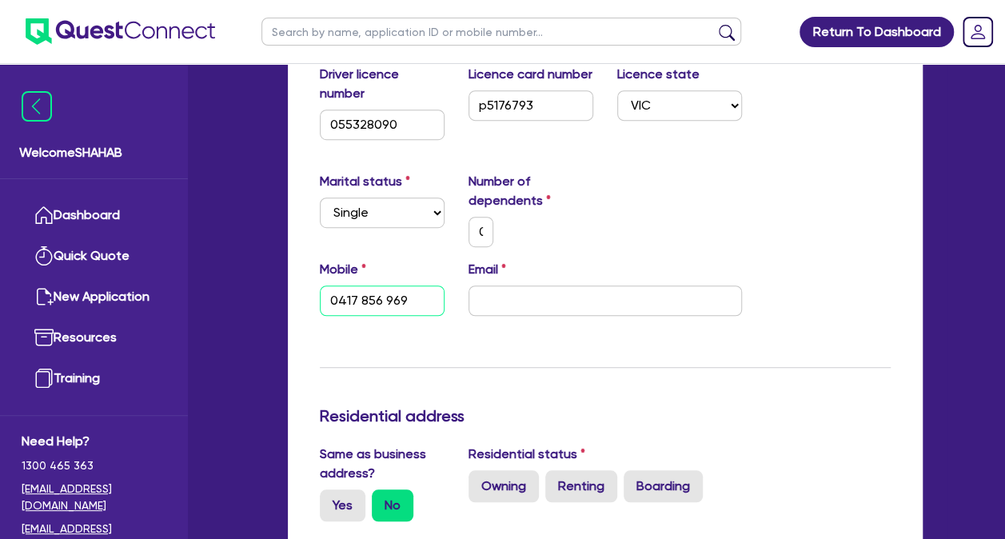
type input "0417 856 969"
click at [693, 298] on input "email" at bounding box center [606, 301] width 274 height 30
paste input "[EMAIL_ADDRESS][DOMAIN_NAME]"
type input "0"
type input "0417 856 969"
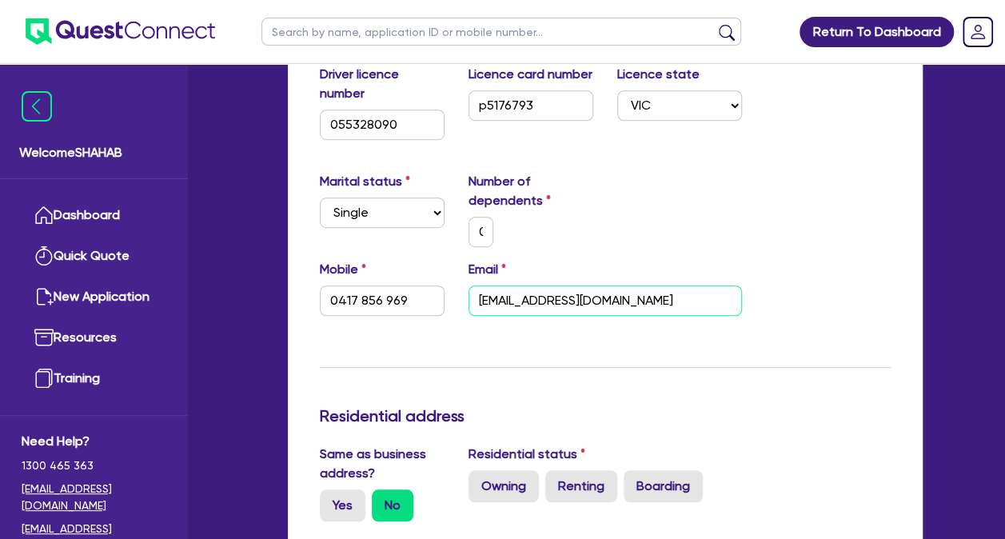
type input "[EMAIL_ADDRESS][DOMAIN_NAME]"
click at [865, 301] on div "Mobile [PHONE_NUMBER] Email [EMAIL_ADDRESS][DOMAIN_NAME]" at bounding box center [605, 294] width 595 height 69
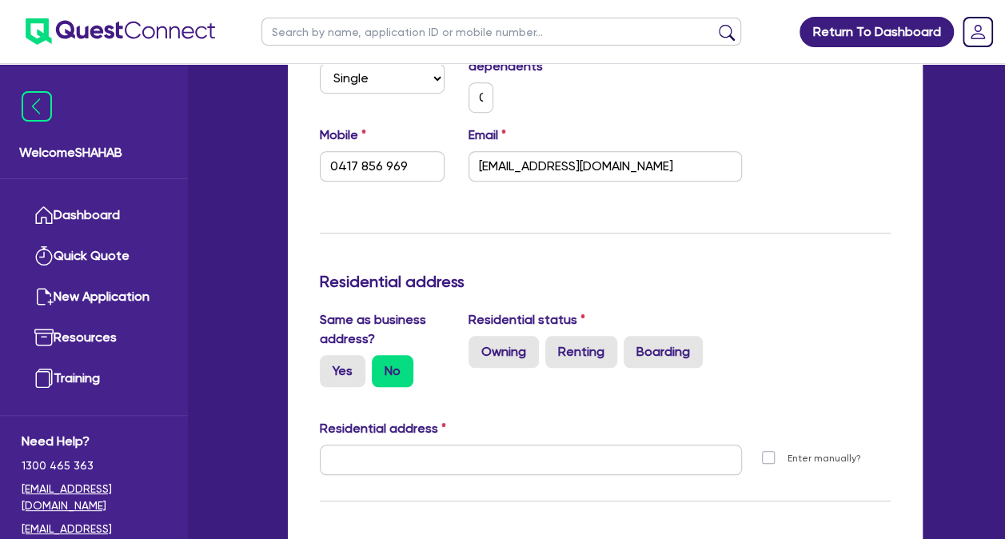
scroll to position [568, 0]
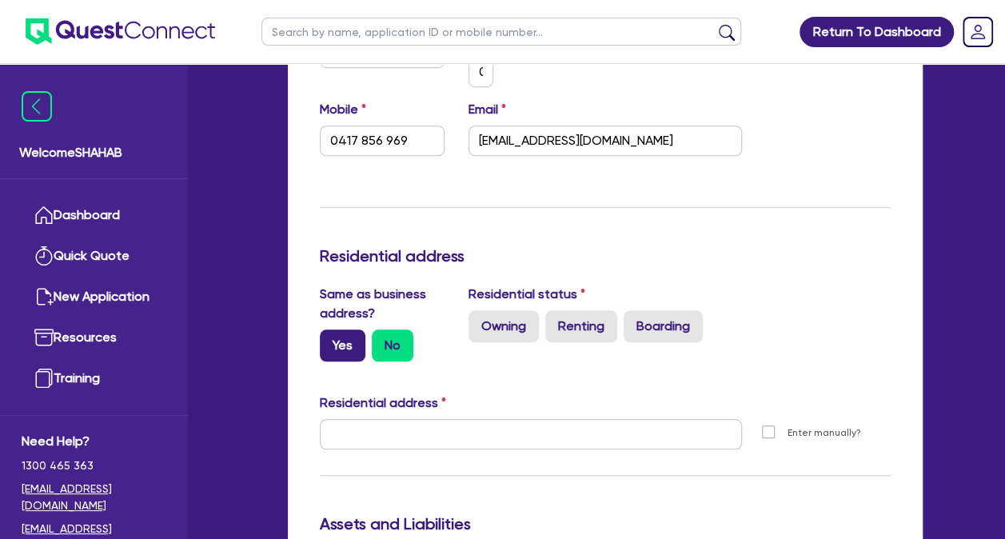
click at [350, 353] on label "Yes" at bounding box center [343, 346] width 46 height 32
click at [330, 340] on input "Yes" at bounding box center [325, 335] width 10 height 10
radio input "true"
type input "0"
type input "0417 856 969"
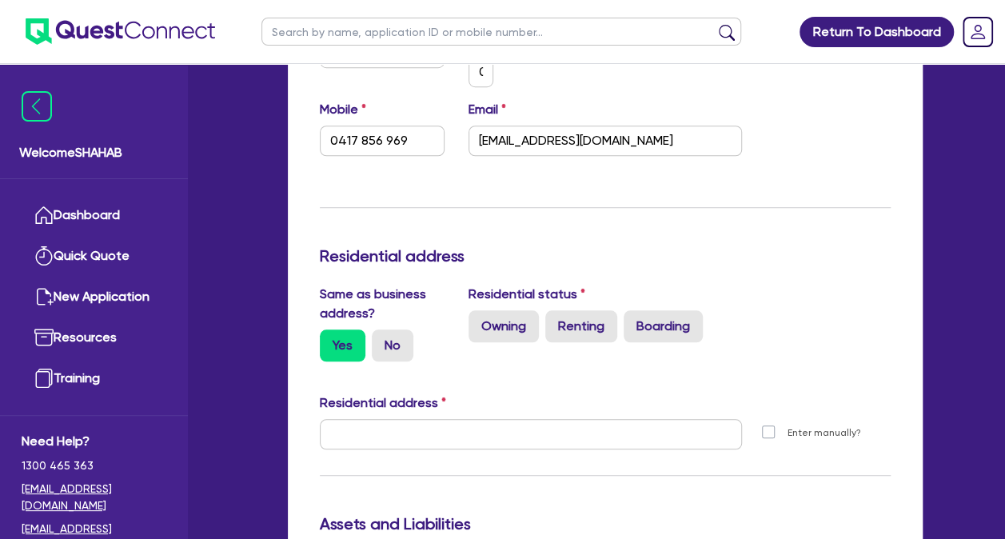
type input "[STREET_ADDRESS][PERSON_NAME]"
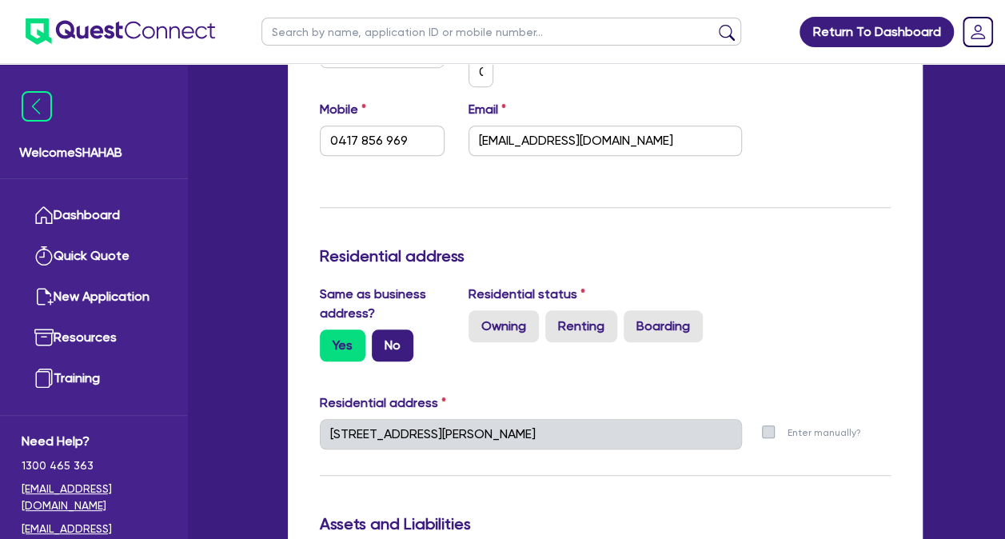
click at [392, 354] on label "No" at bounding box center [393, 346] width 42 height 32
click at [382, 340] on input "No" at bounding box center [377, 335] width 10 height 10
radio input "true"
type input "0"
type input "0417 856 969"
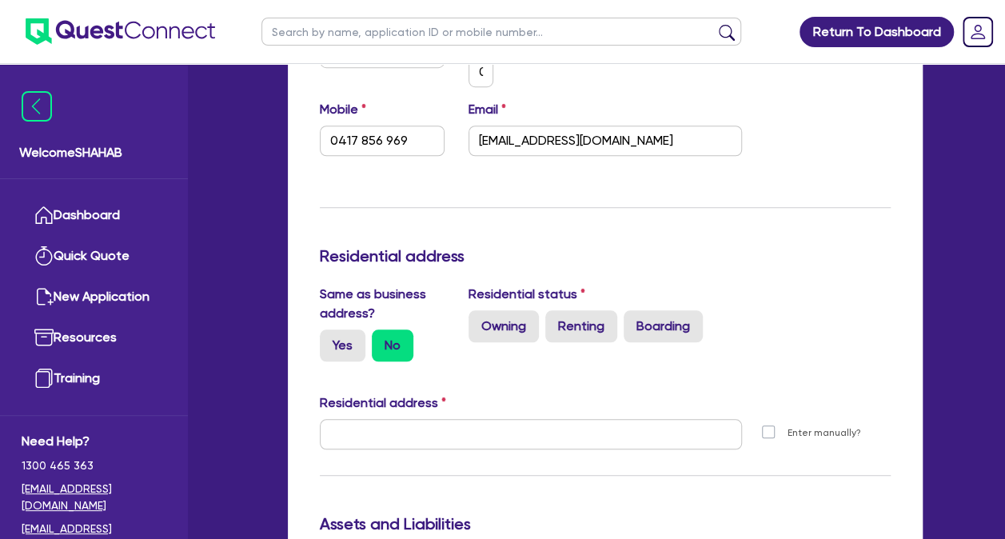
click at [536, 388] on div "Update residential status for Director #1 Boarding is only acceptable when the …" at bounding box center [605, 398] width 571 height 1279
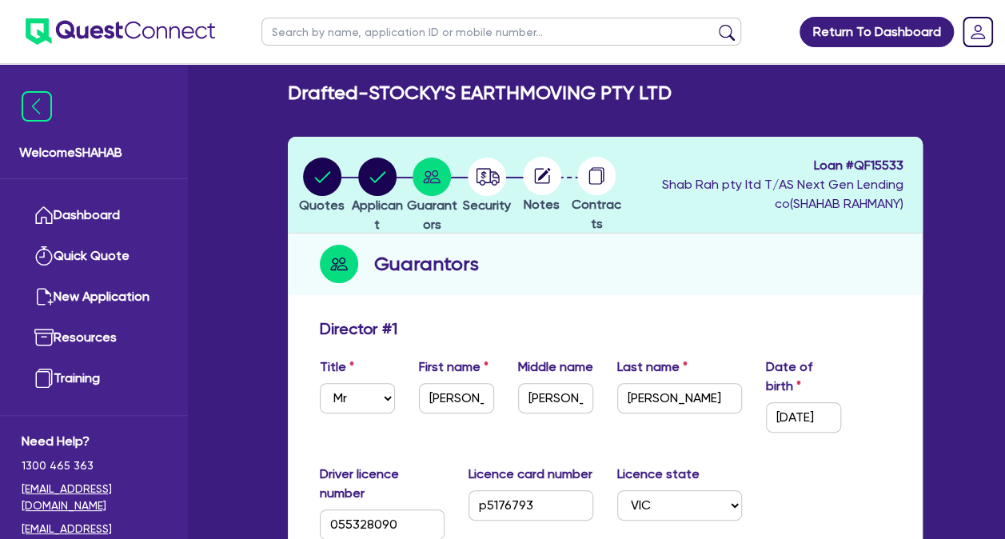
scroll to position [0, 0]
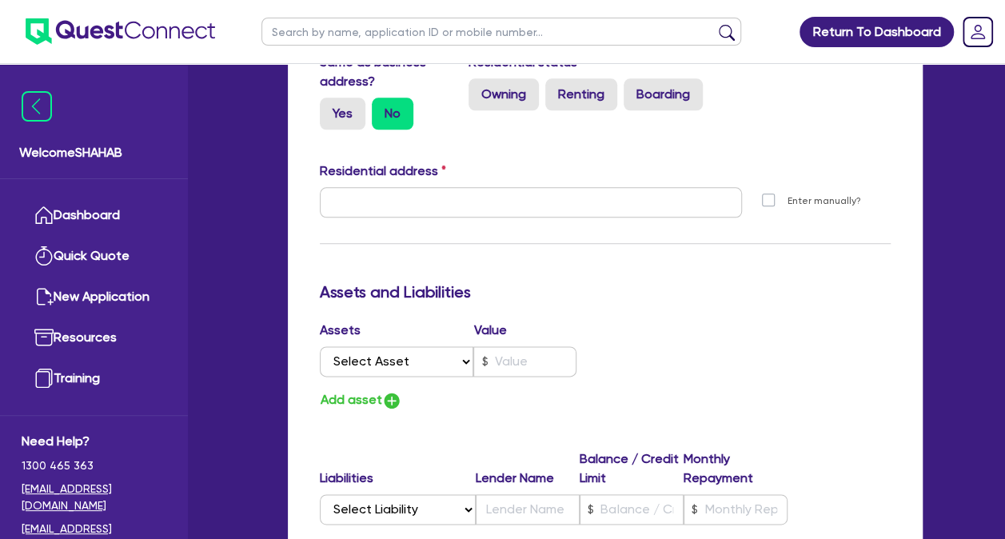
scroll to position [720, 0]
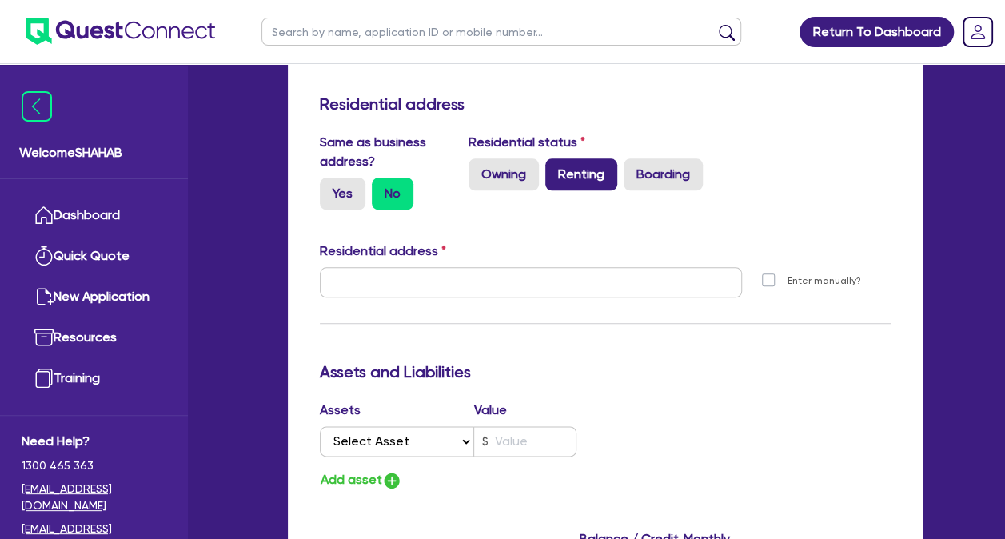
click at [579, 175] on label "Renting" at bounding box center [581, 174] width 72 height 32
click at [556, 169] on input "Renting" at bounding box center [550, 163] width 10 height 10
radio input "true"
type input "0"
type input "0417 856 969"
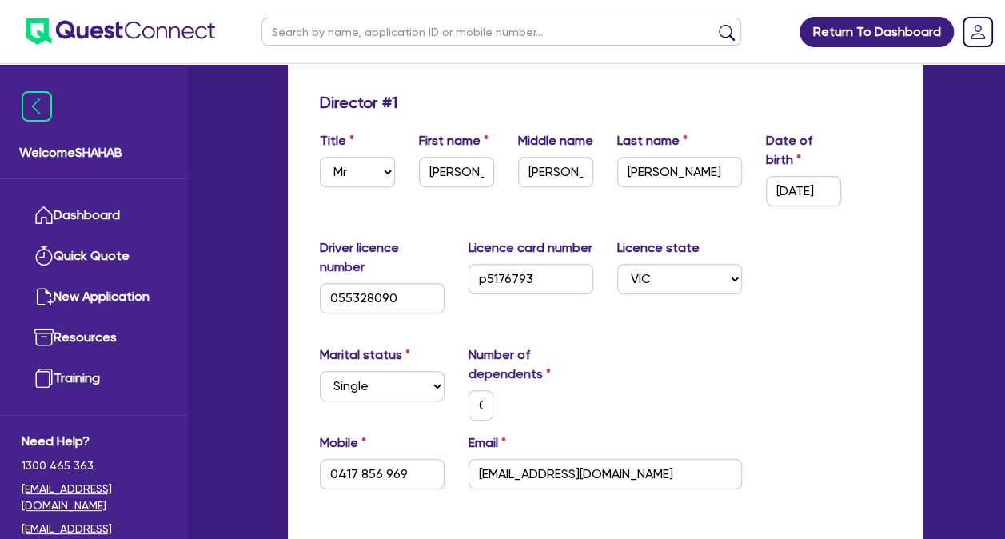
scroll to position [0, 0]
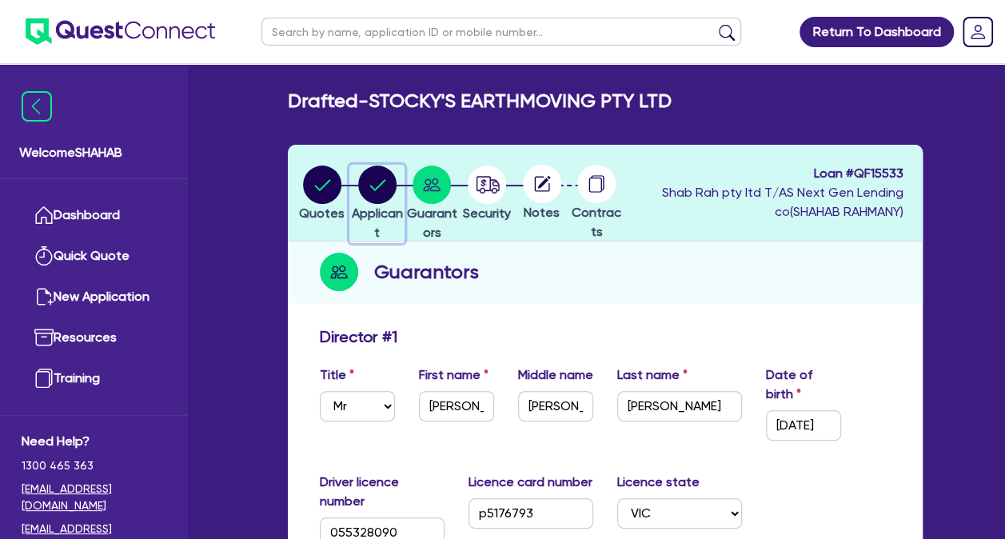
click at [390, 182] on circle "button" at bounding box center [377, 185] width 38 height 38
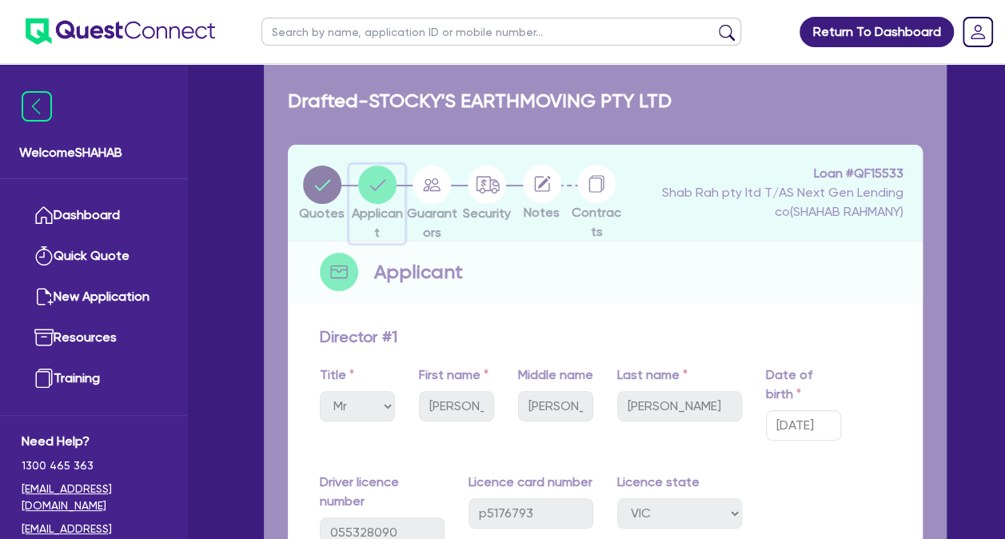
select select "COMPANY"
select select "BUILDING_CONSTRUCTION"
select select "TRADES_SERVICES_CONSUMERS"
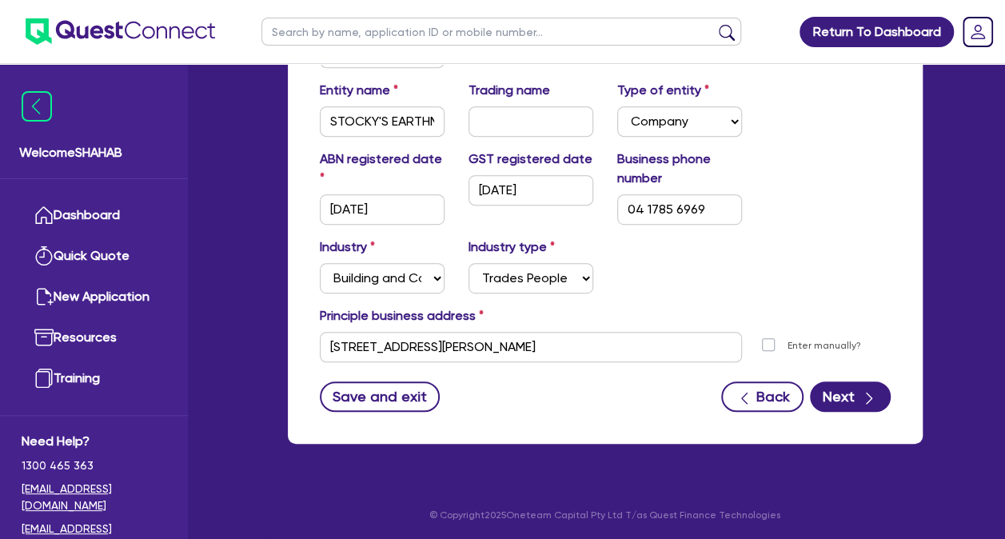
scroll to position [317, 0]
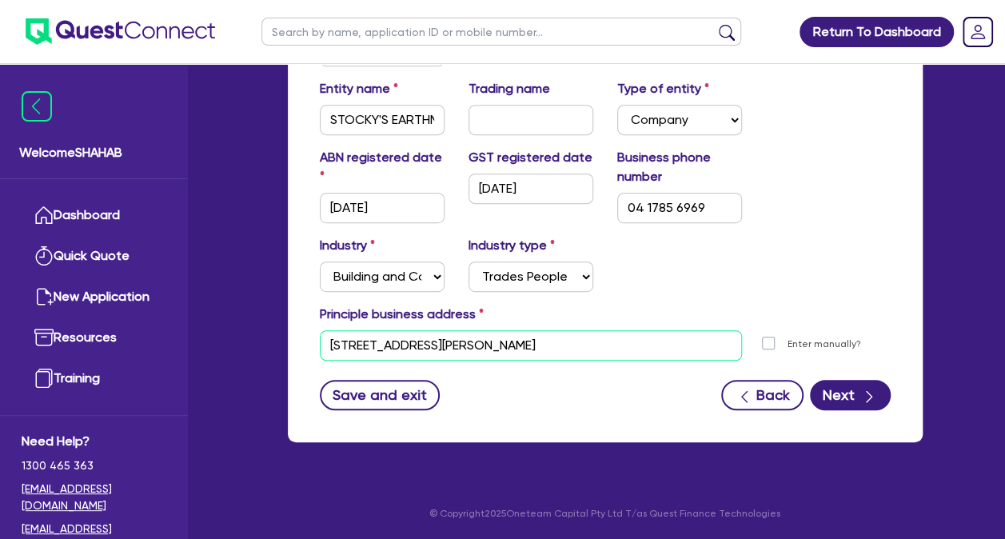
click at [669, 358] on input "[STREET_ADDRESS][PERSON_NAME]" at bounding box center [531, 345] width 422 height 30
paste input "[STREET_ADDRESS]."
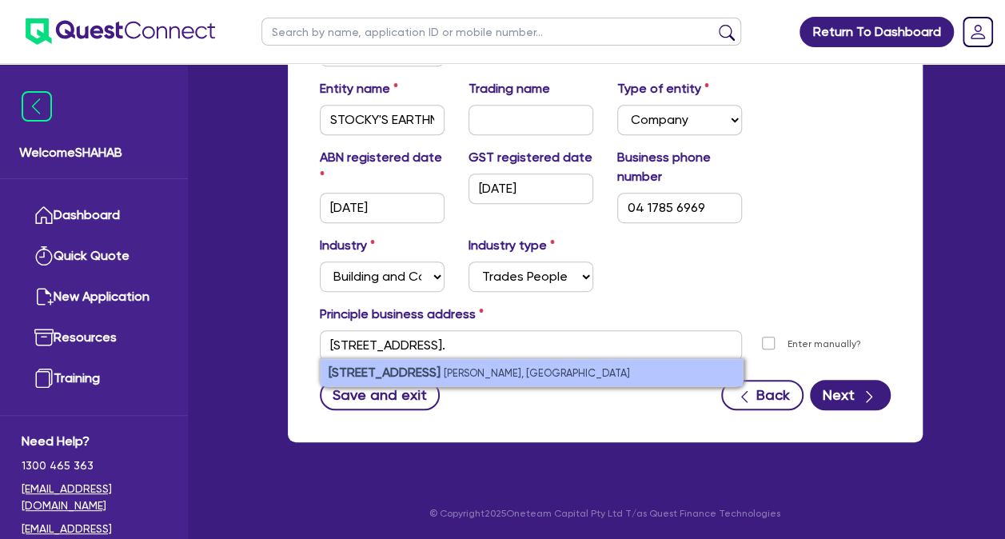
click at [494, 372] on small "[PERSON_NAME], [GEOGRAPHIC_DATA]" at bounding box center [537, 373] width 186 height 12
type input "[STREET_ADDRESS][PERSON_NAME]"
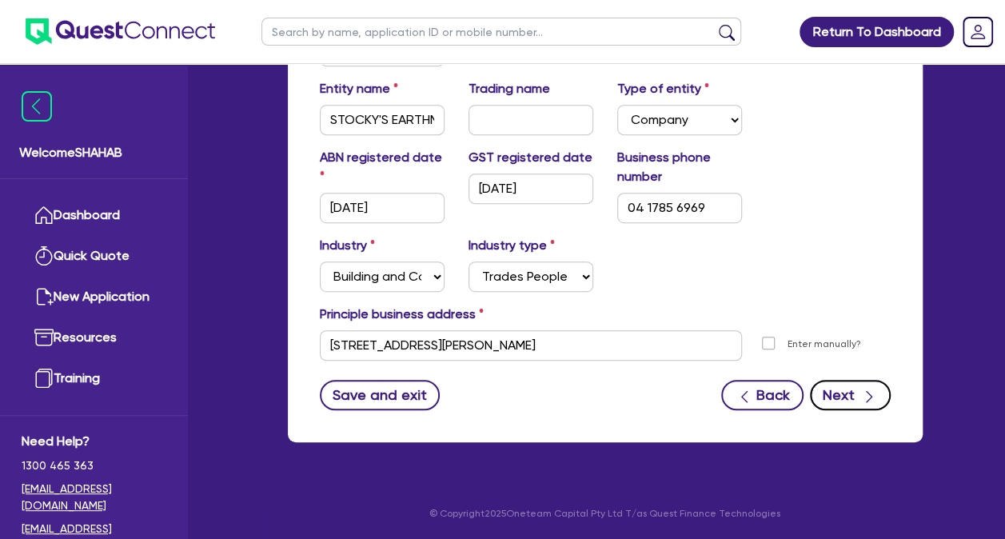
click at [849, 401] on button "Next" at bounding box center [850, 395] width 81 height 30
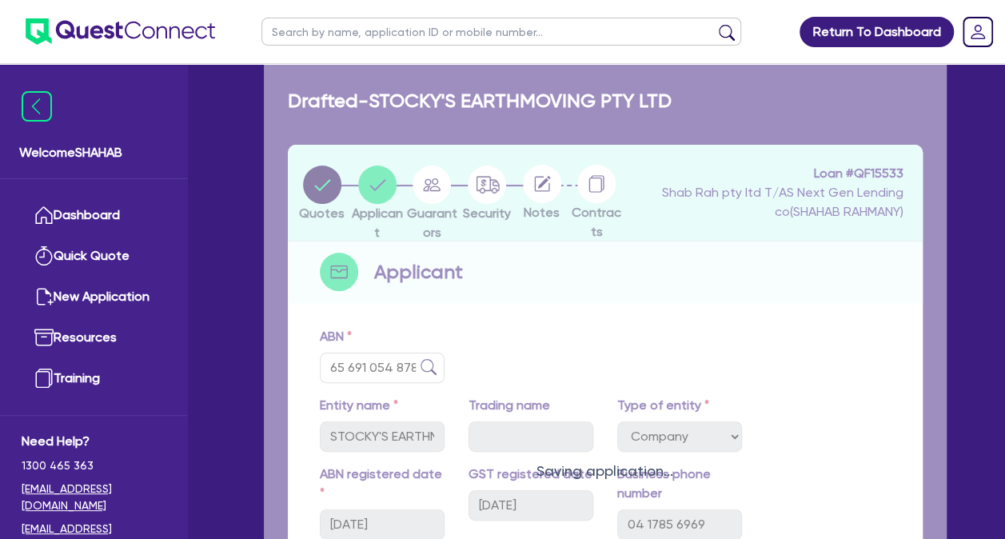
select select "MR"
select select "VIC"
select select "SINGLE"
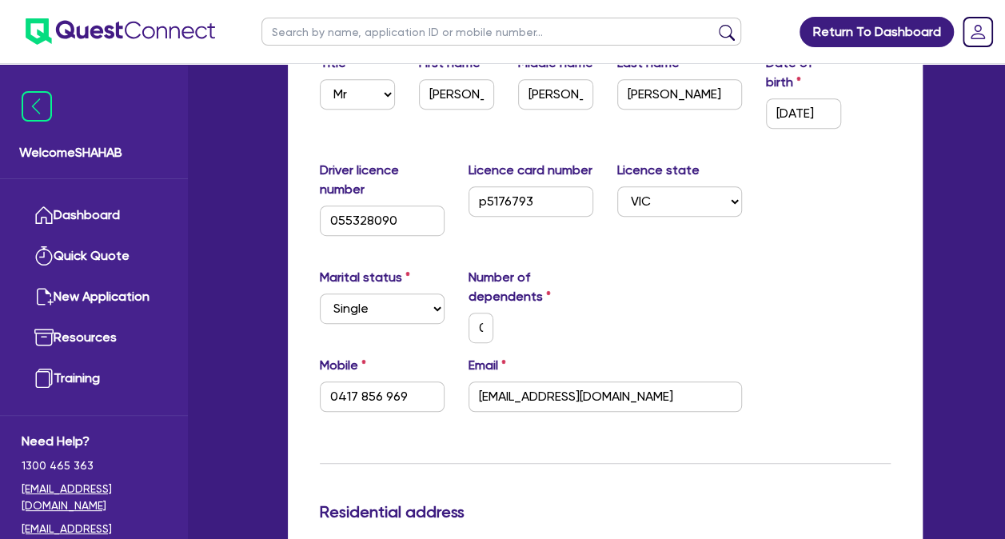
scroll to position [320, 0]
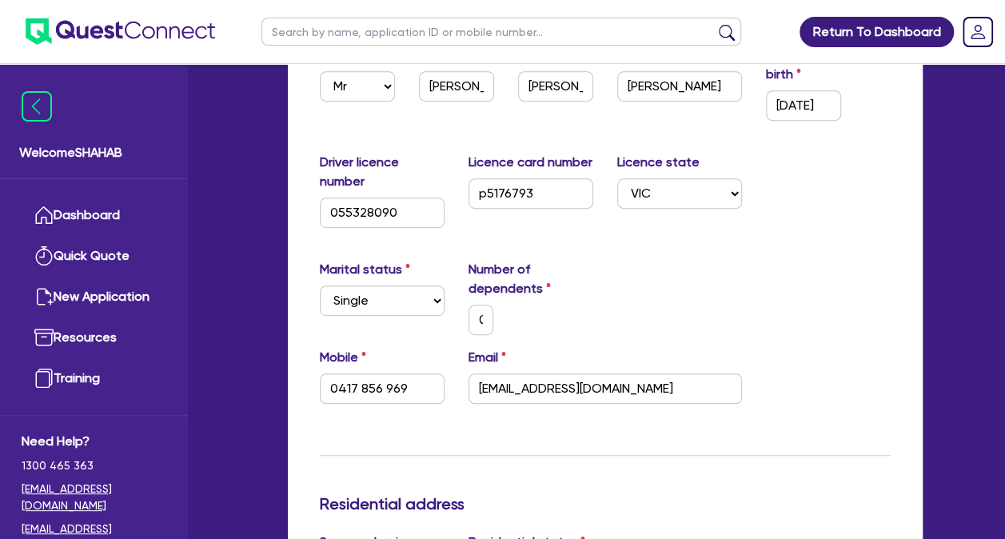
click at [625, 326] on div "Marital status Select [DEMOGRAPHIC_DATA] Married De Facto / Partner Number of d…" at bounding box center [605, 304] width 595 height 88
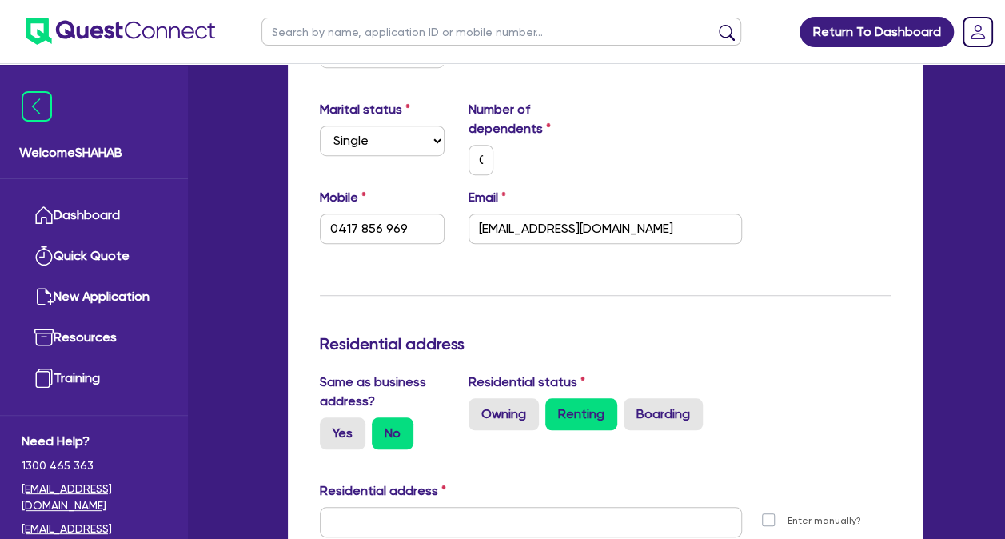
click at [631, 334] on h3 "Residential address" at bounding box center [605, 343] width 571 height 19
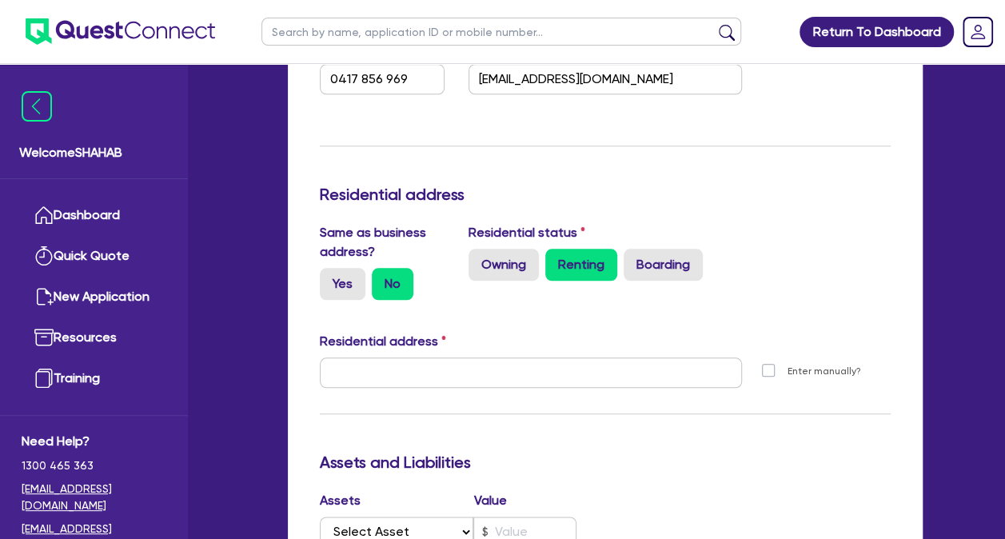
scroll to position [640, 0]
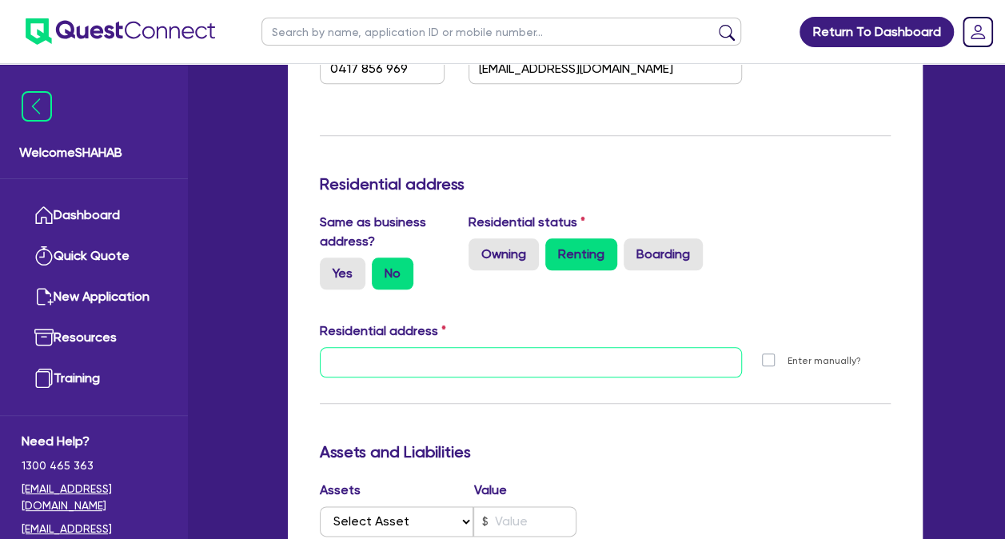
click at [428, 363] on input "text" at bounding box center [531, 362] width 422 height 30
paste input "[STREET_ADDRESS]."
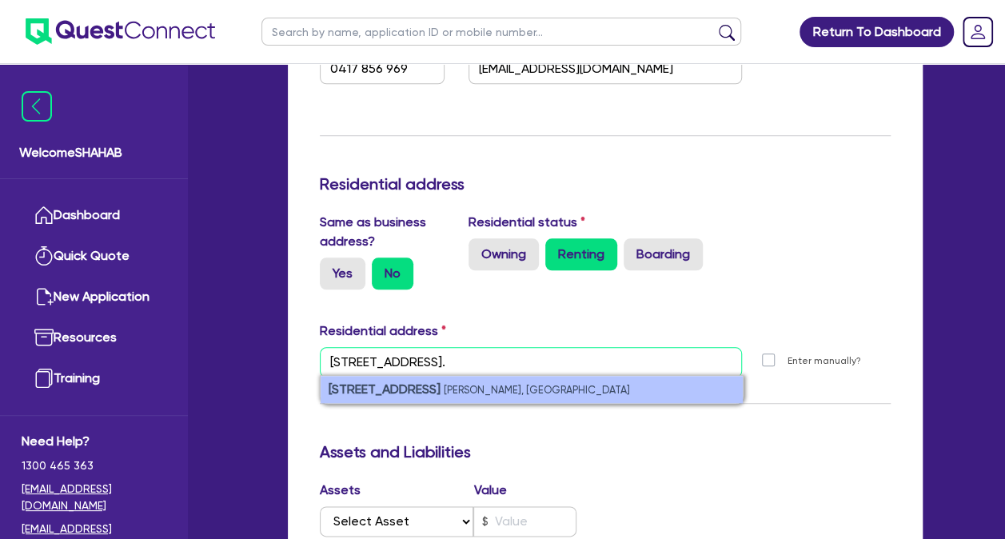
type input "[STREET_ADDRESS]."
click at [514, 385] on small "[PERSON_NAME], [GEOGRAPHIC_DATA]" at bounding box center [537, 390] width 186 height 12
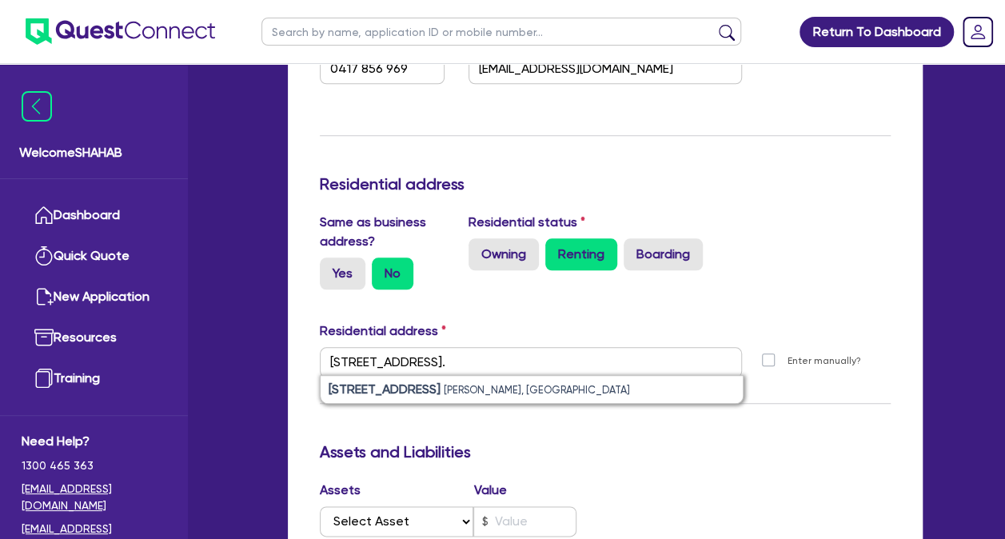
type input "0"
type input "0417 856 969"
type input "[STREET_ADDRESS][PERSON_NAME]"
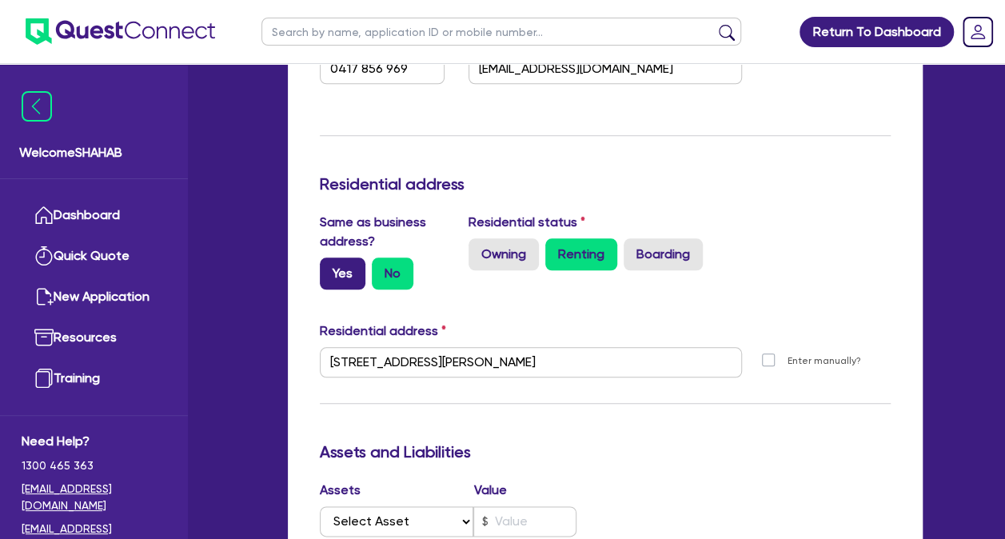
click at [356, 278] on label "Yes" at bounding box center [343, 274] width 46 height 32
click at [330, 268] on input "Yes" at bounding box center [325, 263] width 10 height 10
radio input "true"
type input "0"
type input "0417 856 969"
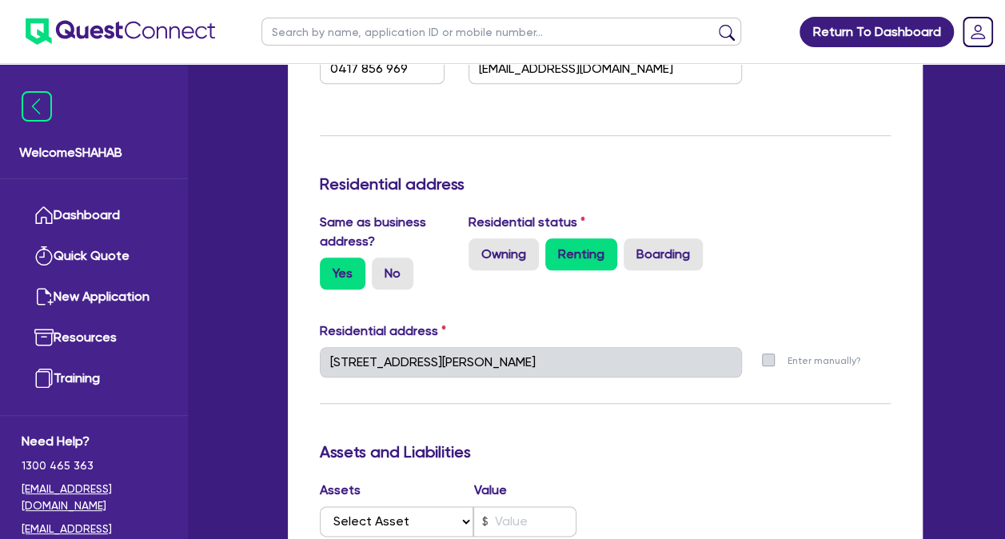
click at [566, 303] on div "Update residential status for Director #1 Boarding is only acceptable when the …" at bounding box center [605, 326] width 571 height 1279
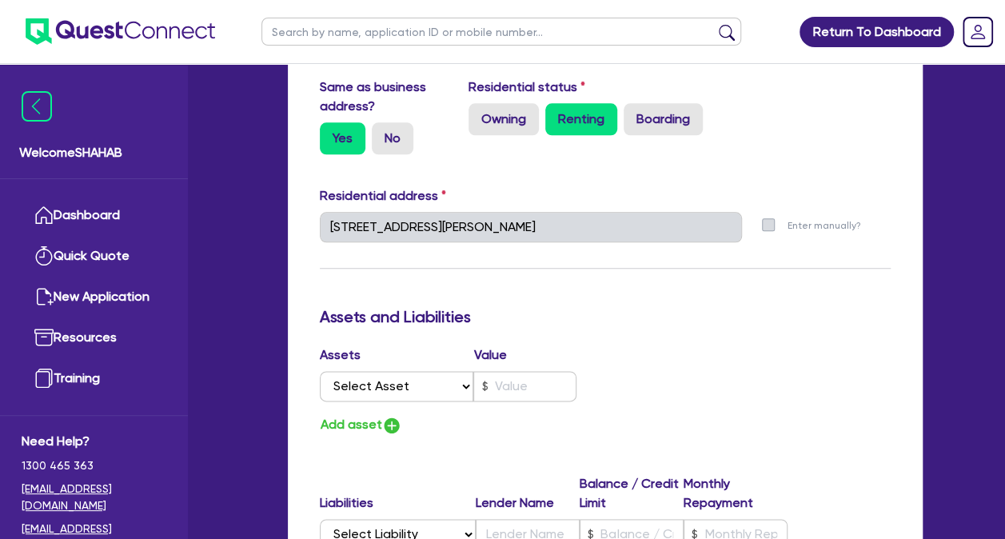
scroll to position [800, 0]
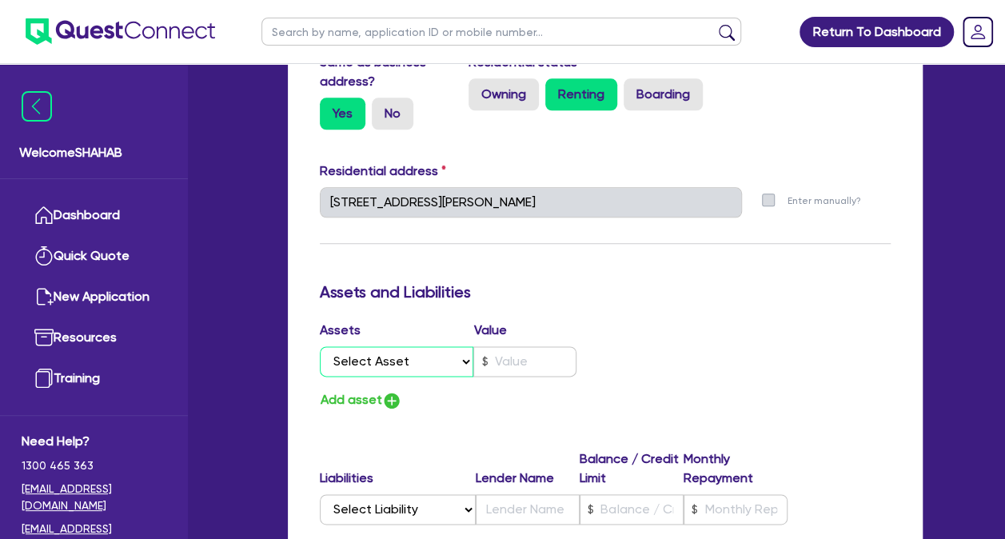
click at [385, 363] on select "Select Asset Cash Property Investment property Vehicle Truck Trailer Equipment …" at bounding box center [397, 361] width 154 height 30
select select "CASH"
click at [320, 346] on select "Select Asset Cash Property Investment property Vehicle Truck Trailer Equipment …" at bounding box center [397, 361] width 154 height 30
type input "0"
type input "0417 856 969"
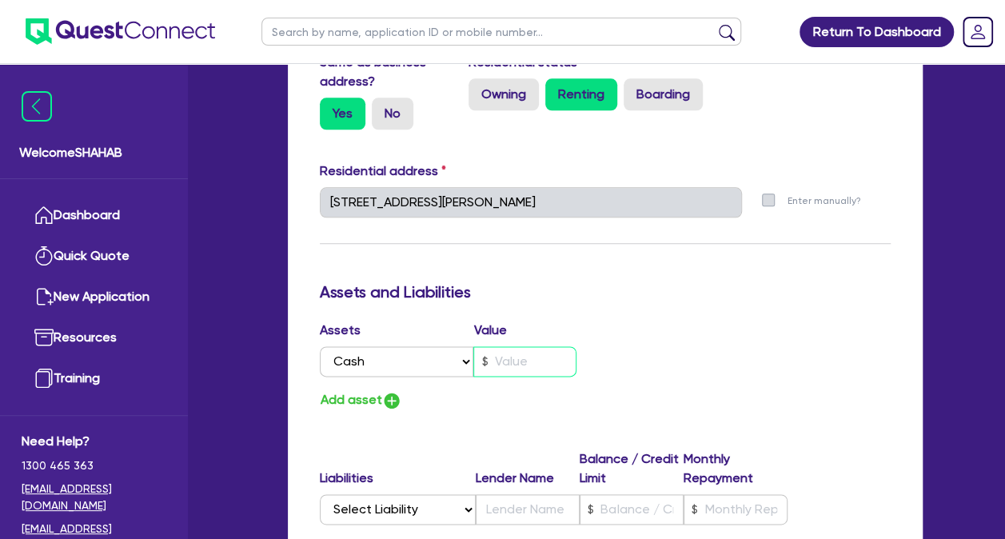
click at [528, 366] on input "text" at bounding box center [524, 361] width 103 height 30
type input "0"
type input "0417 856 969"
type input "2"
type input "0"
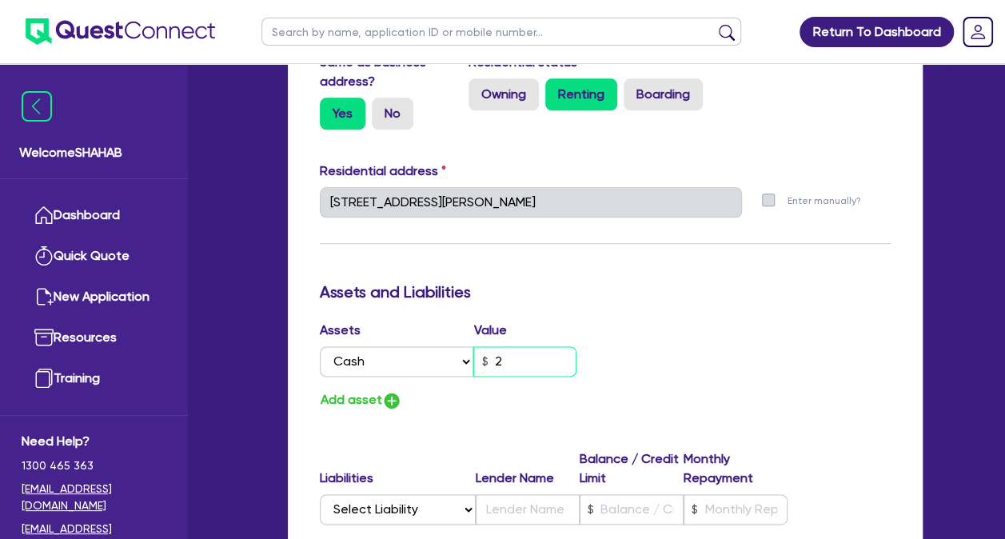
type input "0417 856 969"
type input "20"
type input "0"
type input "0417 856 969"
type input "200"
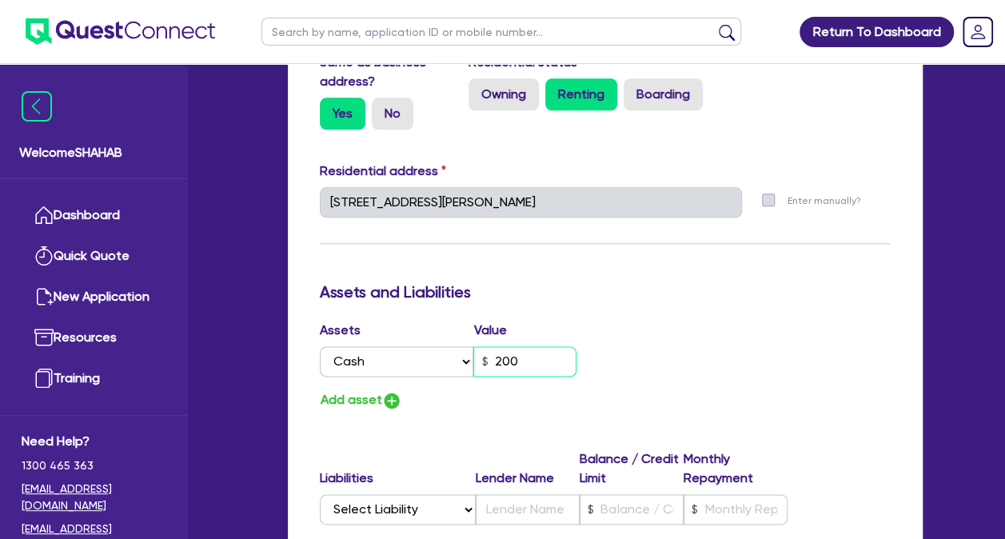
type input "0"
type input "0417 856 969"
type input "2,000"
type input "0"
type input "0417 856 969"
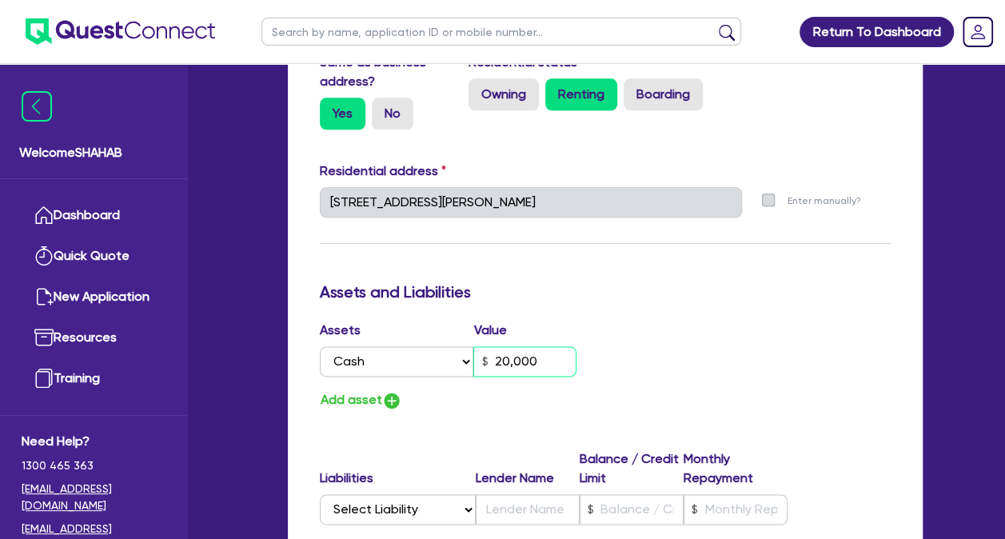
type input "20,000"
click at [539, 393] on div "Add asset" at bounding box center [457, 400] width 298 height 22
click at [396, 400] on img "button" at bounding box center [391, 400] width 19 height 19
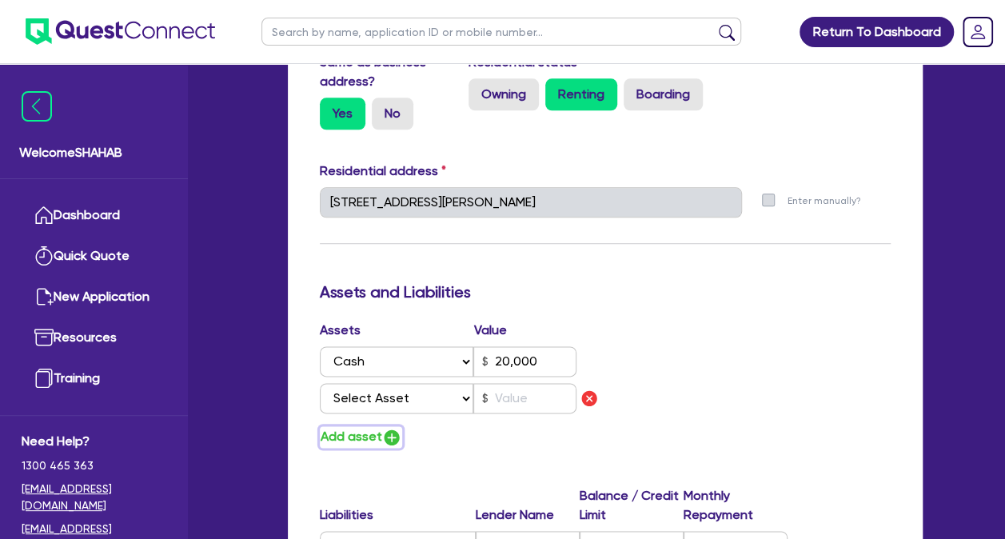
type input "0"
type input "0417 856 969"
type input "20,000"
click at [392, 398] on select "Select Asset Cash Property Investment property Vehicle Truck Trailer Equipment …" at bounding box center [397, 398] width 154 height 30
select select "VEHICLE"
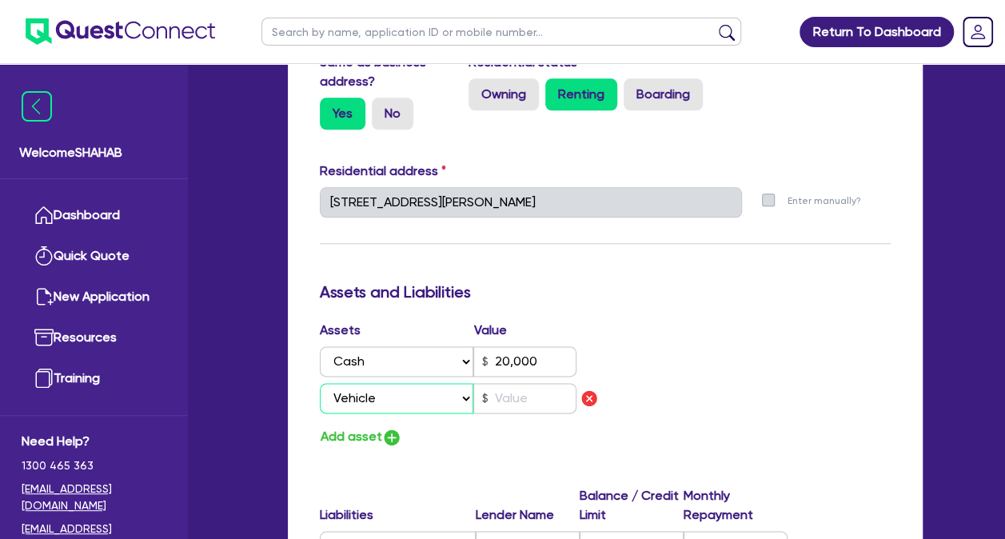
click at [320, 383] on select "Select Asset Cash Property Investment property Vehicle Truck Trailer Equipment …" at bounding box center [397, 398] width 154 height 30
type input "0"
type input "0417 856 969"
type input "20,000"
click at [525, 407] on input "text" at bounding box center [524, 398] width 103 height 30
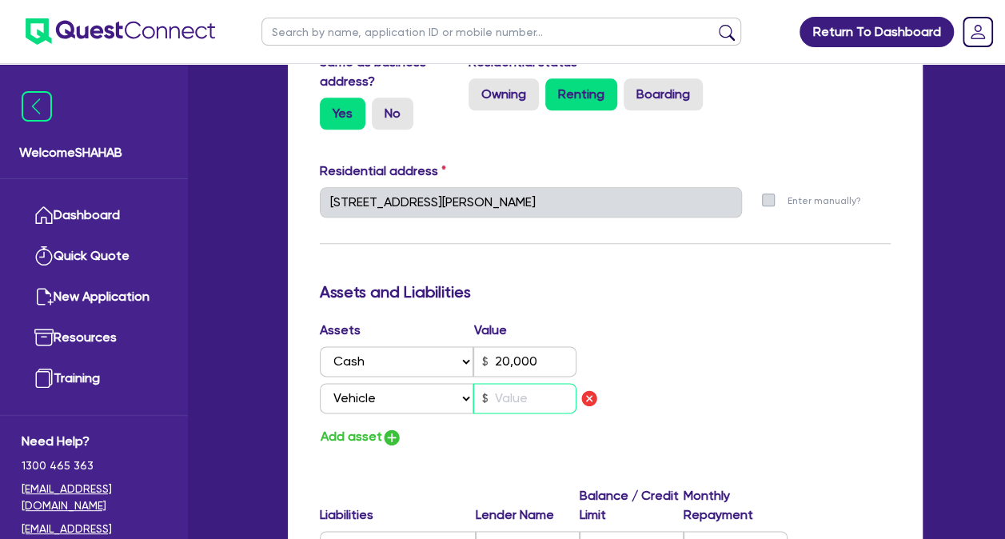
type input "0"
type input "0417 856 969"
type input "20,000"
type input "1"
type input "0"
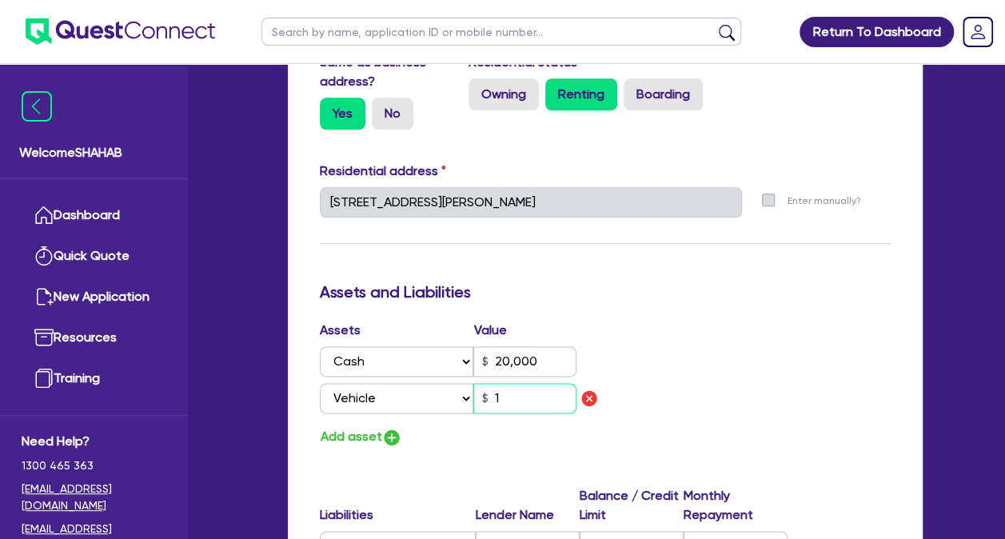
type input "0417 856 969"
type input "20,000"
type input "11"
type input "0"
type input "0417 856 969"
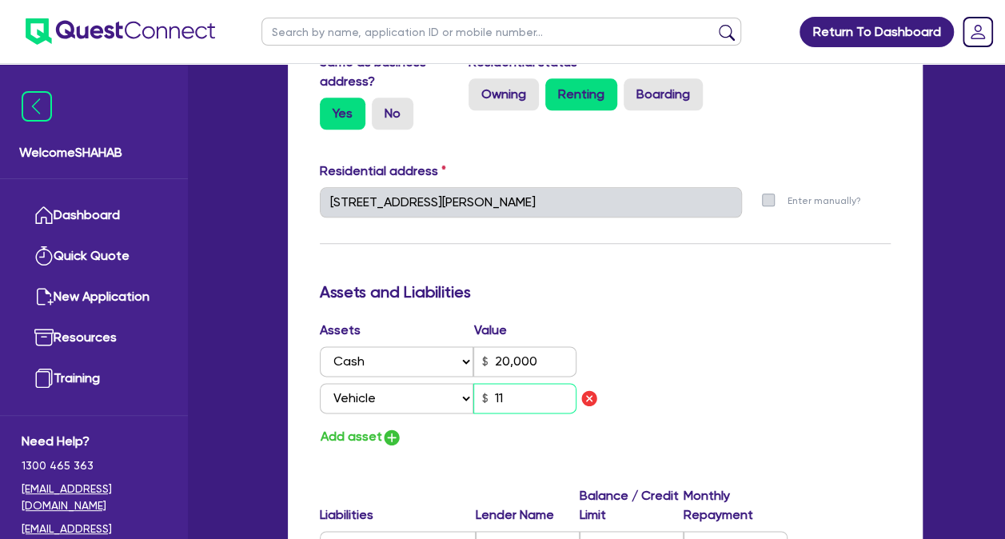
type input "20,000"
type input "110"
type input "0"
type input "0417 856 969"
type input "20,000"
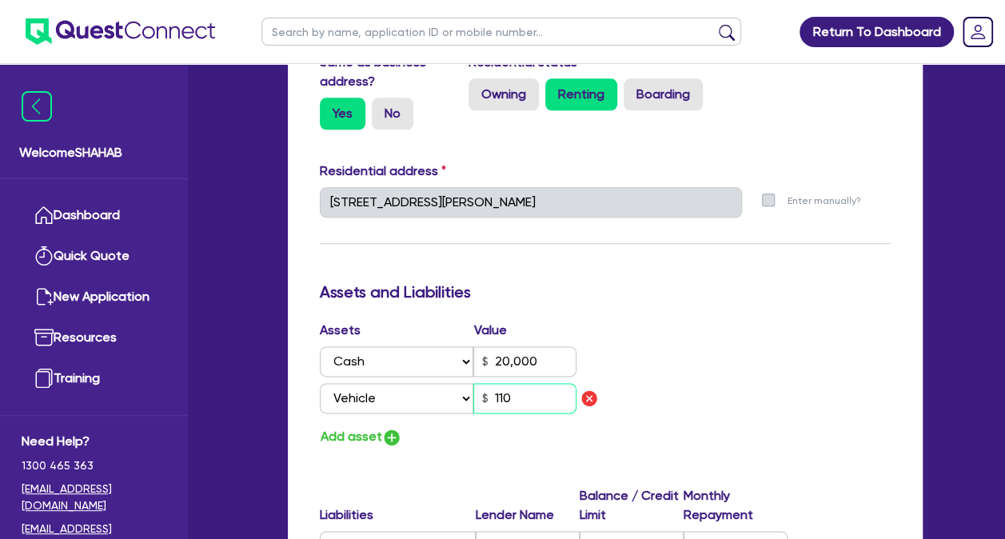
type input "1,100"
type input "0"
type input "0417 856 969"
type input "20,000"
type input "11,000"
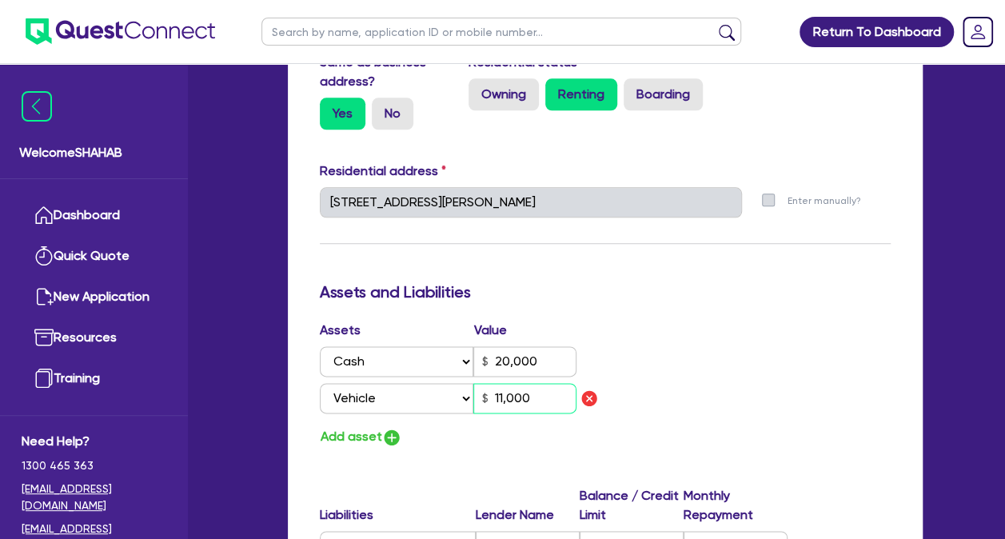
type input "0"
type input "0417 856 969"
type input "20,000"
type input "110,000"
click at [723, 420] on div "Assets Value Select Asset Cash Property Investment property Vehicle Truck Trail…" at bounding box center [605, 384] width 595 height 127
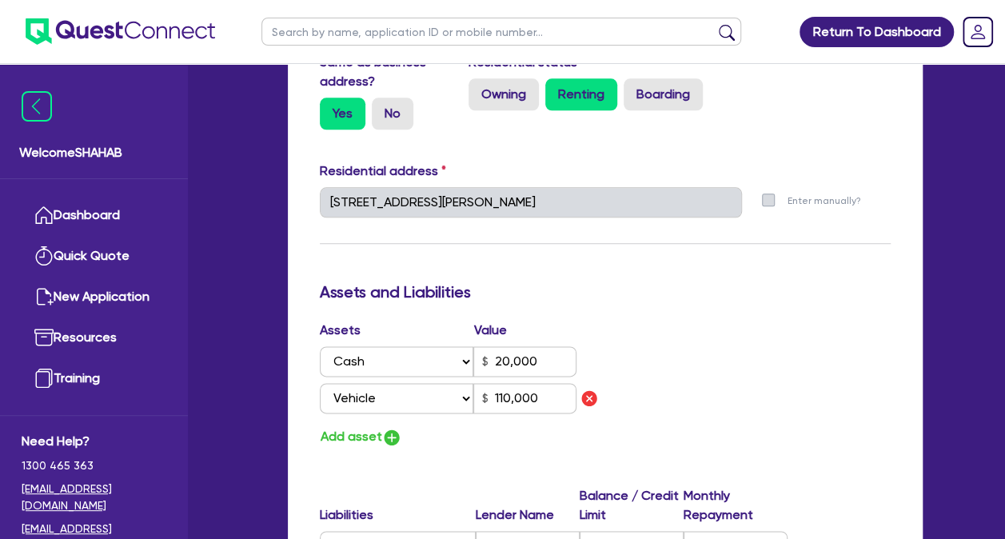
click at [752, 440] on div "Assets Value Select Asset Cash Property Investment property Vehicle Truck Trail…" at bounding box center [605, 384] width 595 height 127
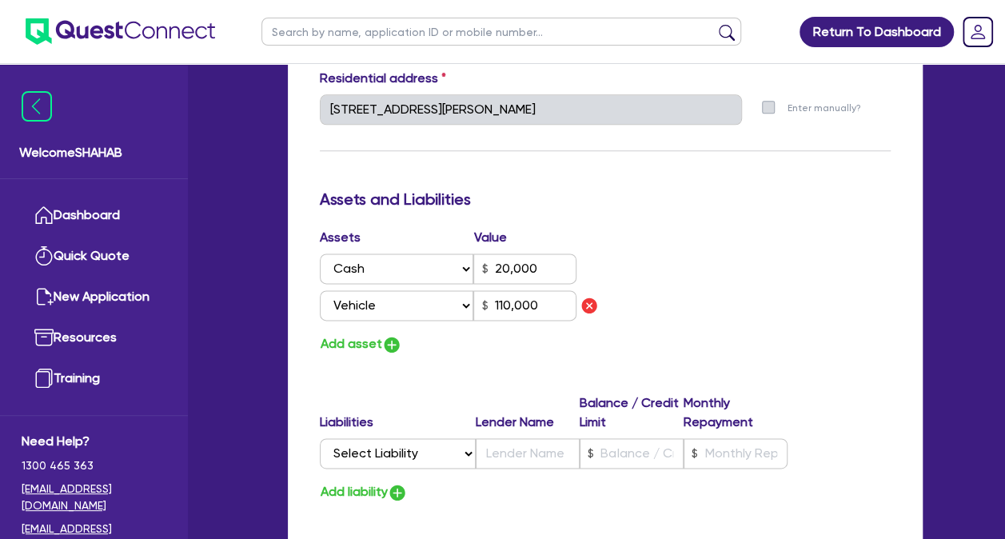
scroll to position [960, 0]
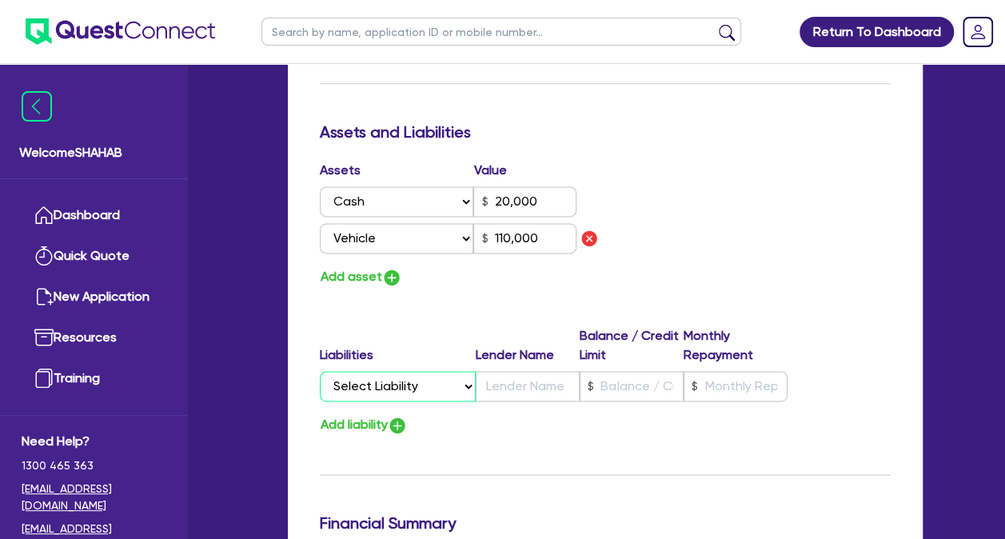
click at [421, 383] on select "Select Liability Credit card Mortgage Investment property loan Vehicle loan Tru…" at bounding box center [398, 386] width 156 height 30
click at [421, 384] on select "Select Liability Credit card Mortgage Investment property loan Vehicle loan Tru…" at bounding box center [398, 386] width 156 height 30
click at [421, 386] on select "Select Liability Credit card Mortgage Investment property loan Vehicle loan Tru…" at bounding box center [398, 386] width 156 height 30
click at [513, 453] on div "Update residential status for Director #1 Boarding is only acceptable when the …" at bounding box center [605, 25] width 571 height 1316
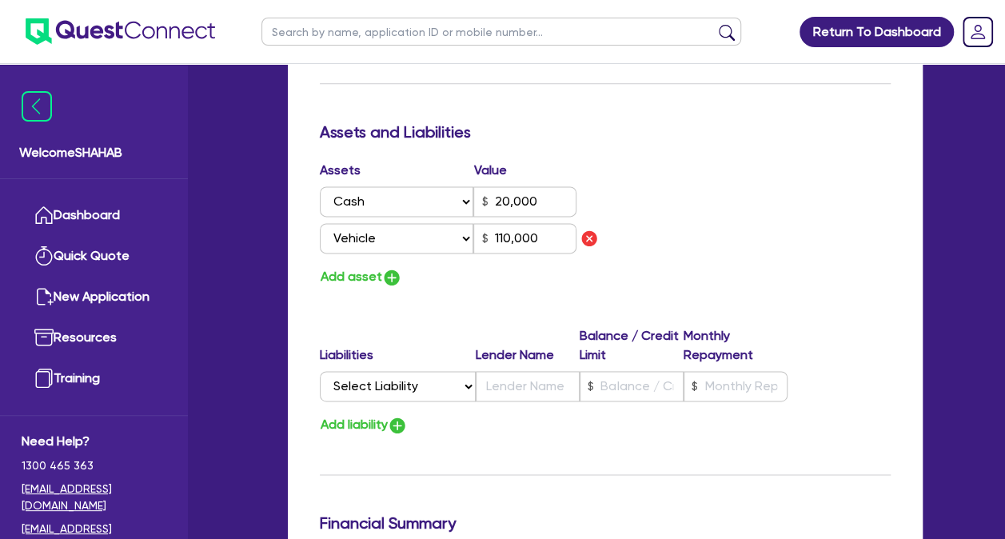
click at [701, 192] on div "Assets Value Select Asset Cash Property Investment property Vehicle Truck Trail…" at bounding box center [605, 224] width 595 height 127
click at [517, 388] on input "text" at bounding box center [528, 386] width 104 height 30
click at [536, 435] on div "Update residential status for Director #1 Boarding is only acceptable when the …" at bounding box center [605, 25] width 571 height 1316
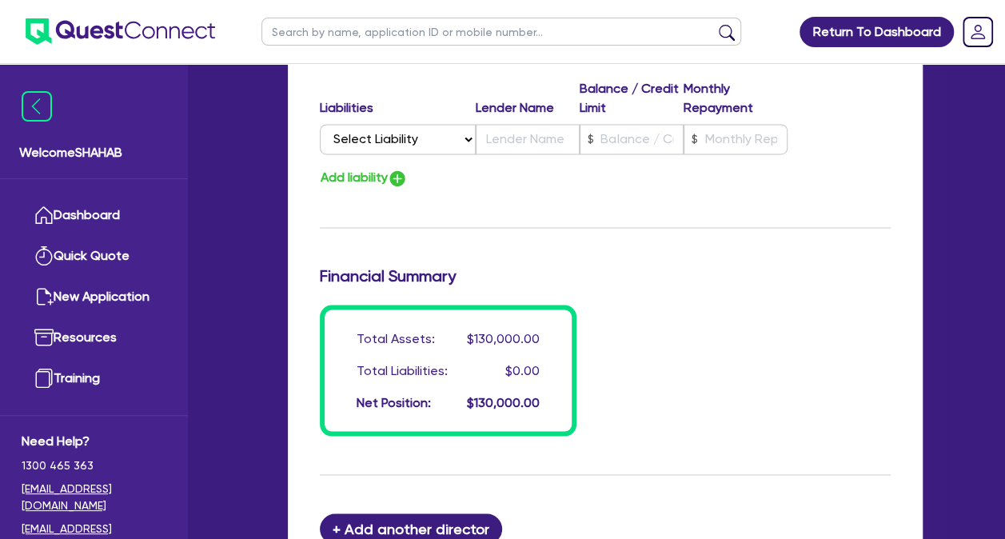
scroll to position [1280, 0]
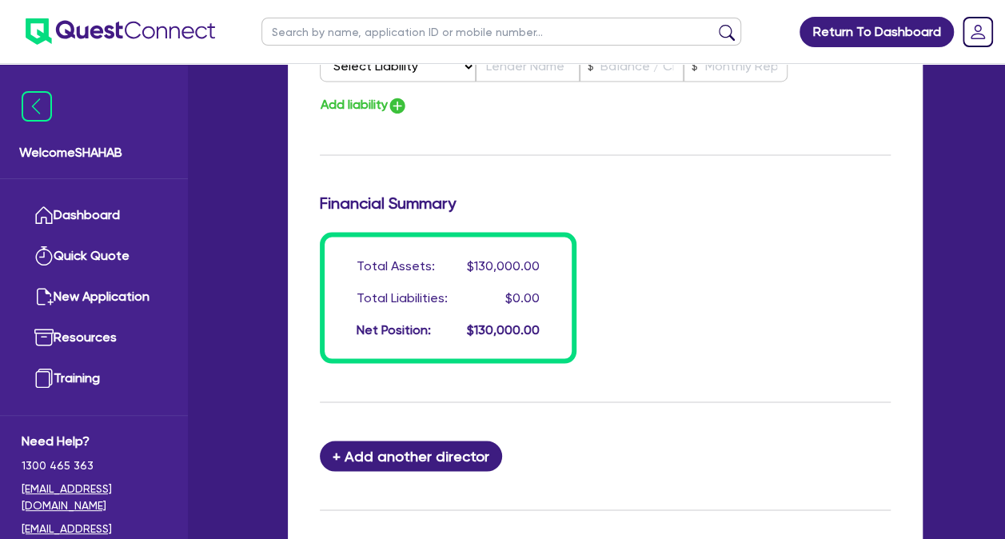
click at [627, 340] on div "Total Assets: $130,000.00 Total Liabilities: $0.00 Net Position: $130,000.00" at bounding box center [605, 297] width 595 height 131
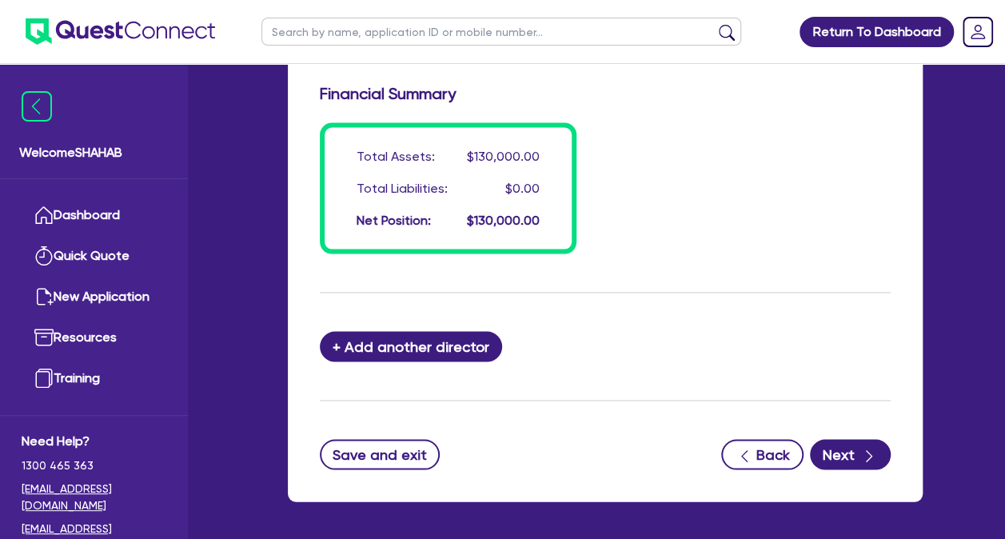
scroll to position [1446, 0]
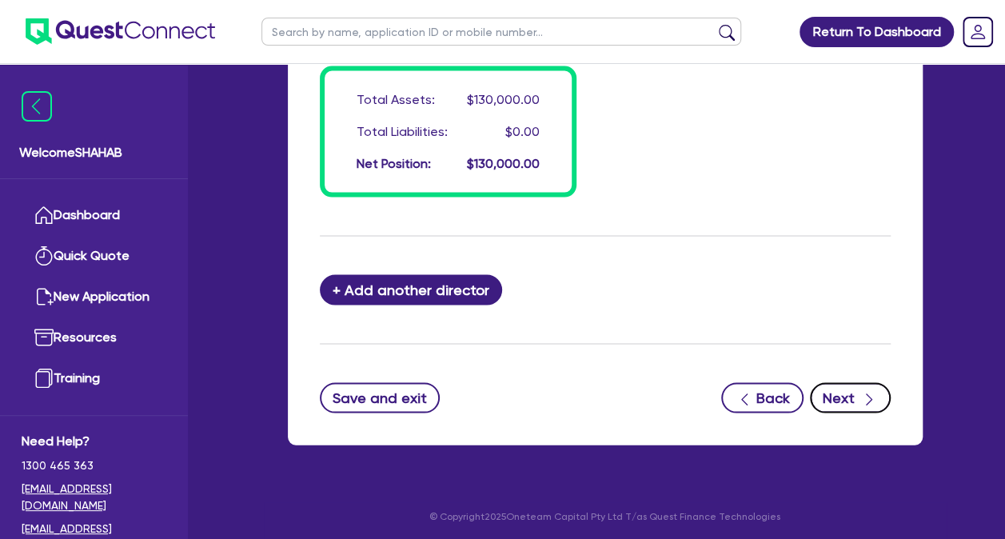
click at [845, 397] on button "Next" at bounding box center [850, 397] width 81 height 30
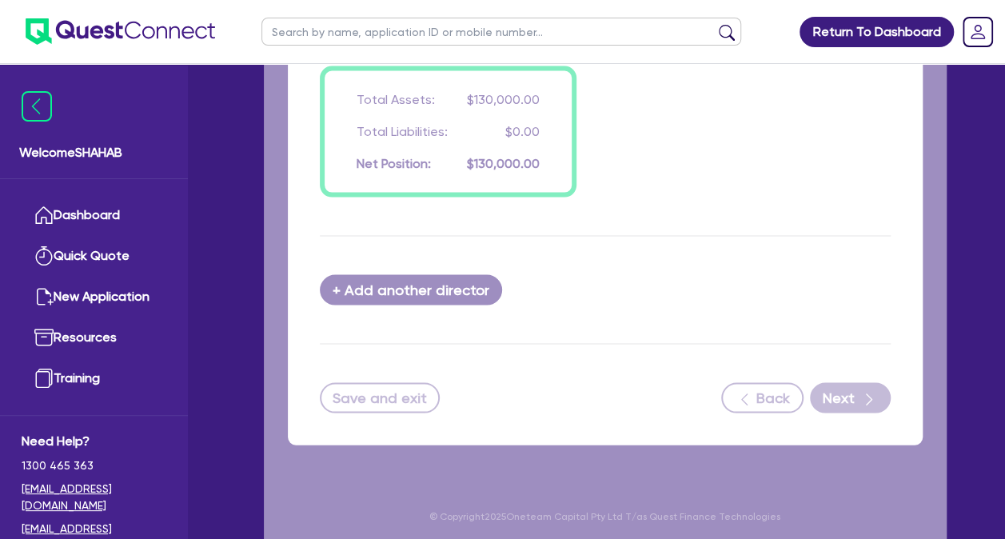
select select "PRIMARY_ASSETS"
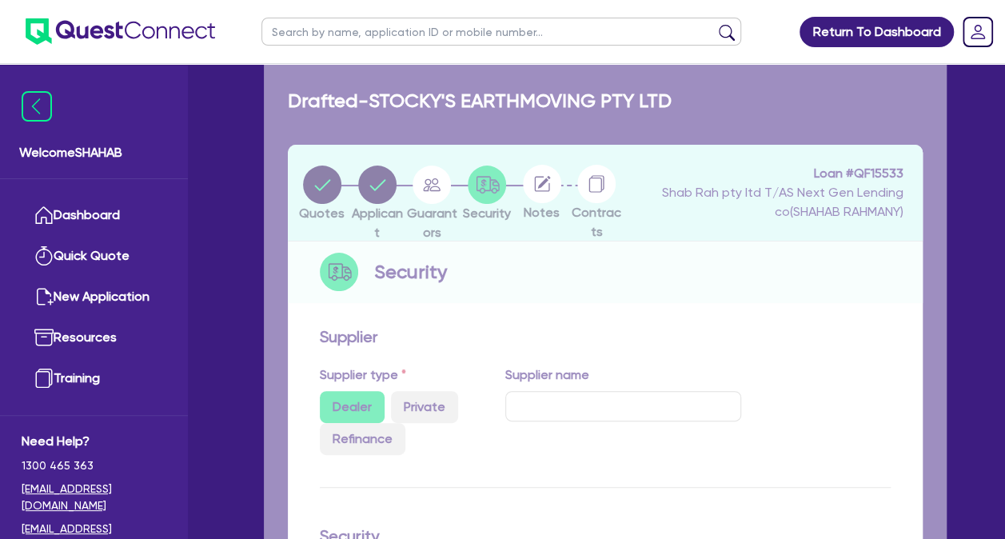
select select "HEAVY_TRUCKS"
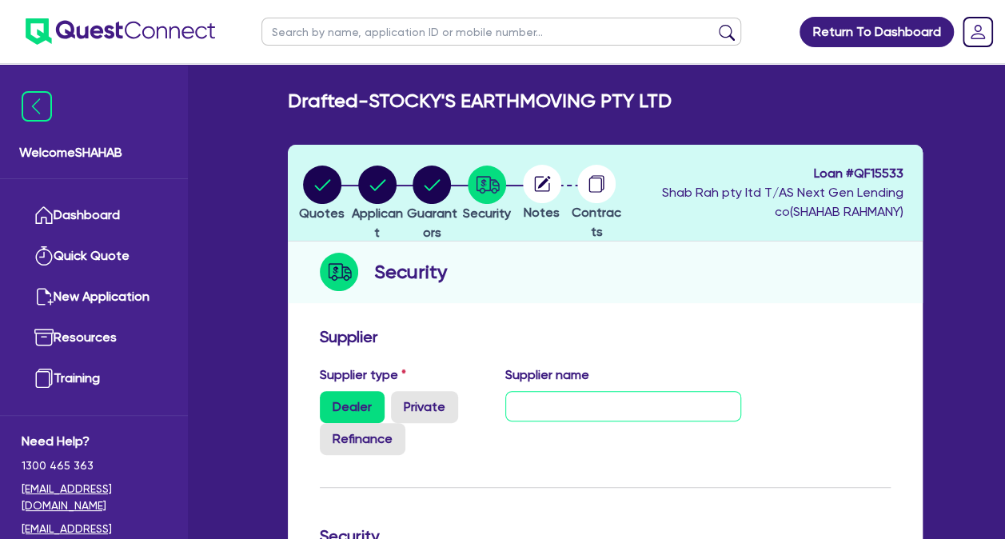
click at [606, 397] on input "text" at bounding box center [623, 406] width 236 height 30
type input "U"
type input "TBA"
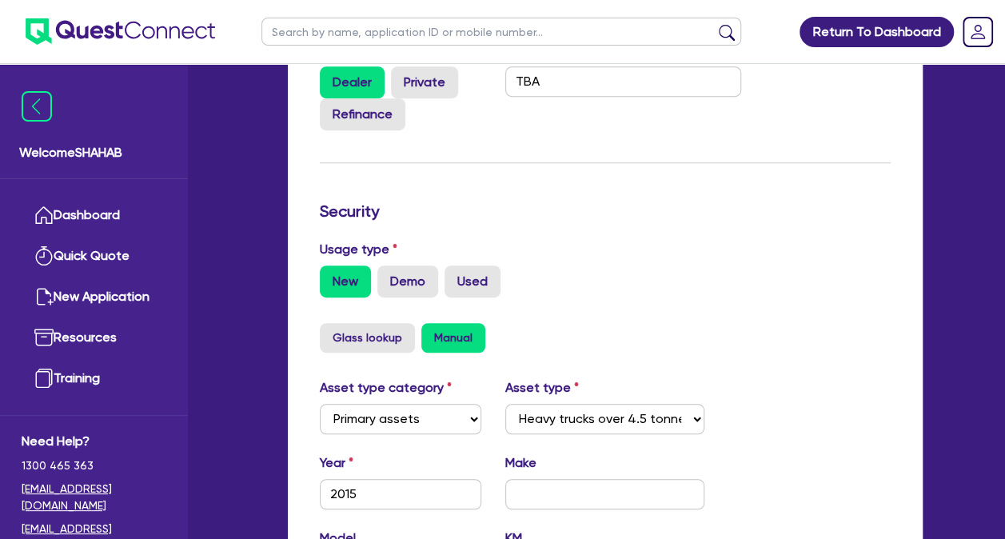
click at [608, 282] on div "New Demo Used" at bounding box center [605, 282] width 571 height 32
click at [483, 270] on label "Used" at bounding box center [473, 282] width 56 height 32
click at [455, 270] on input "Used" at bounding box center [450, 271] width 10 height 10
radio input "true"
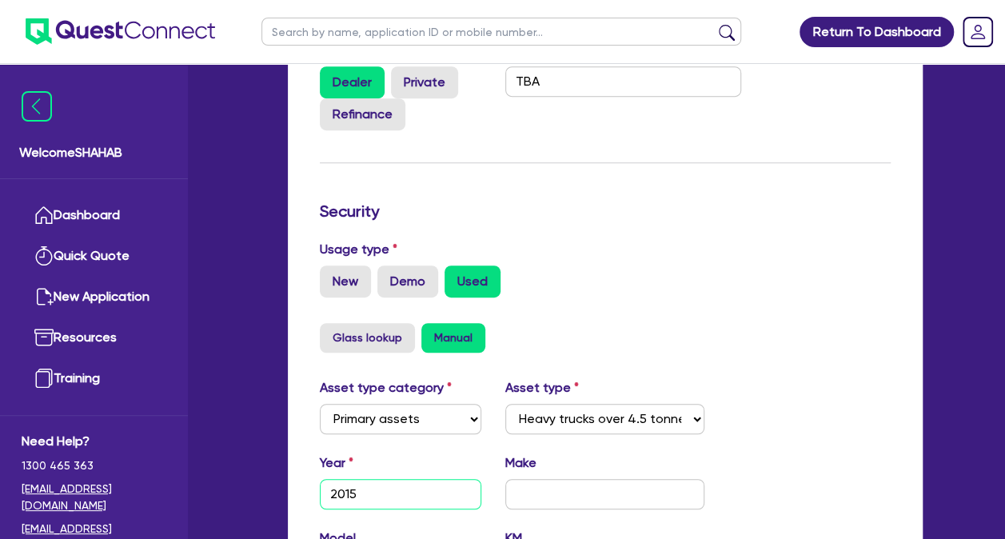
click at [441, 489] on input "2015" at bounding box center [401, 494] width 162 height 30
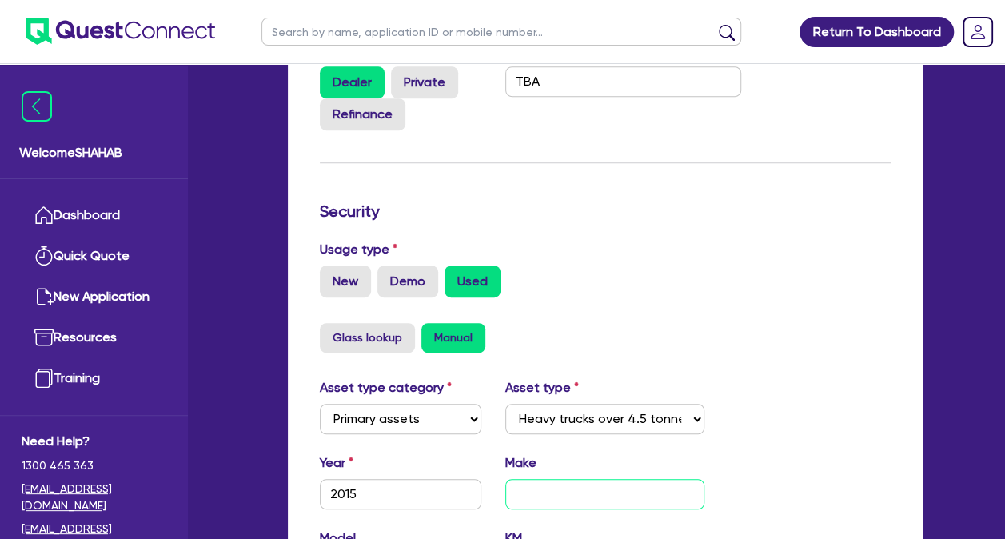
click at [614, 497] on input "text" at bounding box center [604, 494] width 199 height 30
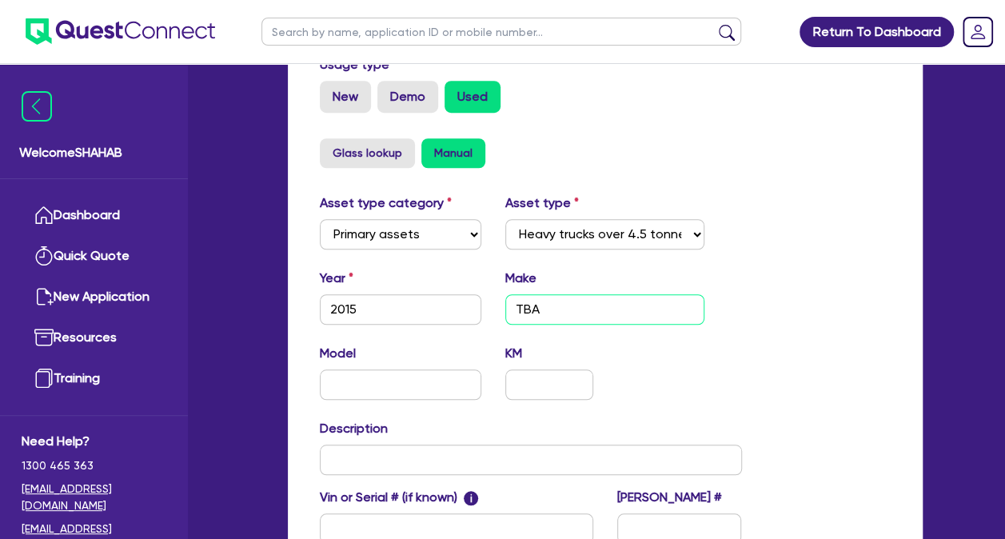
scroll to position [565, 0]
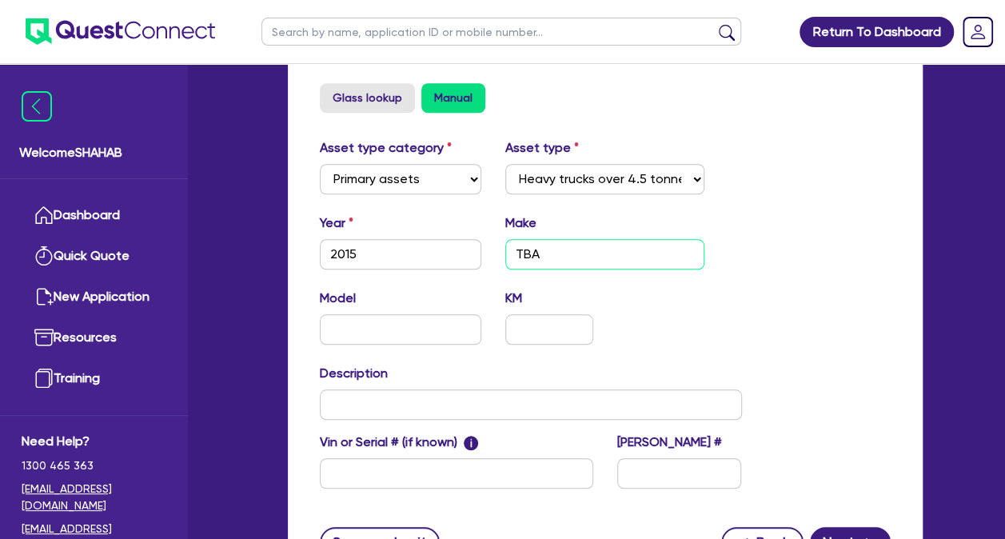
type input "TBA"
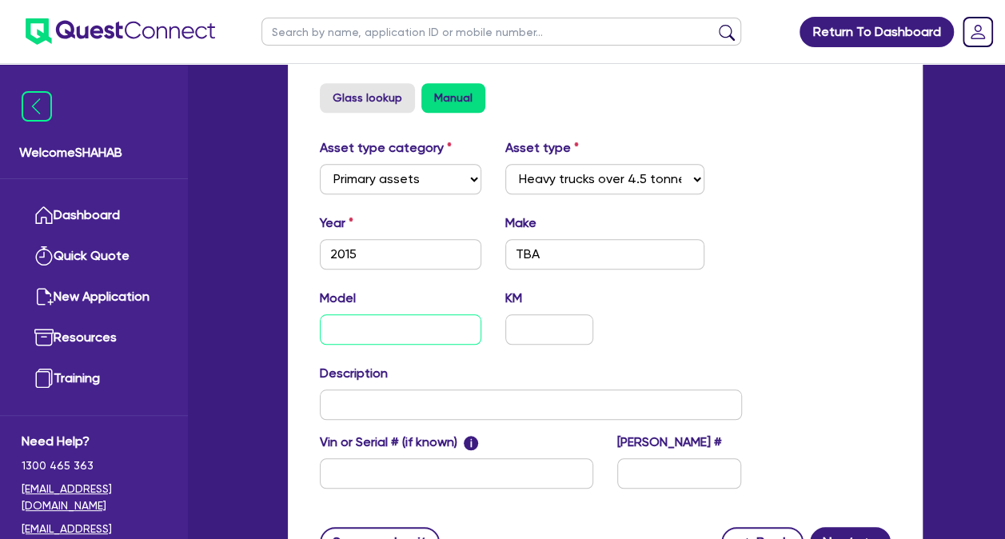
click at [402, 330] on input "text" at bounding box center [401, 329] width 162 height 30
type input "TBA"
click at [557, 338] on input "text" at bounding box center [549, 329] width 88 height 30
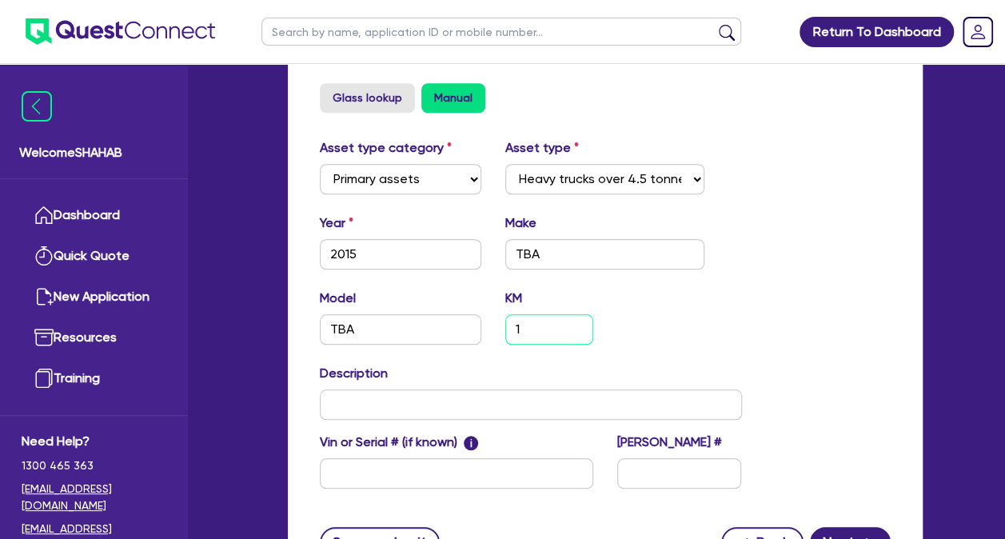
type input "1"
click at [766, 390] on div "Asset type category Select Cars and light trucks Primary assets Secondary asset…" at bounding box center [605, 322] width 595 height 369
click at [389, 405] on input "text" at bounding box center [531, 404] width 422 height 30
click at [419, 246] on input "2015" at bounding box center [401, 254] width 162 height 30
type input "2012"
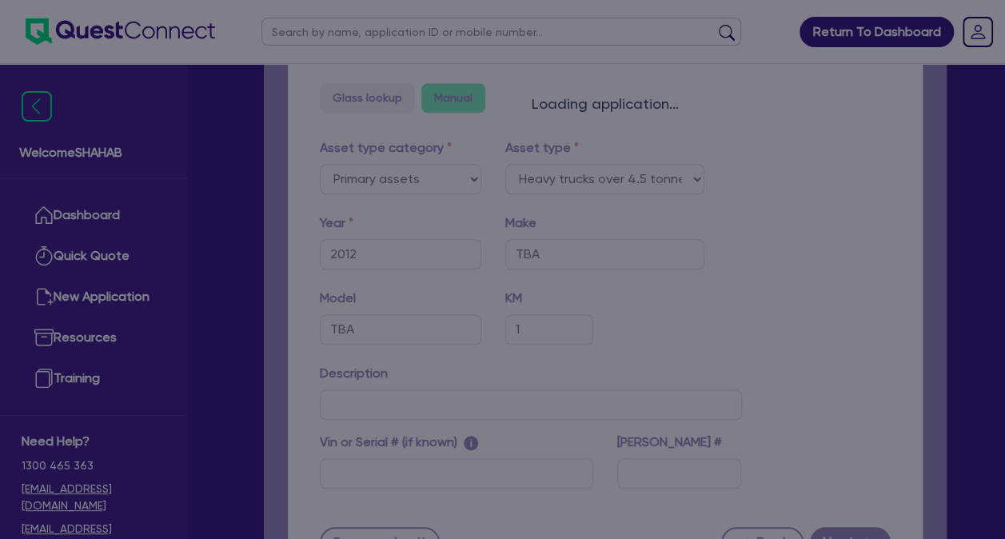
select select "HEAVY_TRUCKS"
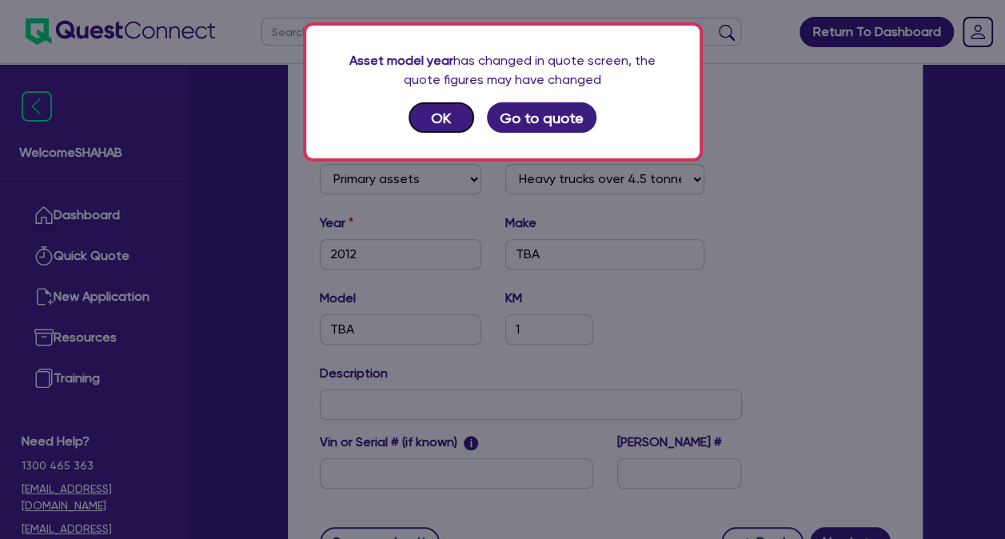
click at [434, 123] on button "OK" at bounding box center [442, 117] width 66 height 30
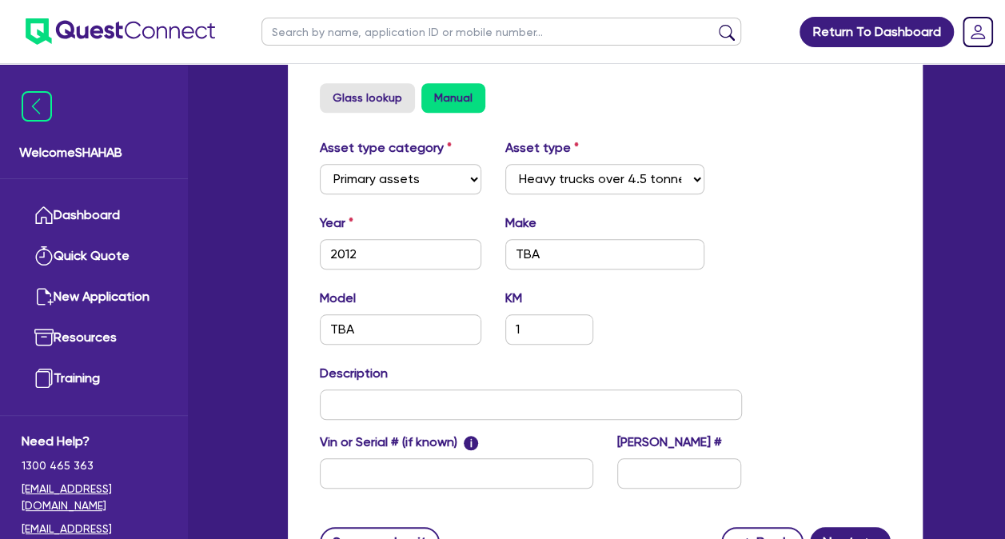
click at [657, 341] on div "Model TBA KM 1" at bounding box center [531, 323] width 446 height 69
click at [397, 405] on input "text" at bounding box center [531, 404] width 422 height 30
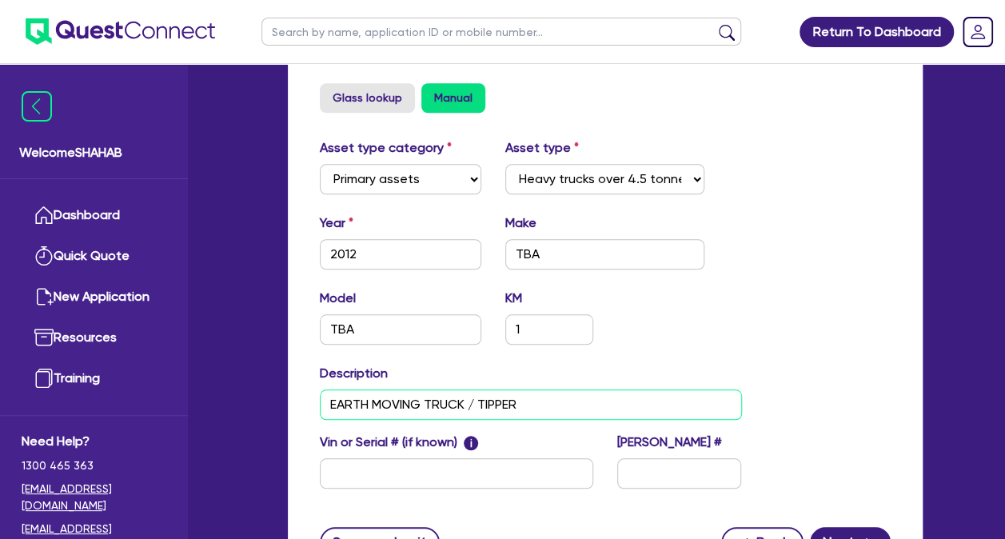
type input "EARTH MOVING TRUCK / TIPPER"
click at [801, 425] on div "Asset type category Select Cars and light trucks Primary assets Secondary asset…" at bounding box center [605, 322] width 595 height 369
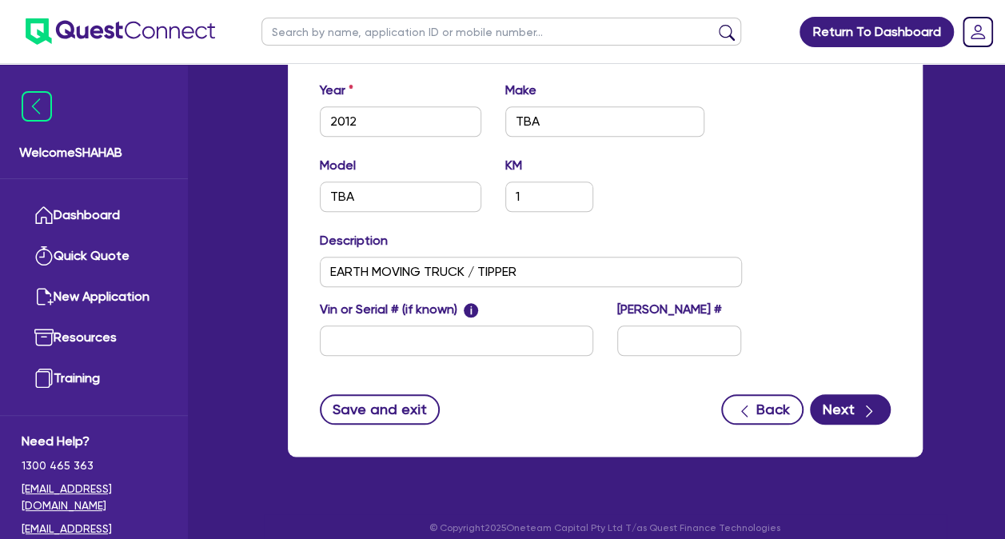
scroll to position [712, 0]
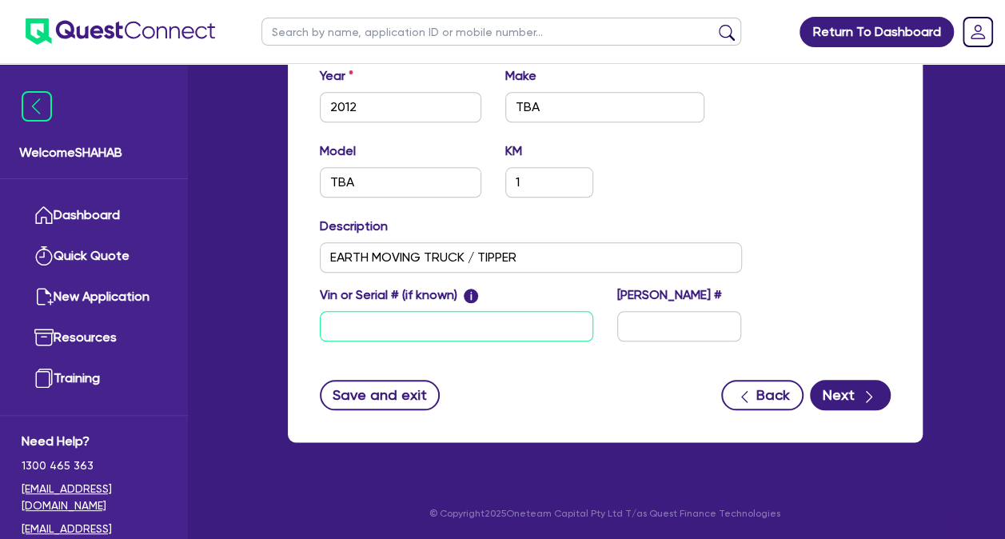
click at [388, 327] on input "text" at bounding box center [457, 326] width 274 height 30
click at [517, 354] on div "Asset type category Select Cars and light trucks Primary assets Secondary asset…" at bounding box center [531, 175] width 446 height 369
click at [593, 364] on form "Supplier Supplier type Dealer Private Refinance Supplier name TBA Security Usag…" at bounding box center [605, 12] width 571 height 795
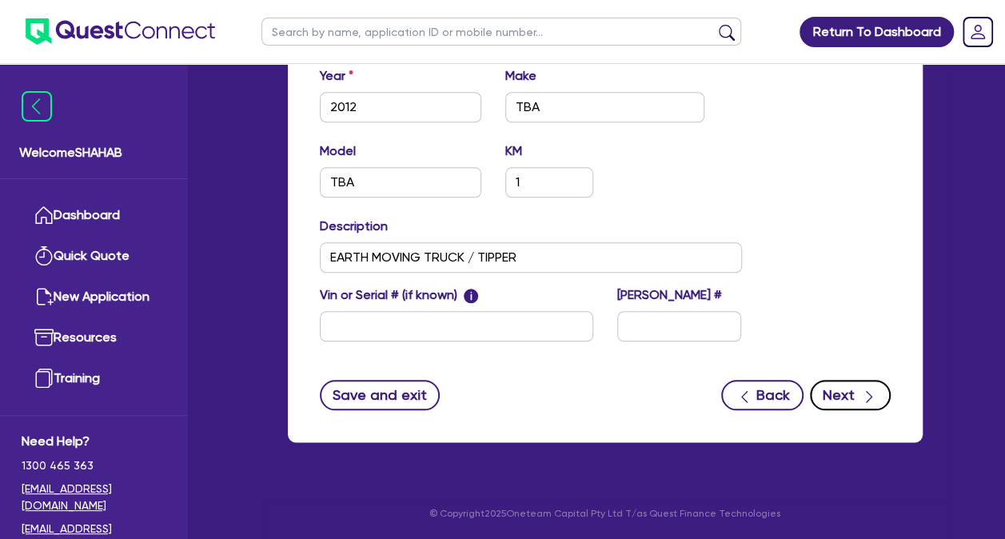
click at [861, 381] on button "Next" at bounding box center [850, 395] width 81 height 30
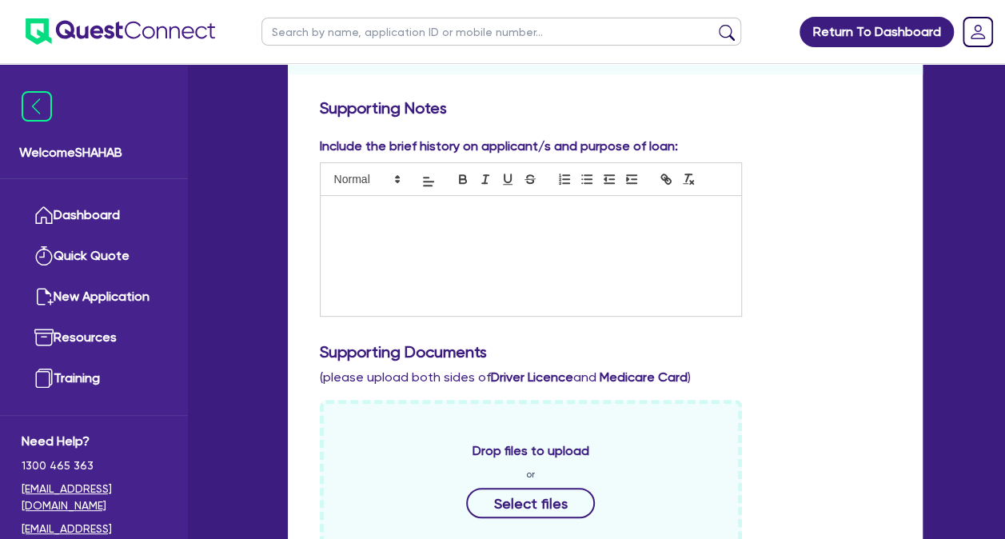
scroll to position [240, 0]
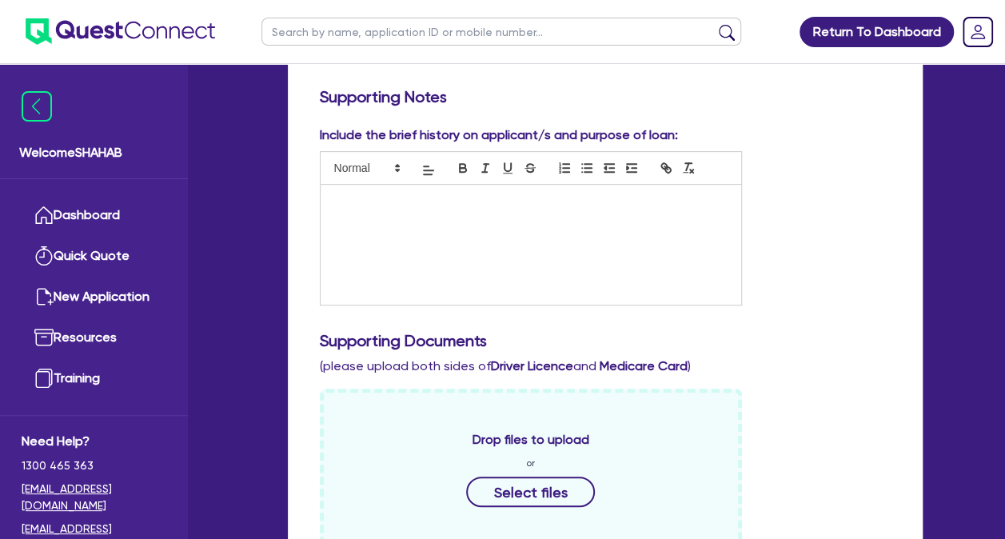
click at [413, 218] on div at bounding box center [531, 245] width 421 height 120
